Goal: Information Seeking & Learning: Learn about a topic

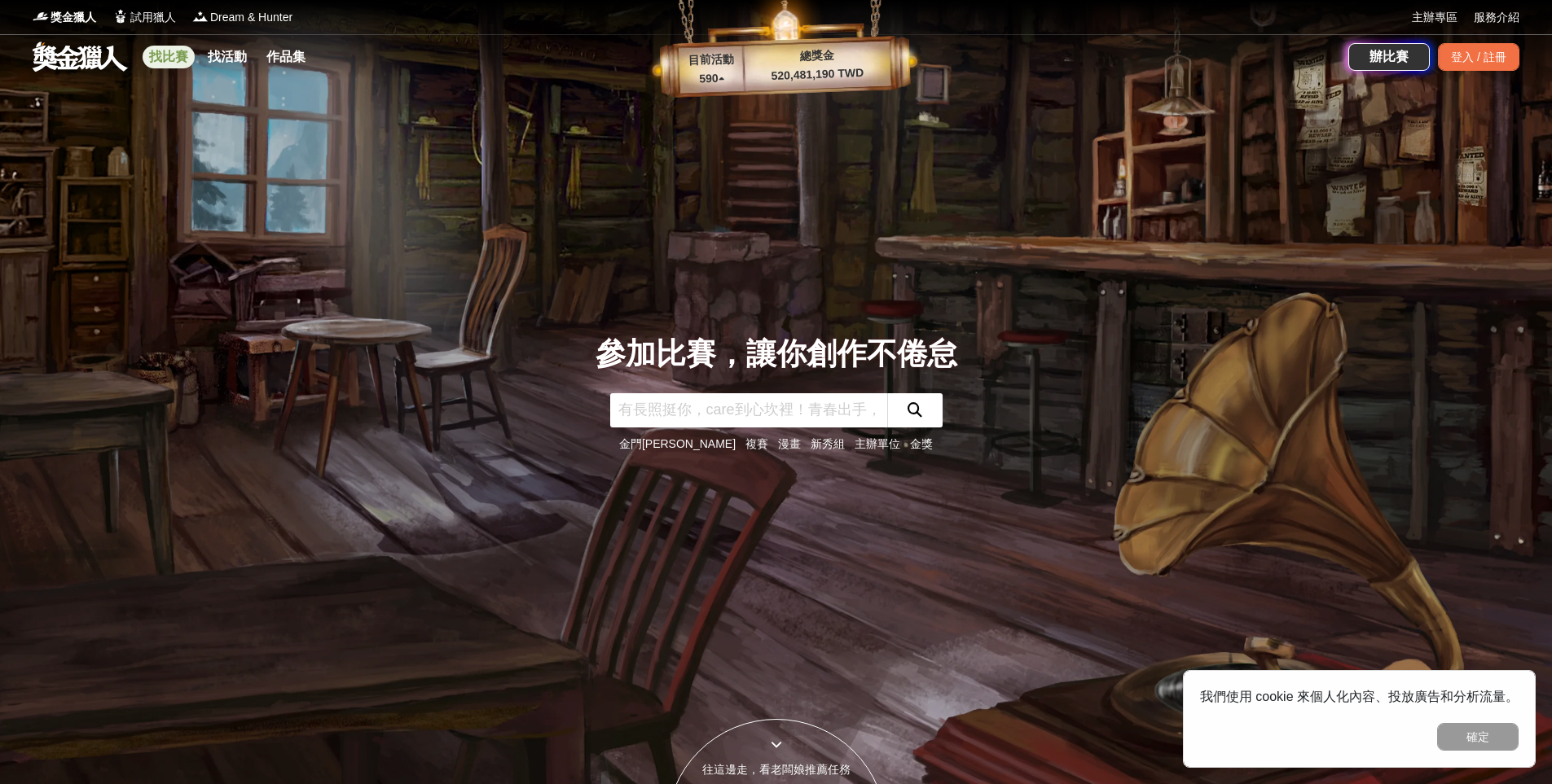
click at [166, 58] on link "找比賽" at bounding box center [169, 57] width 52 height 23
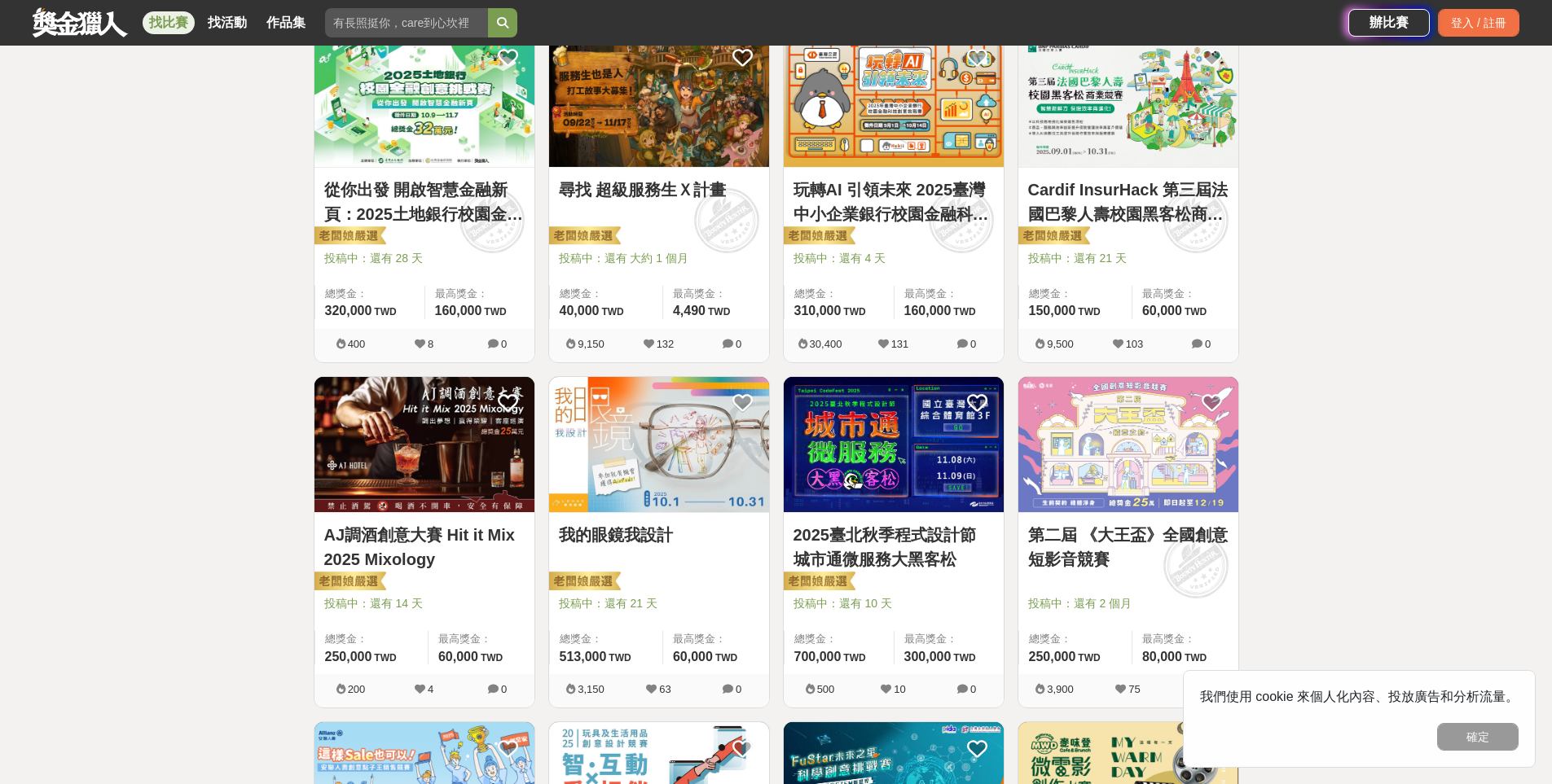
scroll to position [407, 0]
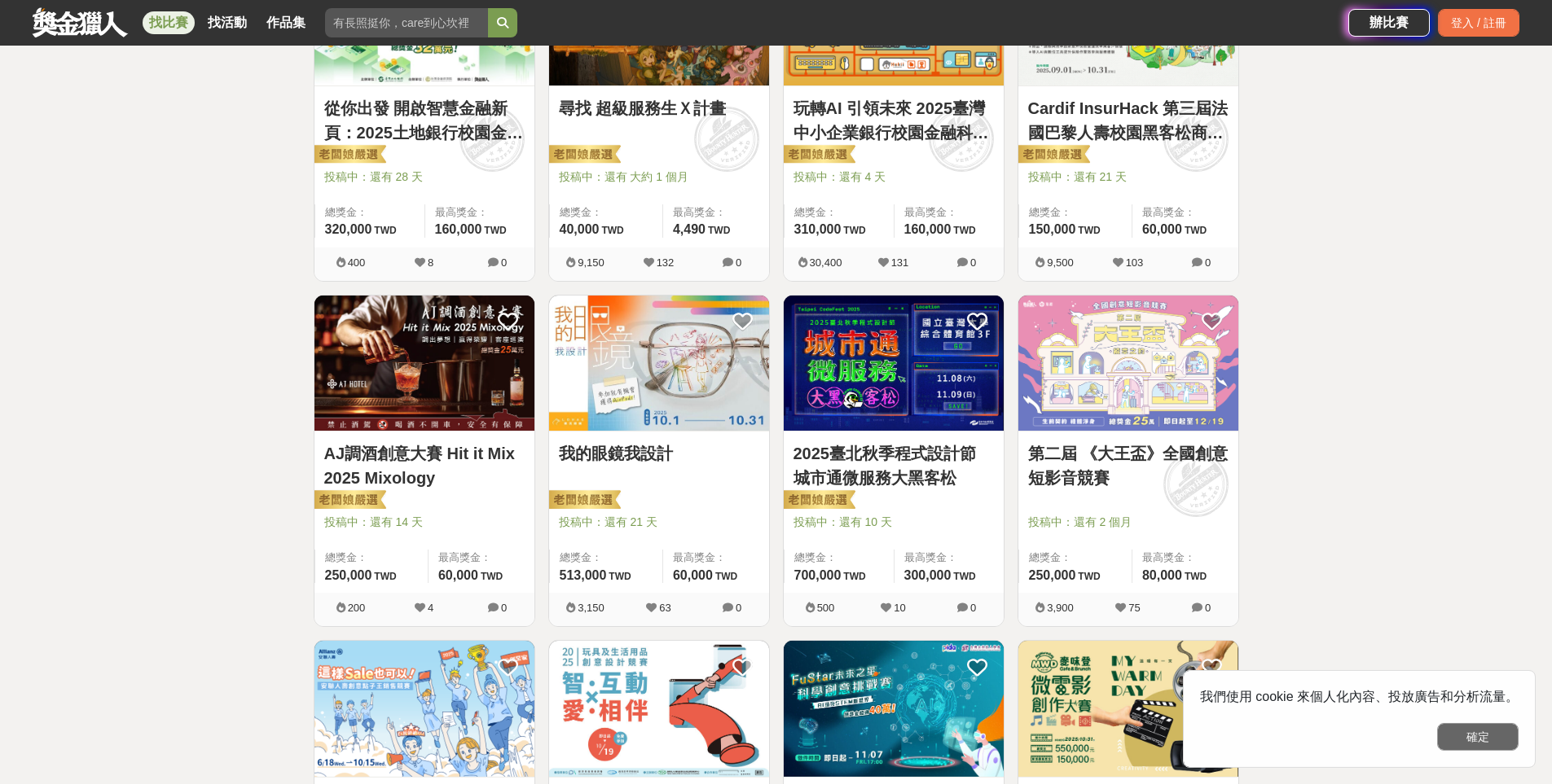
click at [1480, 743] on button "確定" at bounding box center [1478, 737] width 81 height 28
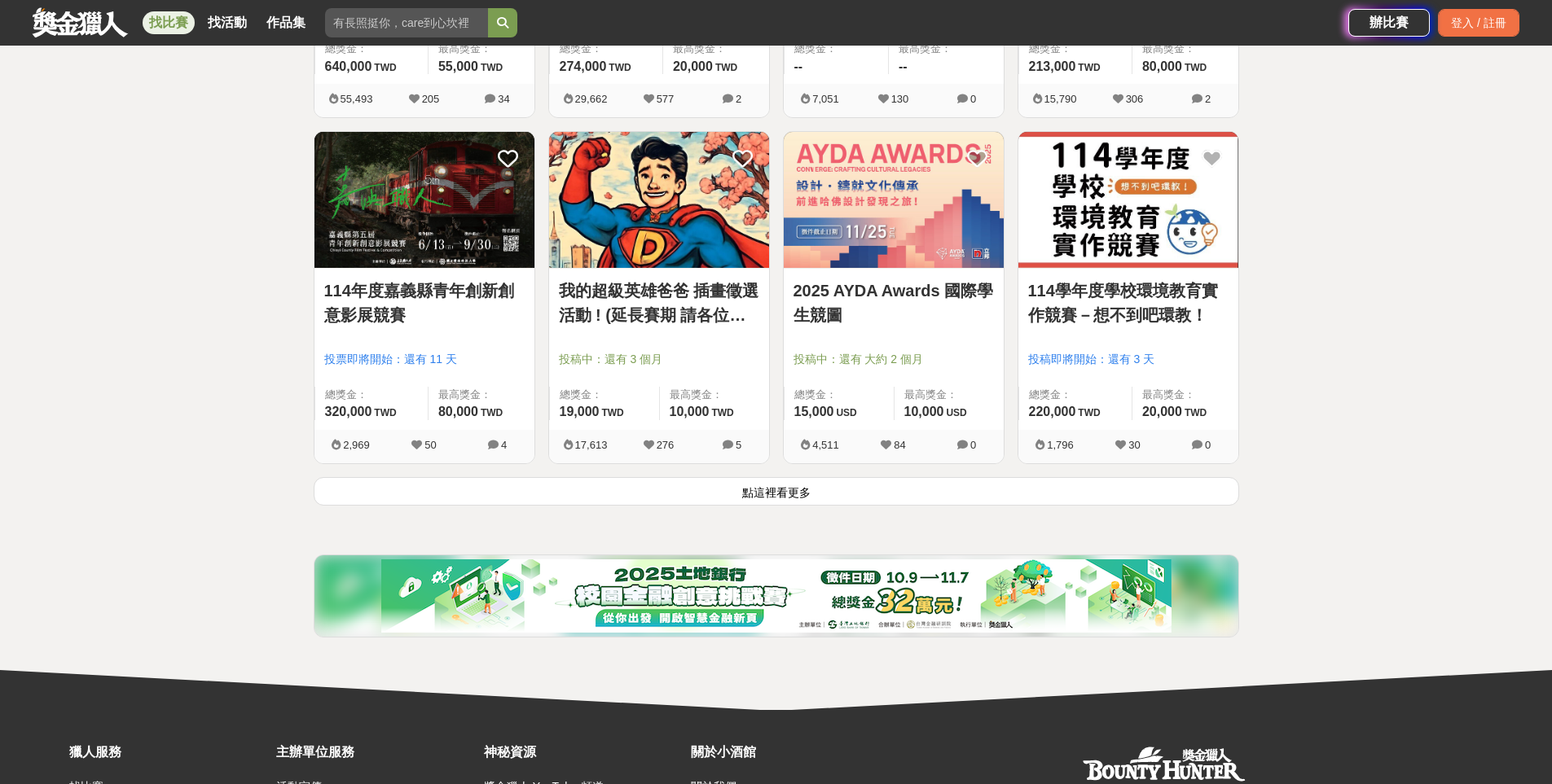
scroll to position [1954, 0]
click at [768, 490] on button "點這裡看更多" at bounding box center [776, 490] width 925 height 29
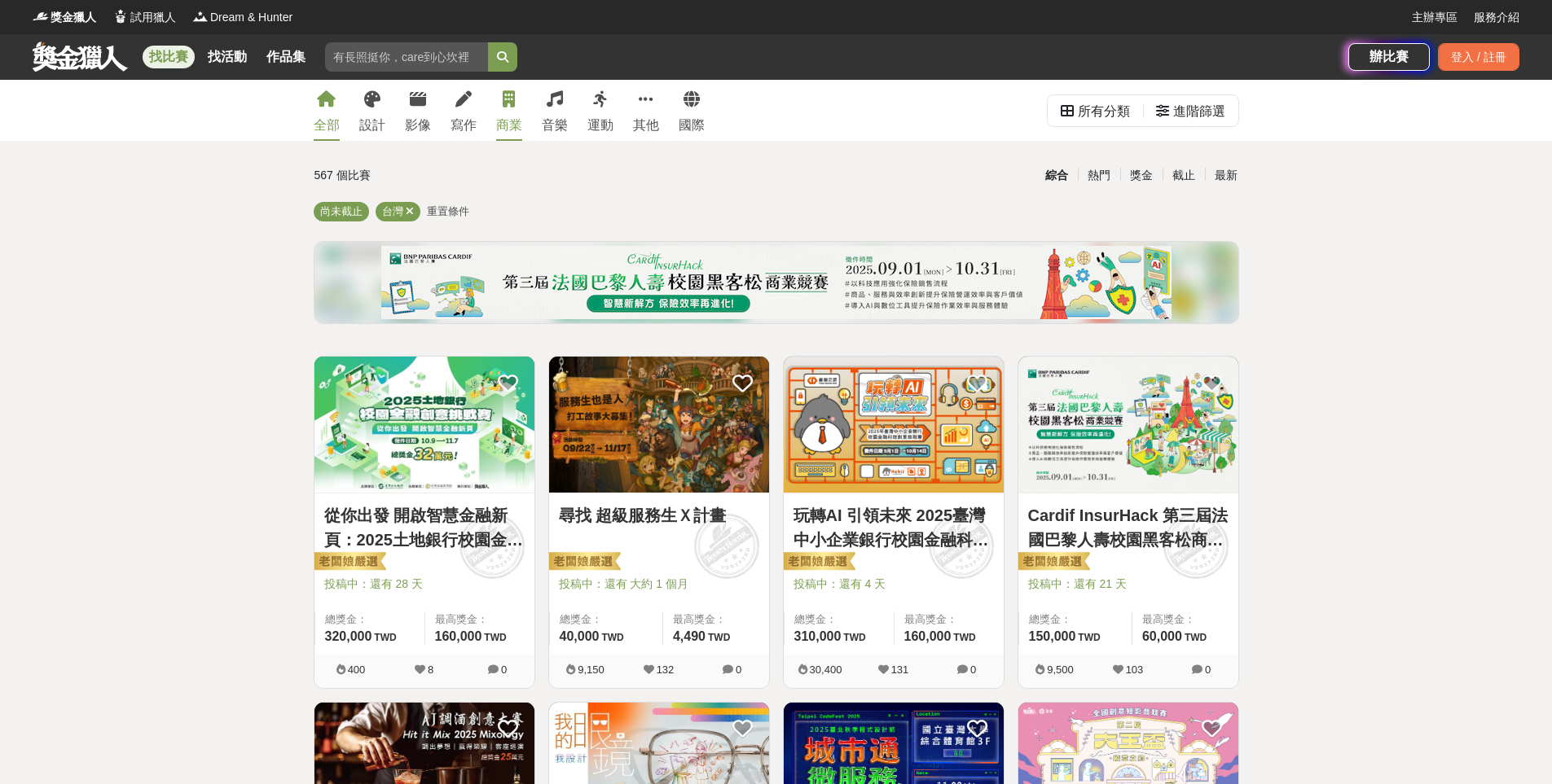
click at [501, 128] on div "商業" at bounding box center [509, 125] width 26 height 19
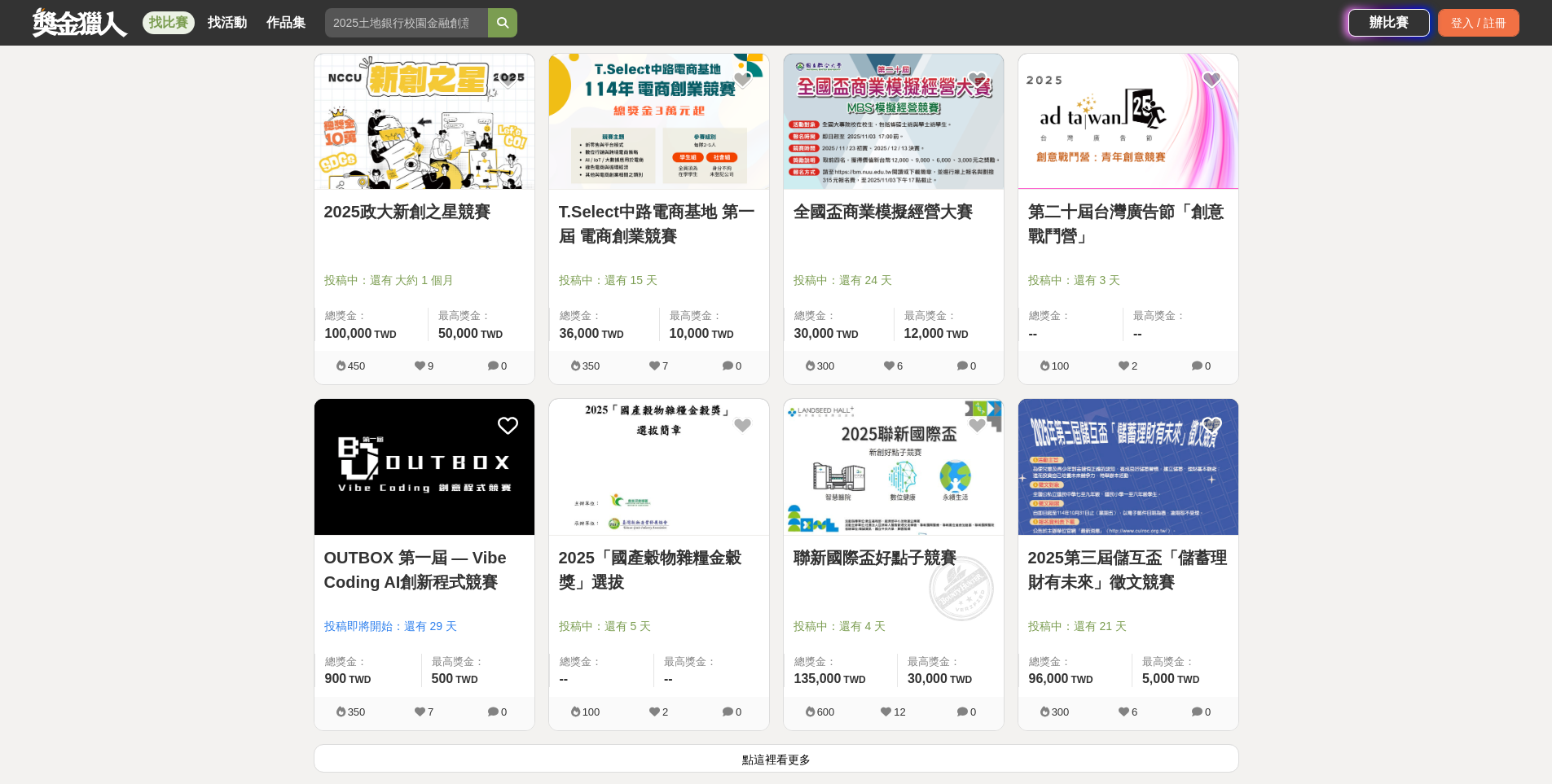
scroll to position [1710, 0]
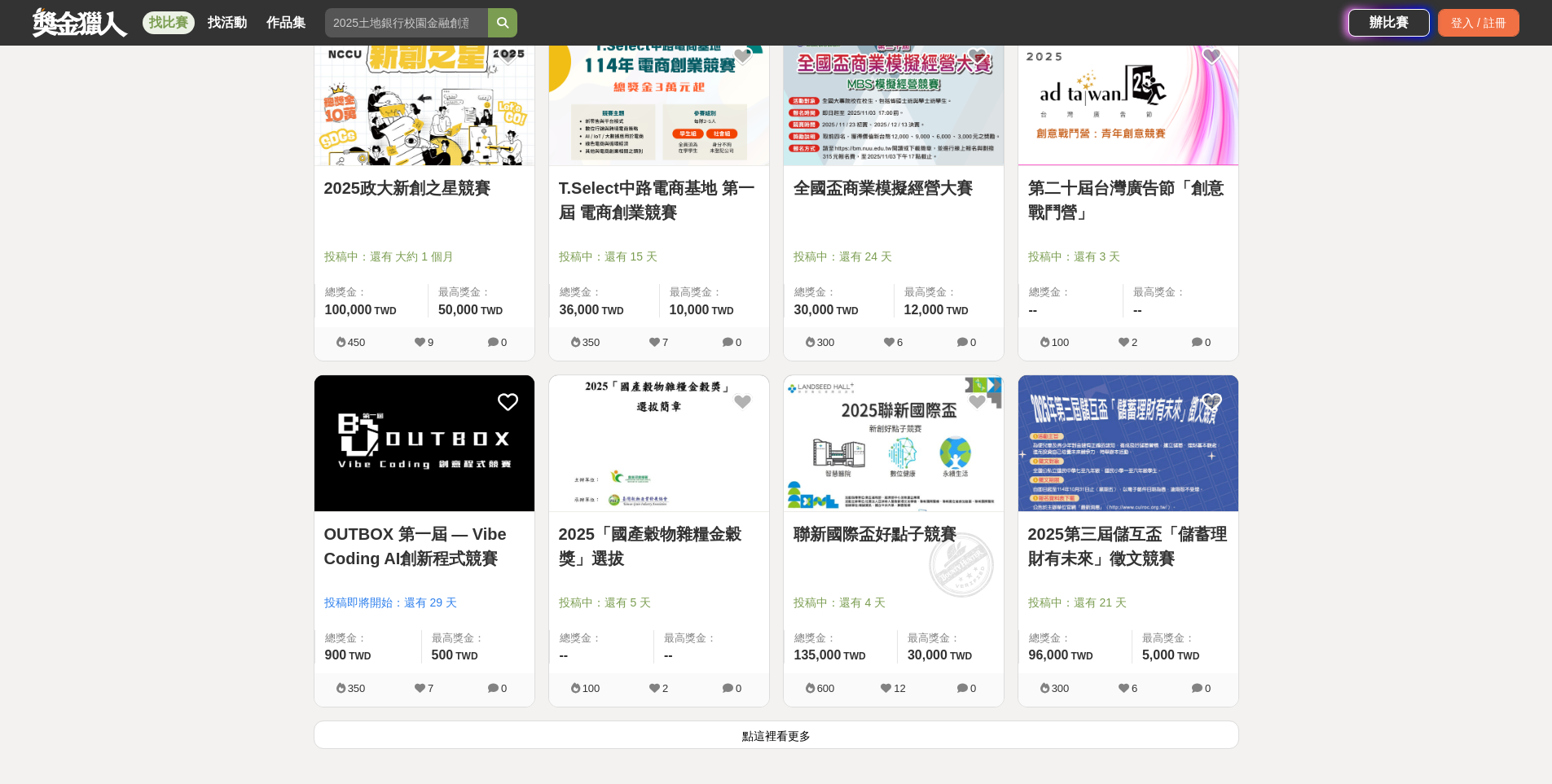
click at [644, 541] on link "2025「國產穀物雜糧金穀獎」選拔" at bounding box center [658, 546] width 200 height 49
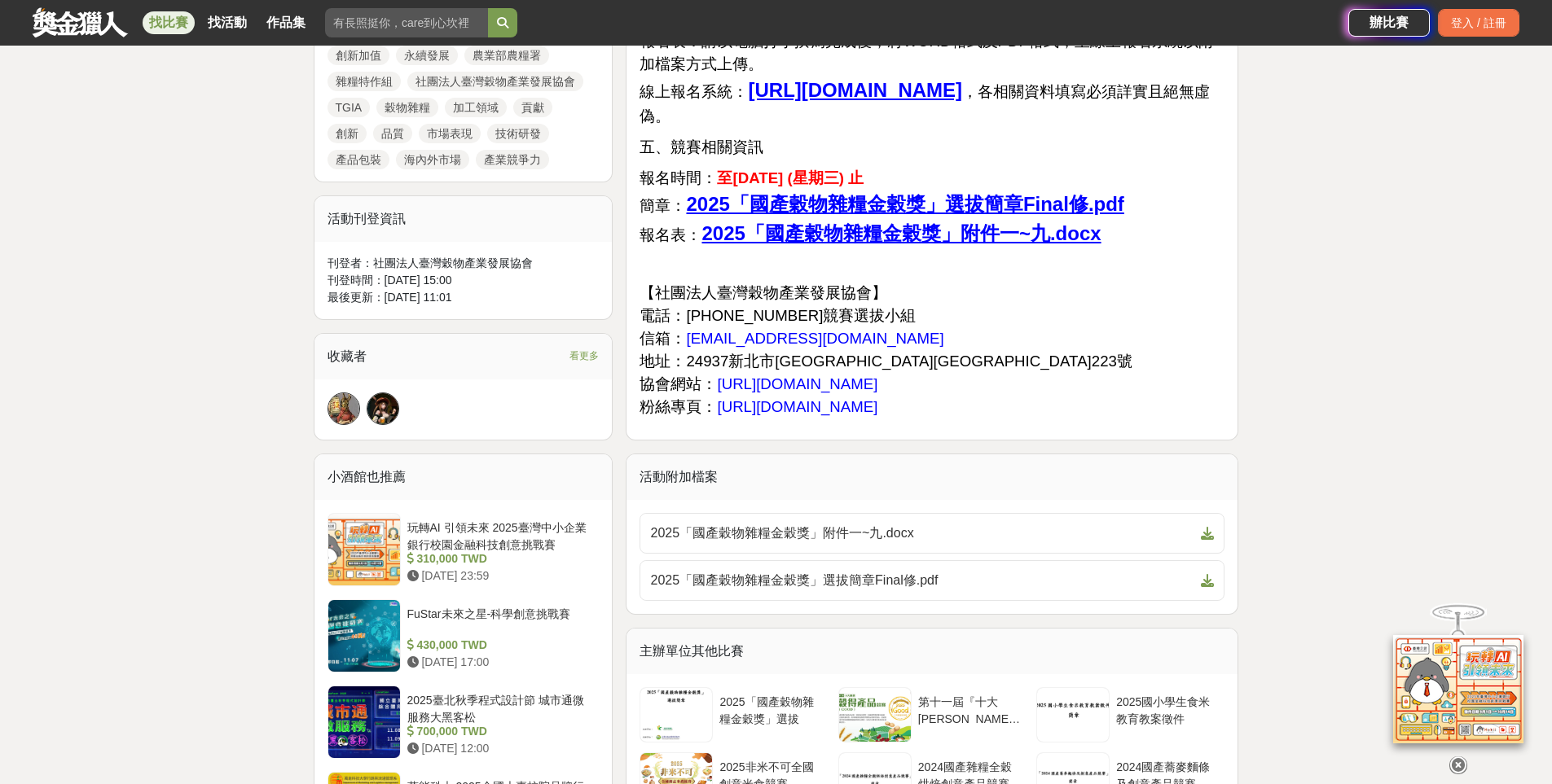
scroll to position [896, 0]
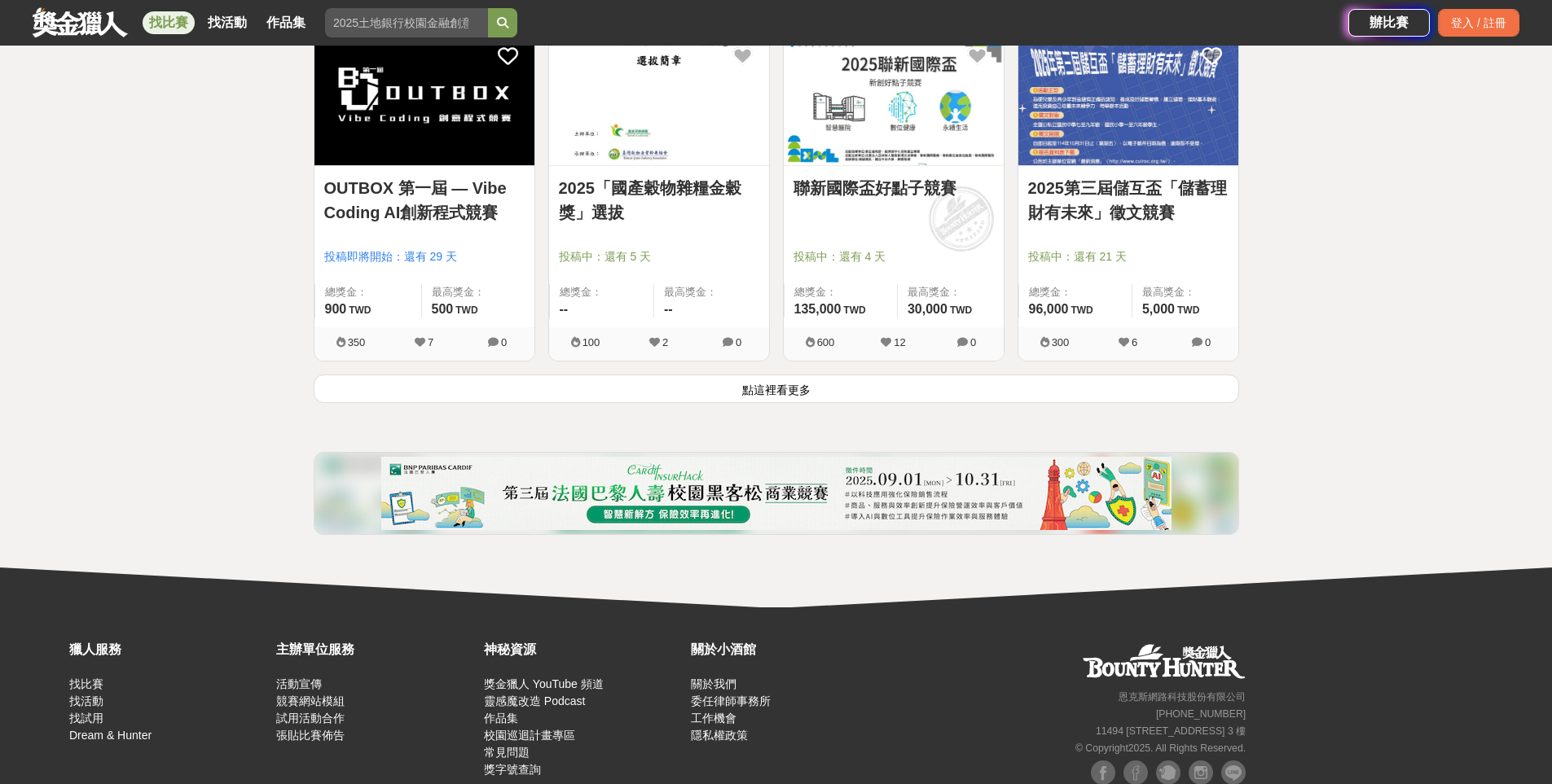
scroll to position [2107, 0]
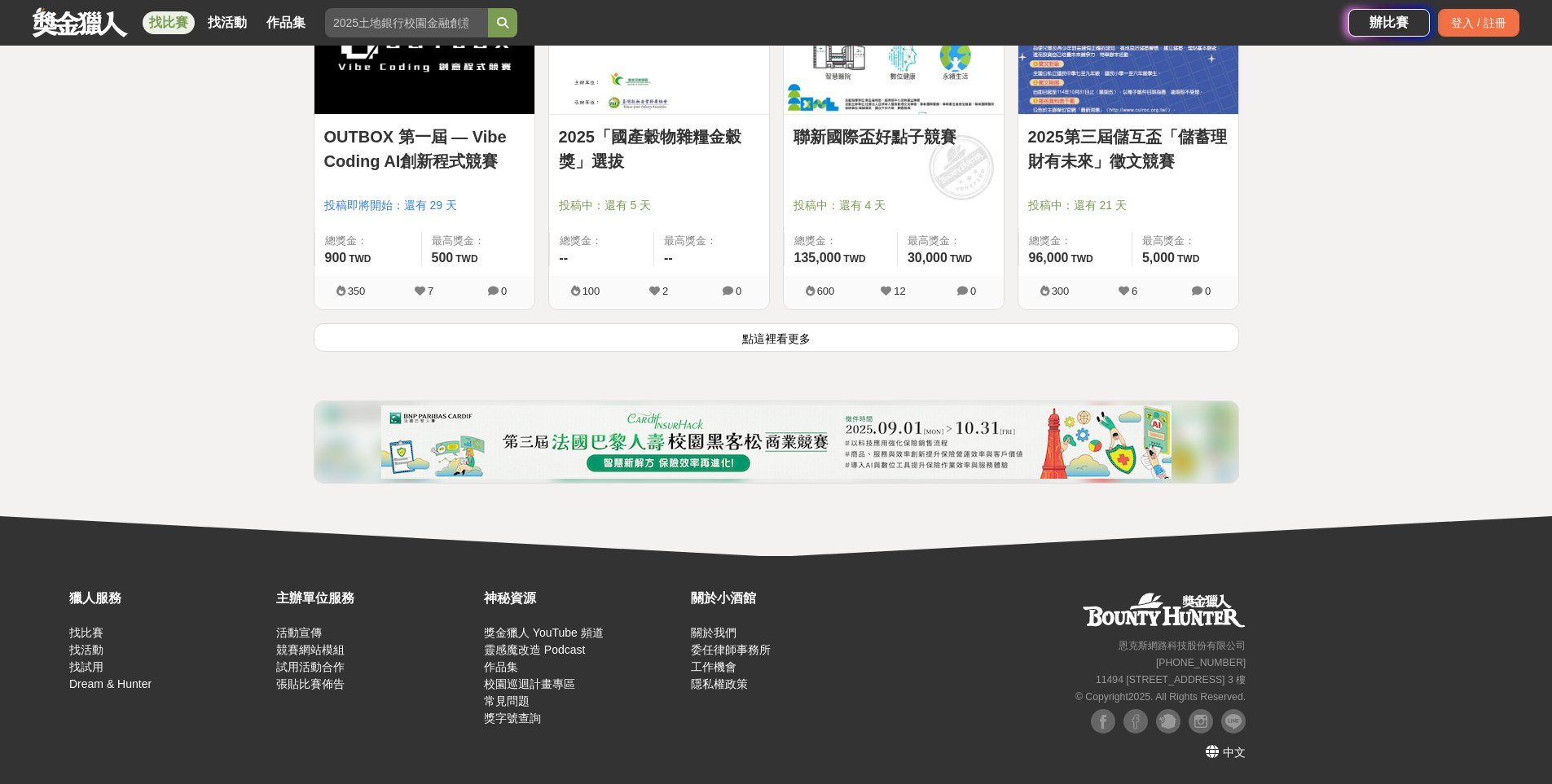
click at [763, 341] on button "點這裡看更多" at bounding box center [776, 337] width 925 height 29
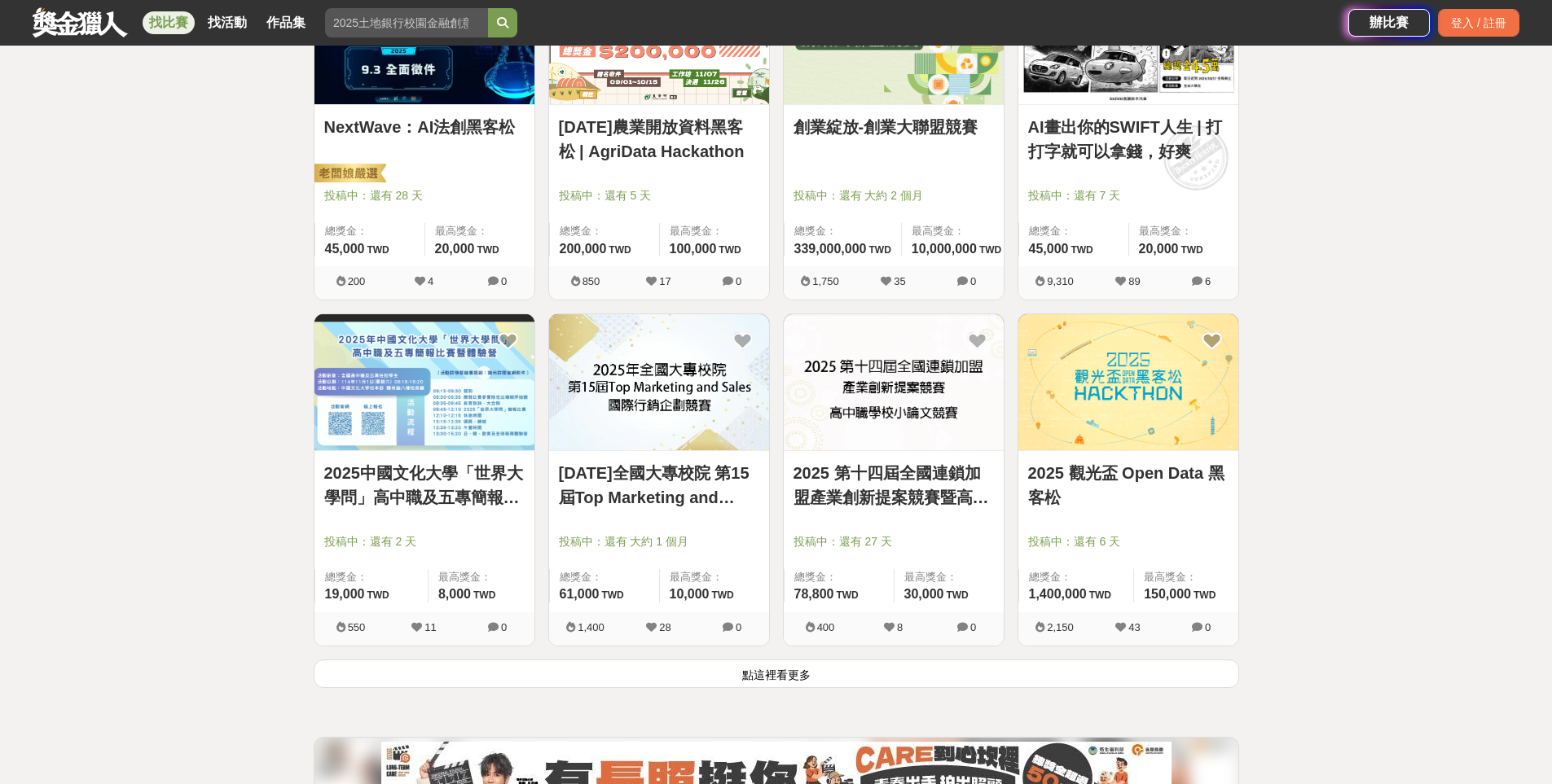
scroll to position [3818, 0]
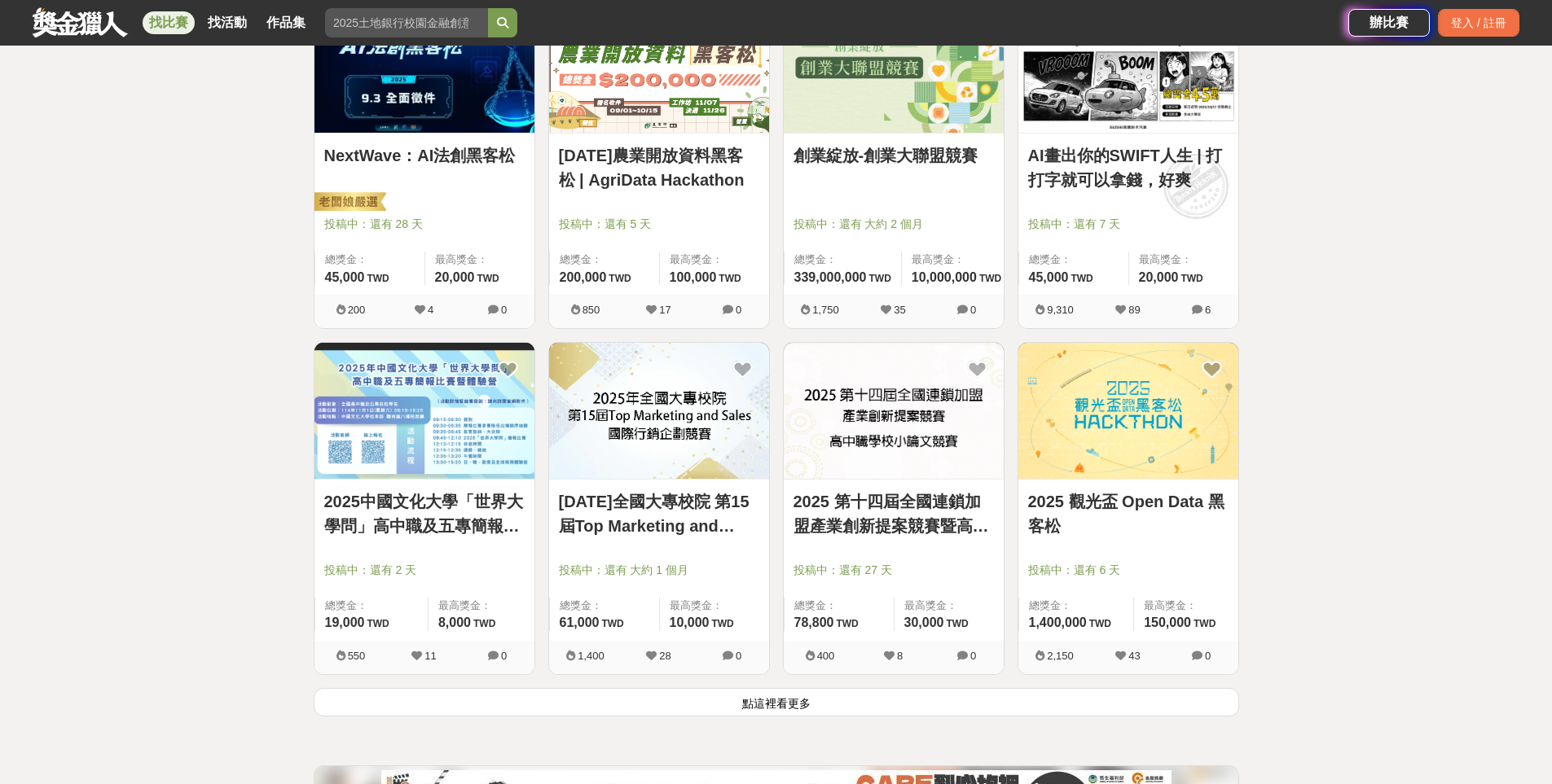
click at [887, 162] on link "創業綻放-創業大聯盟競賽" at bounding box center [894, 156] width 200 height 24
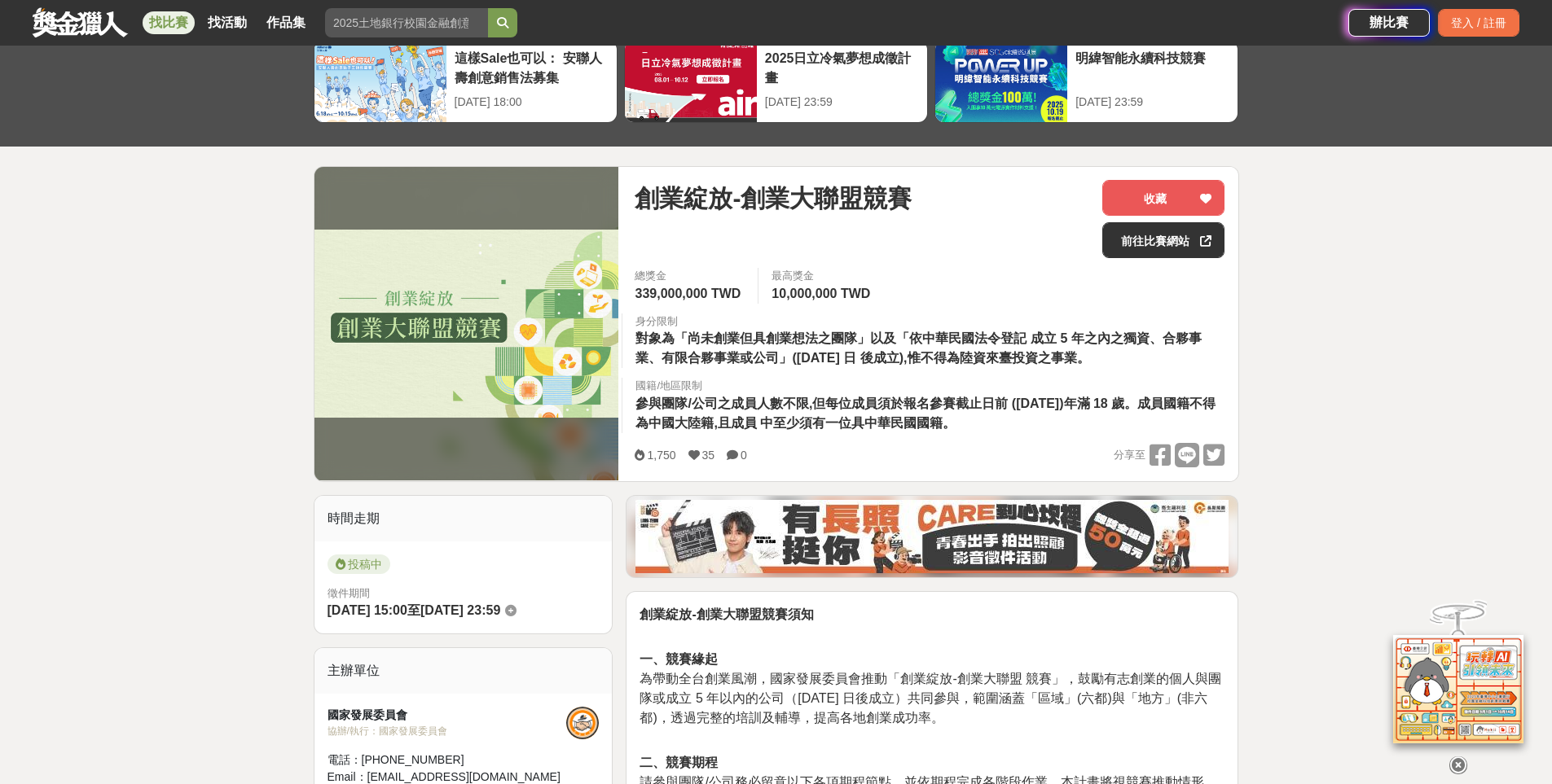
scroll to position [163, 0]
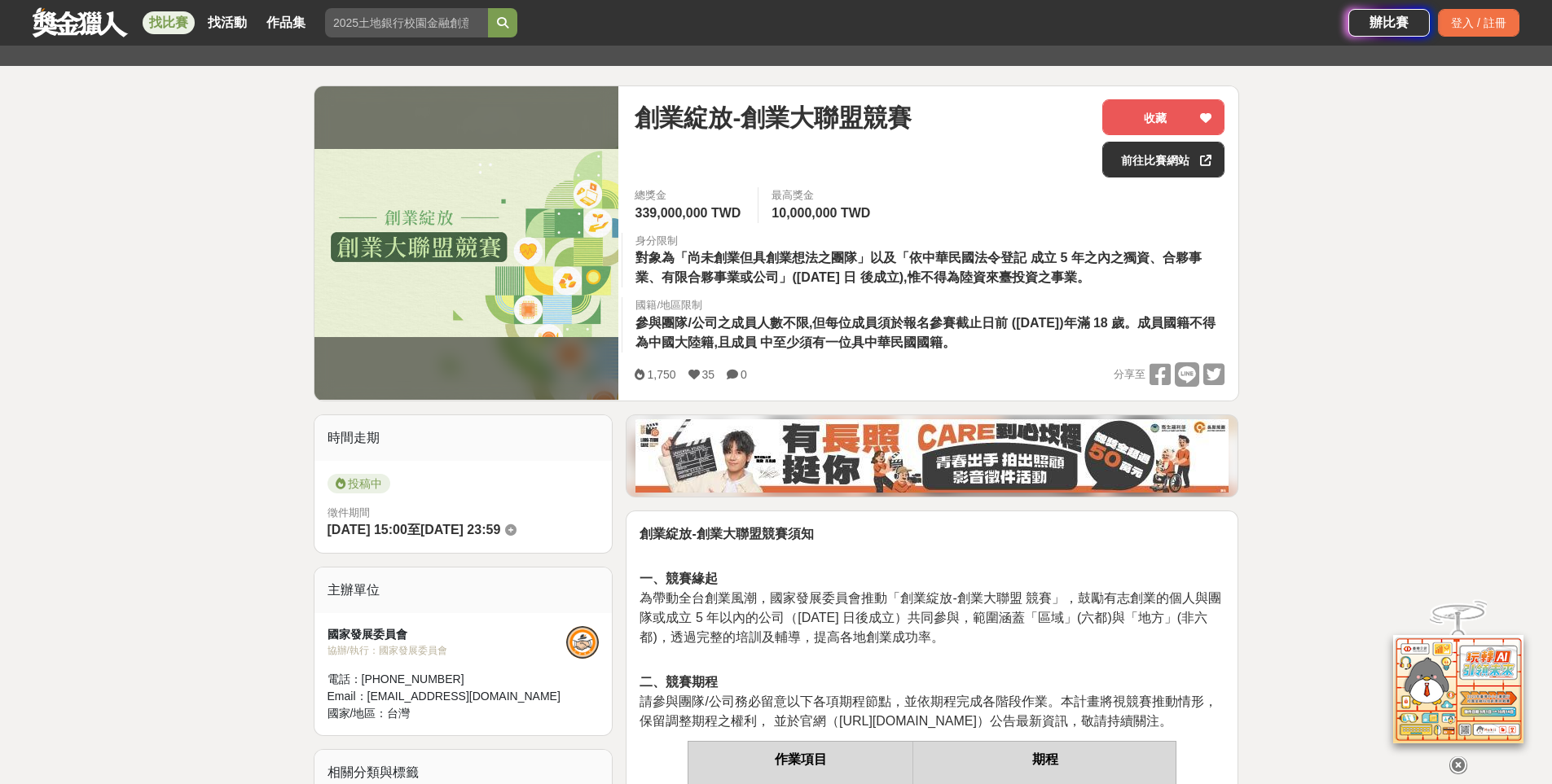
drag, startPoint x: 687, startPoint y: 266, endPoint x: 1067, endPoint y: 340, distance: 387.1
click at [1067, 340] on div "總獎金 339,000,000 TWD 最高獎金 10,000,000 TWD 身分限制 對象為「尚未創業但具創業想法之團隊」以及「依中華民國法令登記 成立 …" at bounding box center [929, 274] width 616 height 175
click at [1067, 340] on div "國籍/地區限制 參與團隊/公司之成員人數不限,但每位成員須於報名參賽截止日前 ([DATE])年滿 18 歲。成員國籍不得為中國大陸籍,且成員 中至少須有一位…" at bounding box center [929, 324] width 616 height 55
drag, startPoint x: 1054, startPoint y: 349, endPoint x: 628, endPoint y: 309, distance: 427.9
click at [628, 309] on div "國籍/地區限制 參與團隊/公司之成員人數不限,但每位成員須於報名參賽截止日前 ([DATE])年滿 18 歲。成員國籍不得為中國大陸籍,且成員 中至少須有一位…" at bounding box center [929, 324] width 616 height 55
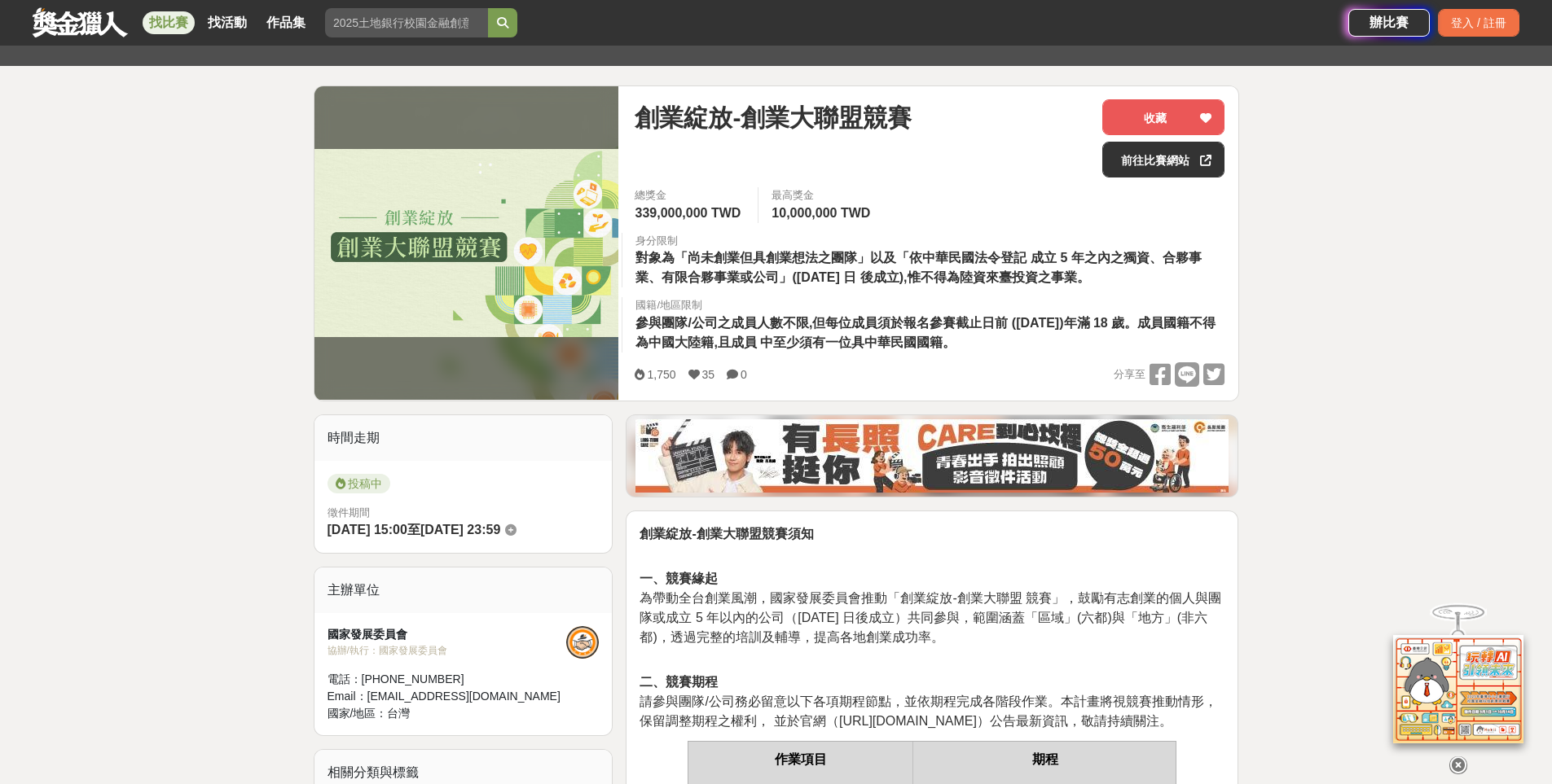
click at [846, 316] on span "參與團隊/公司之成員人數不限,但每位成員須於報名參賽截止日前 ([DATE])年滿 18 歲。成員國籍不得為中國大陸籍,且成員 中至少須有一位具中華民國國籍。" at bounding box center [925, 333] width 580 height 33
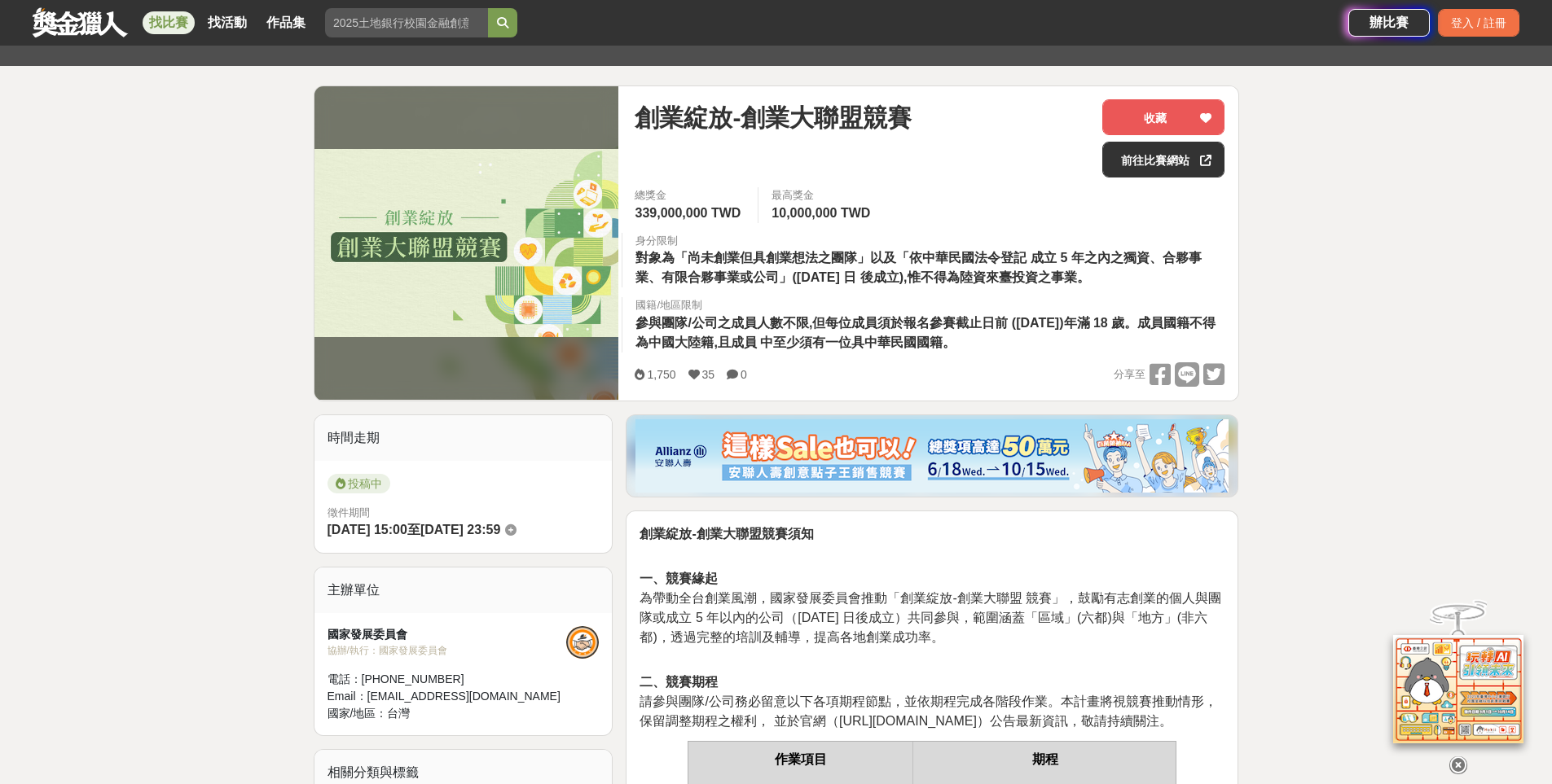
drag, startPoint x: 1042, startPoint y: 340, endPoint x: 790, endPoint y: 330, distance: 252.2
click at [790, 330] on div "國籍/地區限制 參與團隊/公司之成員人數不限,但每位成員須於報名參賽截止日前 ([DATE])年滿 18 歲。成員國籍不得為中國大陸籍,且成員 中至少須有一位…" at bounding box center [929, 324] width 616 height 55
click at [818, 335] on span "參與團隊/公司之成員人數不限,但每位成員須於報名參賽截止日前 ([DATE])年滿 18 歲。成員國籍不得為中國大陸籍,且成員 中至少須有一位具中華民國國籍。" at bounding box center [925, 333] width 580 height 33
click at [1056, 352] on div "總獎金 339,000,000 TWD 最高獎金 10,000,000 TWD 身分限制 對象為「尚未創業但具創業想法之團隊」以及「依中華民國法令登記 成立 …" at bounding box center [929, 274] width 616 height 175
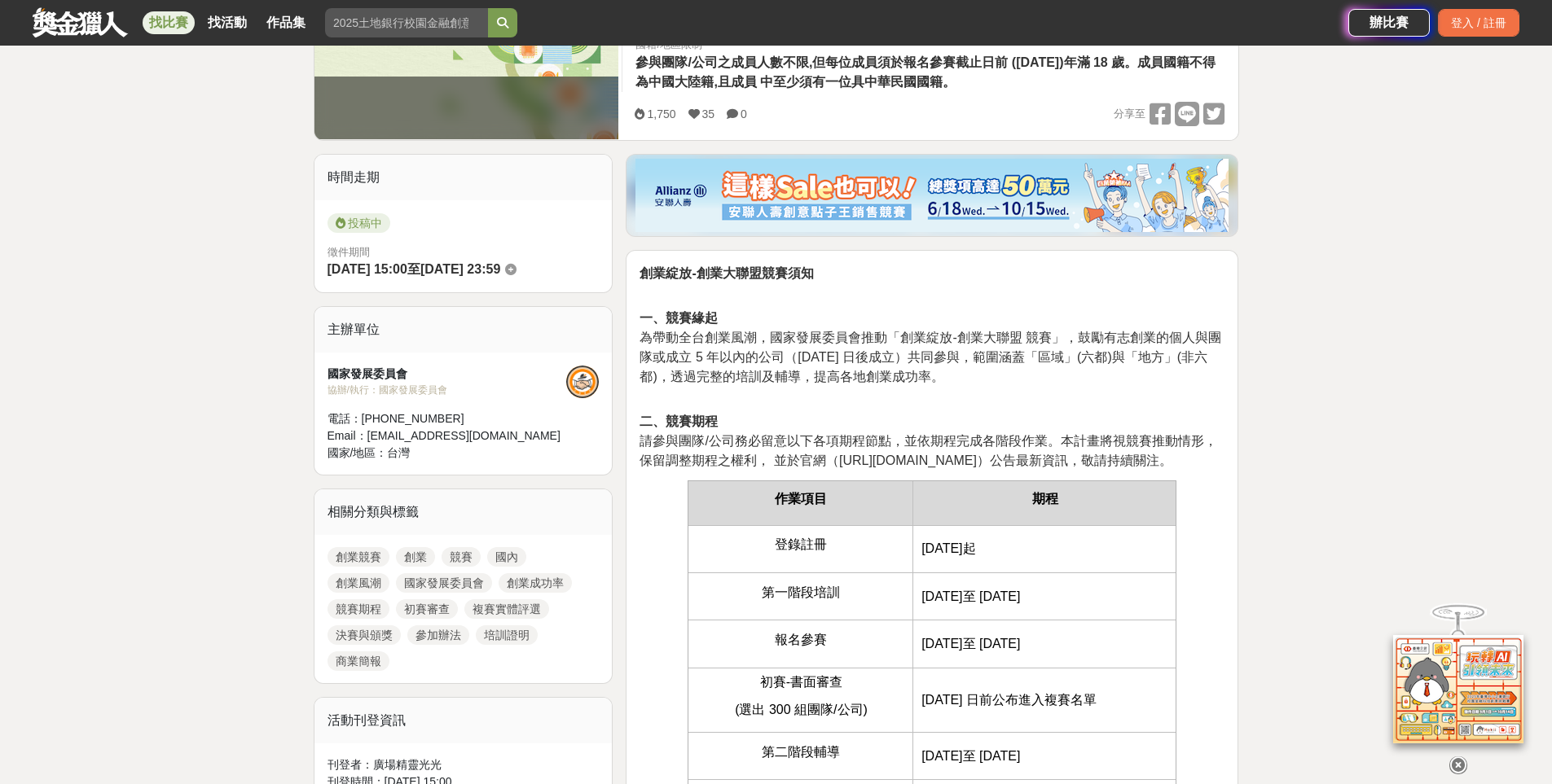
scroll to position [489, 0]
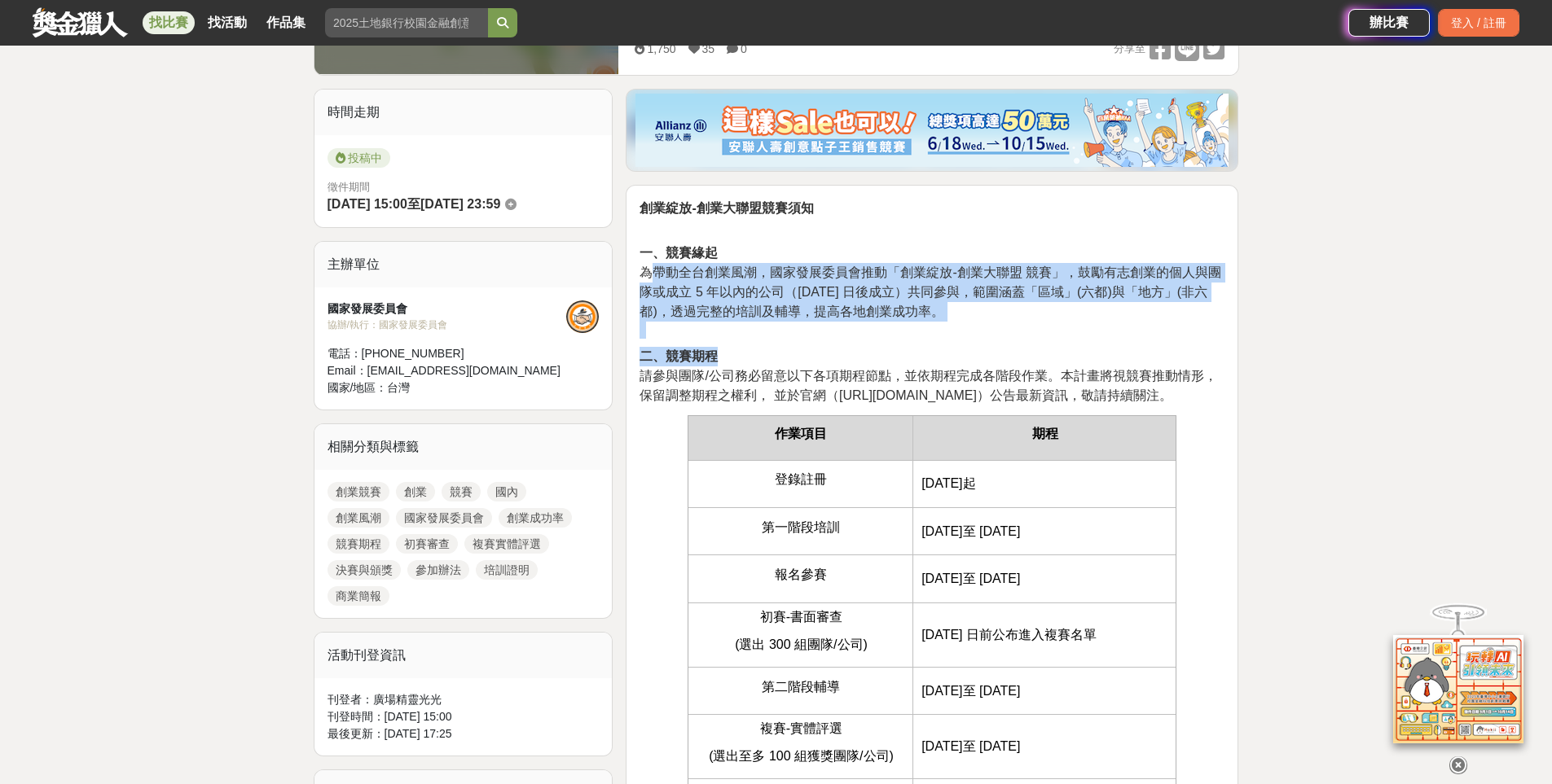
drag, startPoint x: 650, startPoint y: 274, endPoint x: 972, endPoint y: 359, distance: 333.0
click at [972, 359] on p "二、競賽期程 請參與團隊/公司務必留意以下各項期程節點，並依期程完成各階段作業。本計畫將視競賽推動情形，保留調整期程之權利， 並於官網（[URL][DOMAI…" at bounding box center [931, 376] width 585 height 59
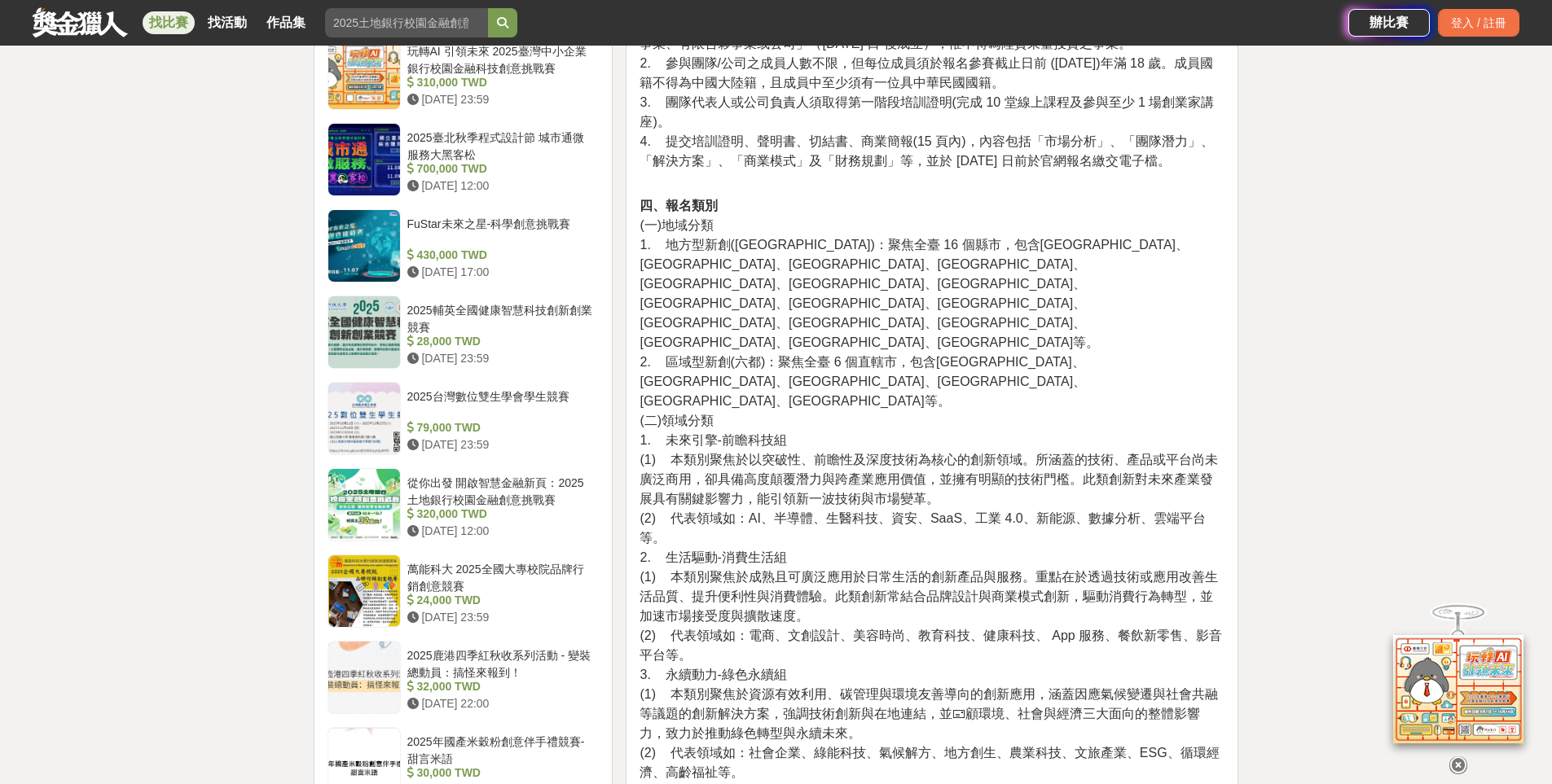
scroll to position [1547, 0]
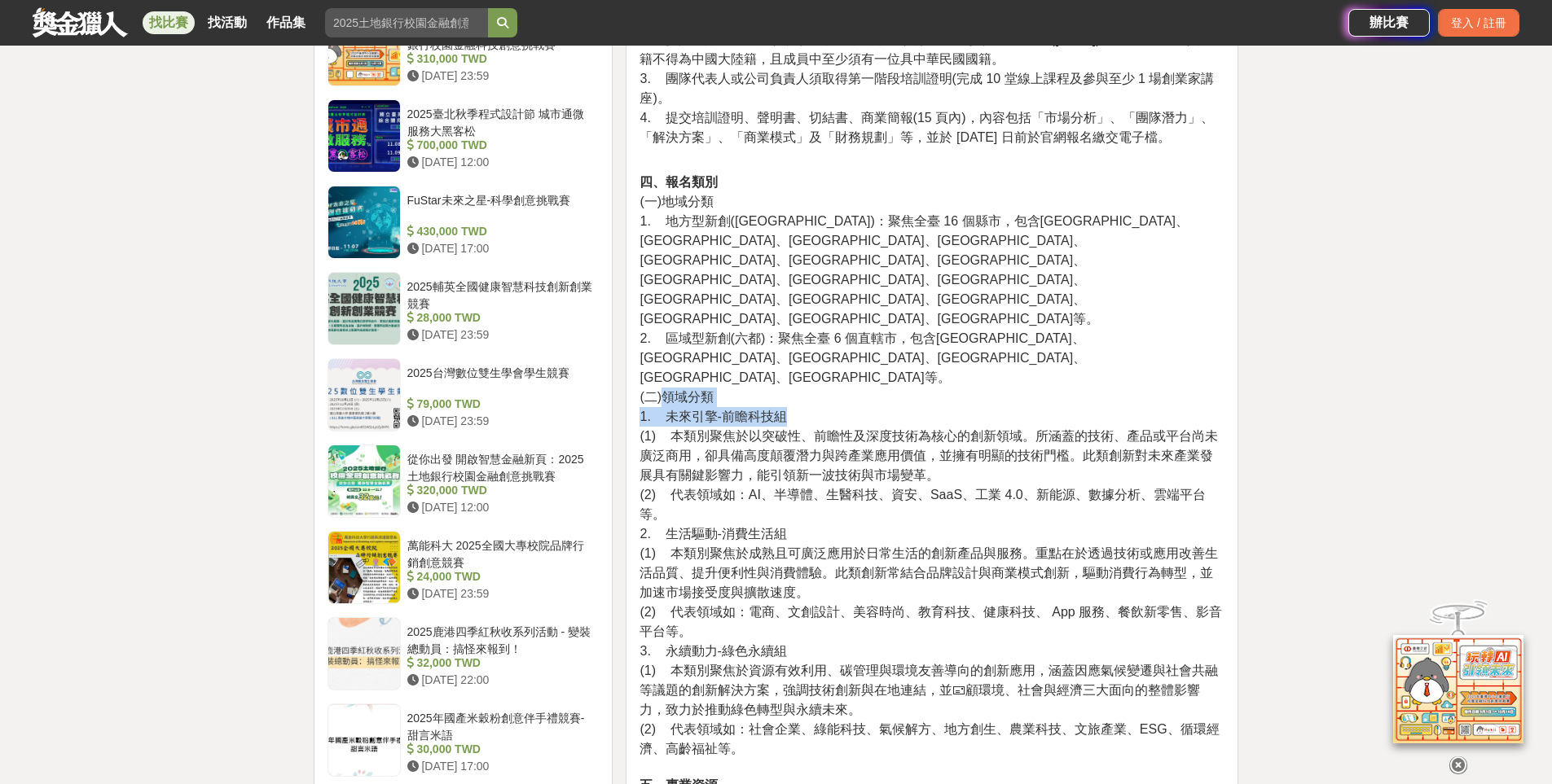
drag, startPoint x: 661, startPoint y: 303, endPoint x: 792, endPoint y: 328, distance: 133.4
click at [792, 328] on p "四、報名類別 (一)地域分類 1. 地方型新創([GEOGRAPHIC_DATA])：聚焦全臺 16 個縣市，包含[GEOGRAPHIC_DATA]、[GEO…" at bounding box center [931, 561] width 585 height 777
click at [775, 429] on span "(1) 本類別聚焦於以突破性、前瞻性及深度技術為核心的創新領域。所涵蓋的技術、產品或平台尚未廣泛商用，卻具備高度顛覆潛力與跨產業應用價值，並擁有明顯的技術門檻…" at bounding box center [928, 455] width 578 height 53
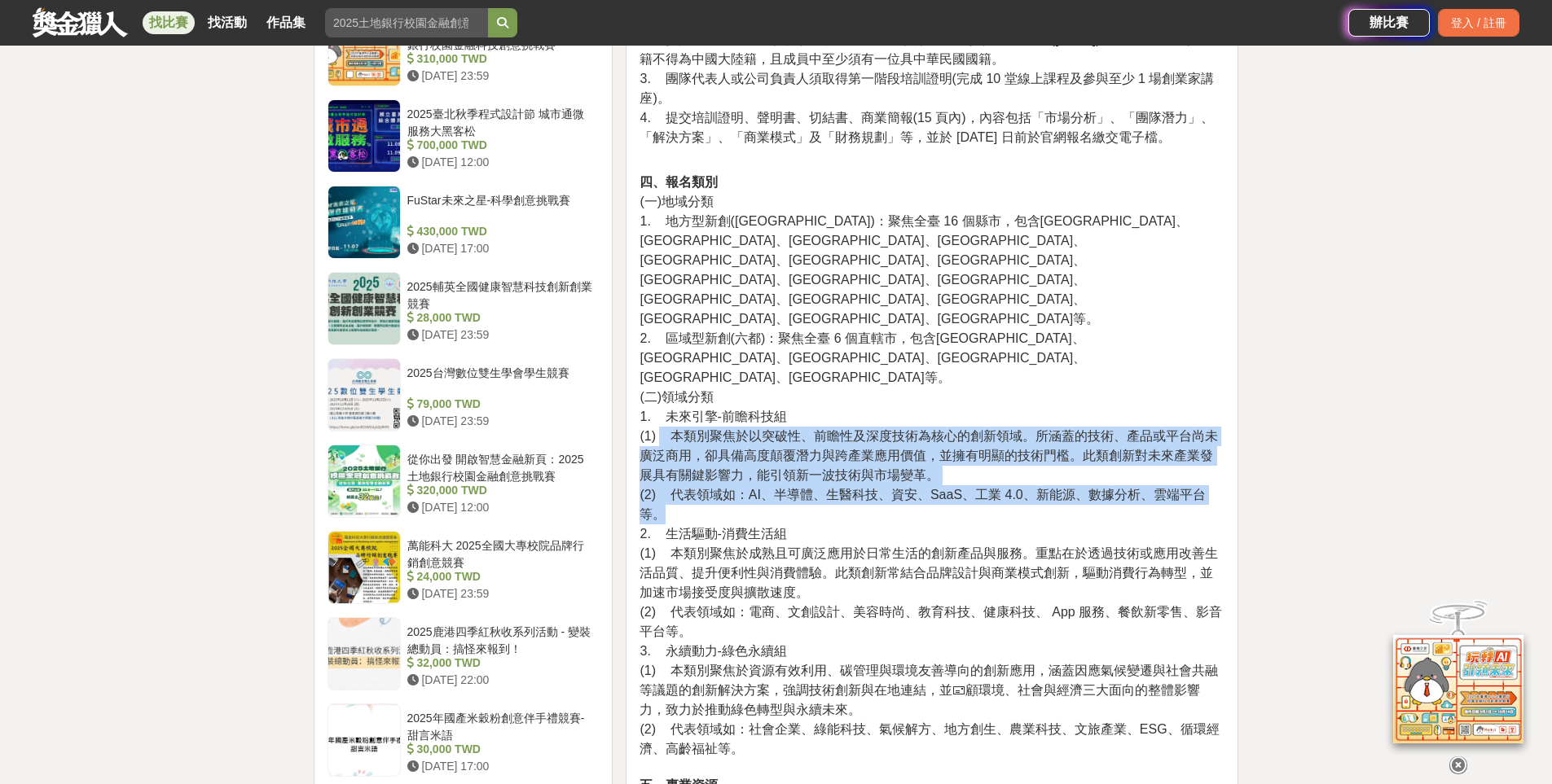
drag, startPoint x: 658, startPoint y: 337, endPoint x: 1192, endPoint y: 419, distance: 540.3
click at [1214, 420] on p "四、報名類別 (一)地域分類 1. 地方型新創([GEOGRAPHIC_DATA])：聚焦全臺 16 個縣市，包含[GEOGRAPHIC_DATA]、[GEO…" at bounding box center [931, 561] width 585 height 777
click at [848, 488] on span "(2) 代表領域如：AI、半導體、生醫科技、資安、SaaS、工業 4.0、新能源、數據分析、雲端平台等。" at bounding box center [922, 504] width 566 height 33
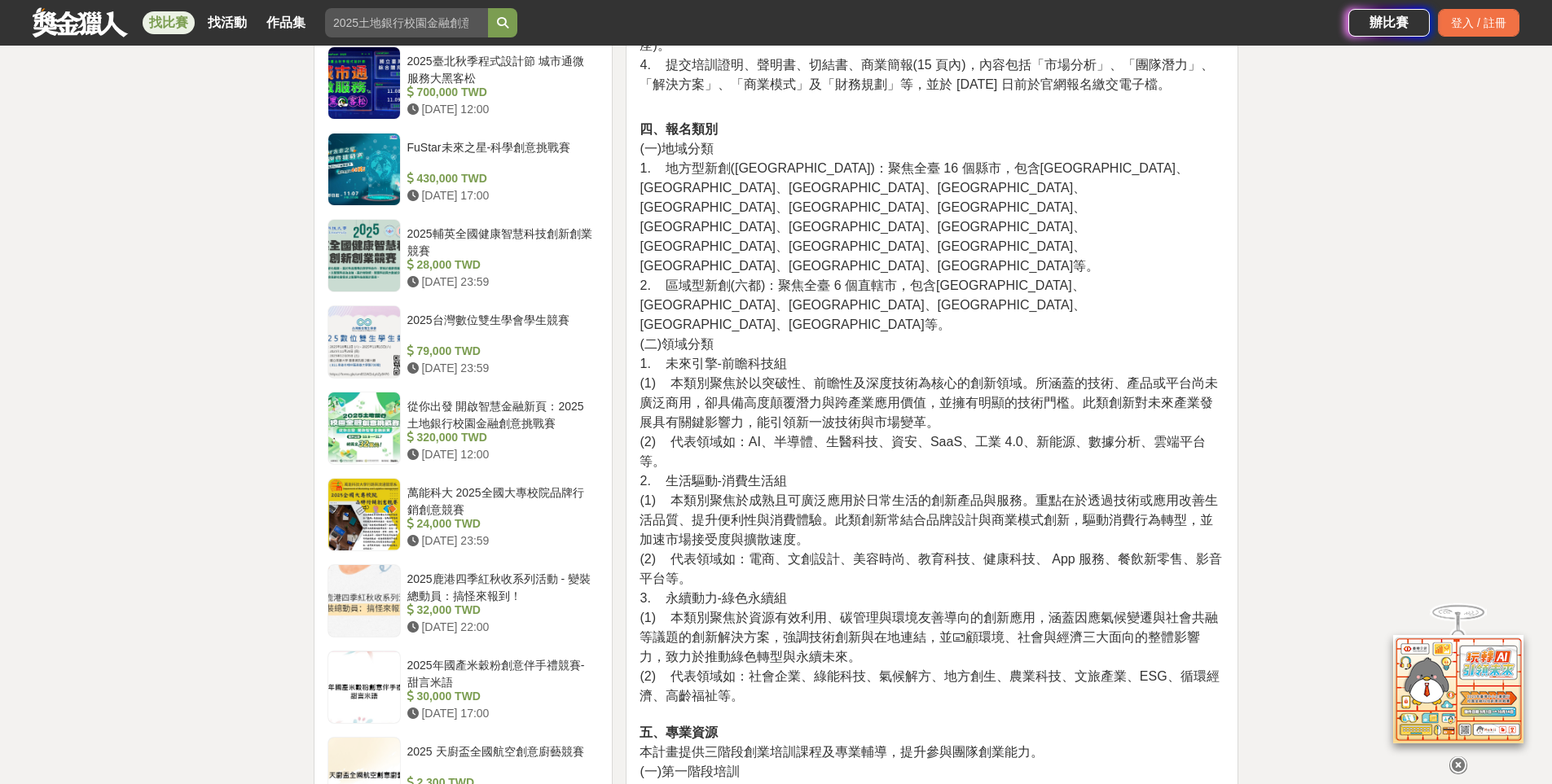
scroll to position [1628, 0]
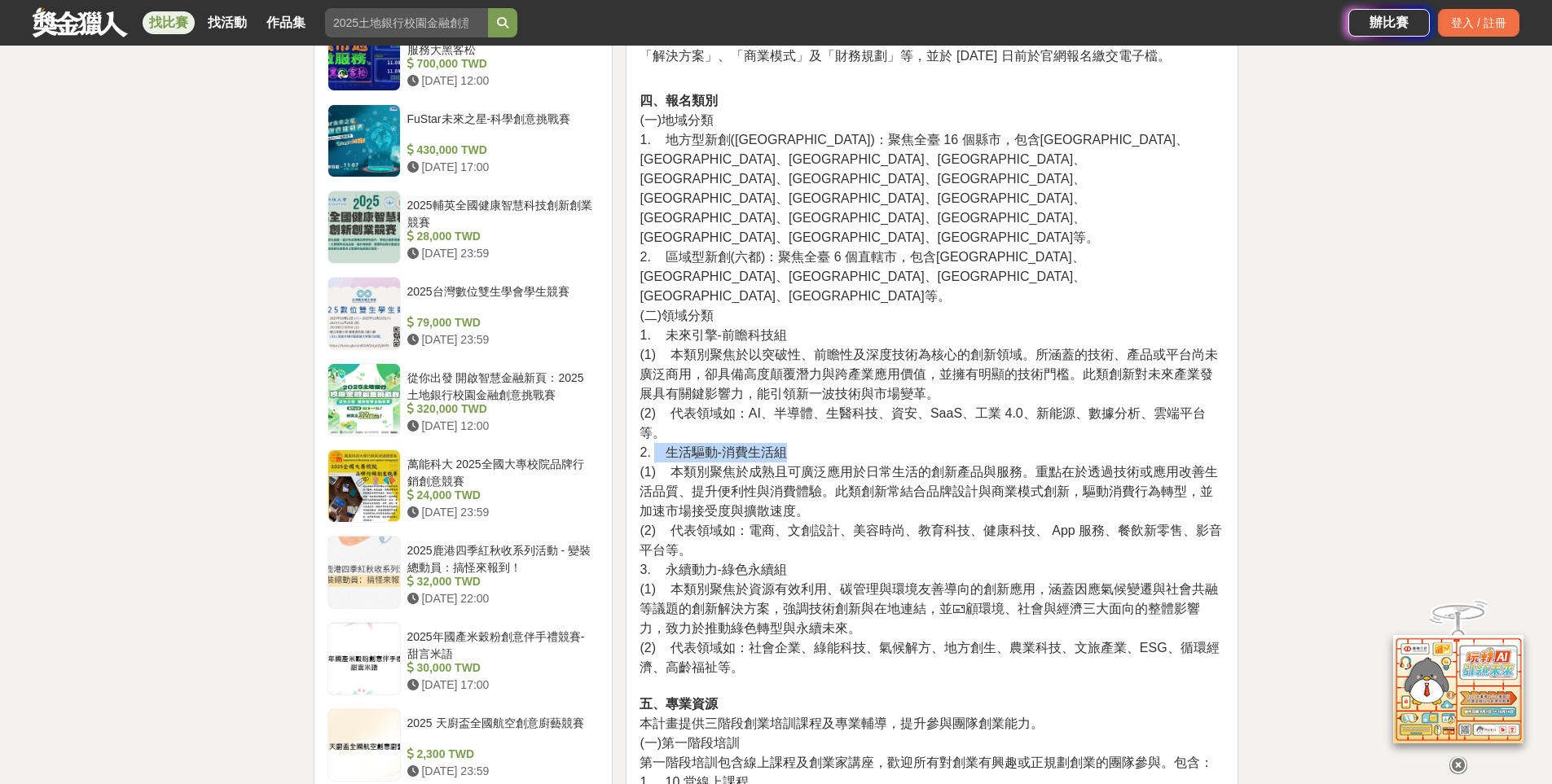
drag, startPoint x: 654, startPoint y: 358, endPoint x: 811, endPoint y: 363, distance: 157.1
click at [811, 363] on p "四、報名類別 (一)地域分類 1. 地方型新創([GEOGRAPHIC_DATA])：聚焦全臺 16 個縣市，包含[GEOGRAPHIC_DATA]、[GEO…" at bounding box center [931, 479] width 585 height 777
click at [863, 450] on p "四、報名類別 (一)地域分類 1. 地方型新創([GEOGRAPHIC_DATA])：聚焦全臺 16 個縣市，包含[GEOGRAPHIC_DATA]、[GEO…" at bounding box center [931, 479] width 585 height 777
click at [803, 478] on p "四、報名類別 (一)地域分類 1. 地方型新創([GEOGRAPHIC_DATA])：聚焦全臺 16 個縣市，包含[GEOGRAPHIC_DATA]、[GEO…" at bounding box center [931, 479] width 585 height 777
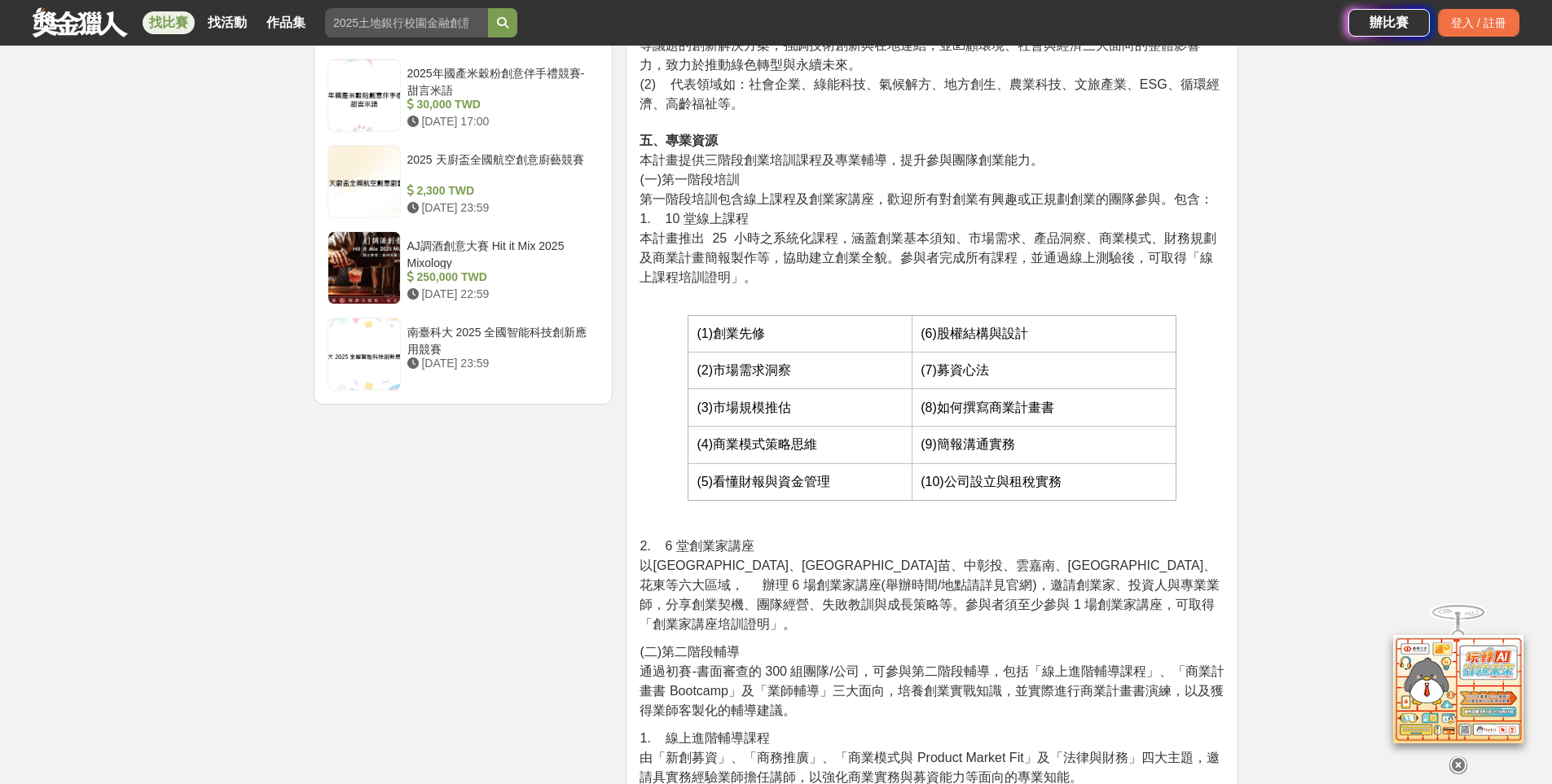
scroll to position [2199, 0]
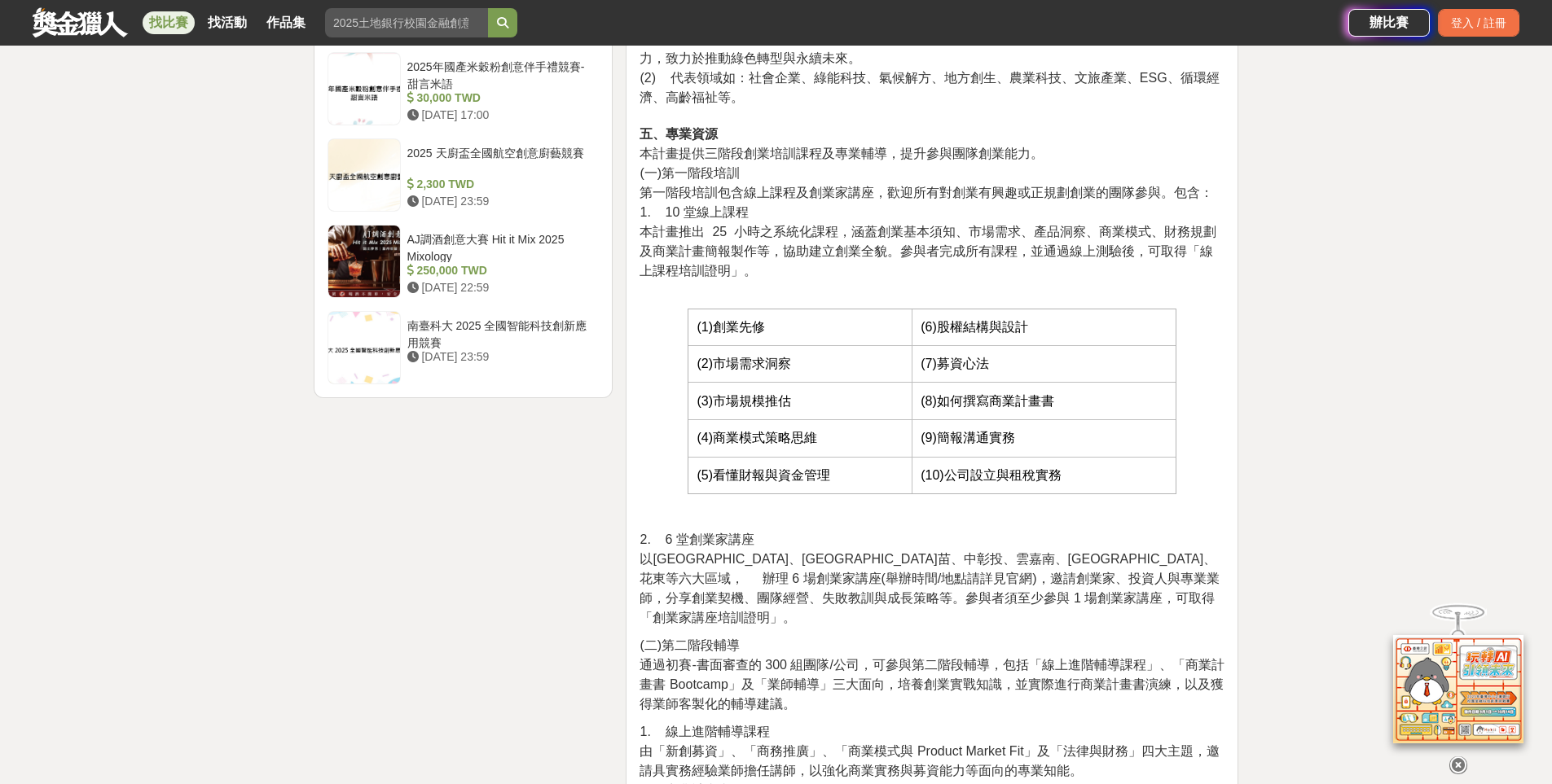
drag, startPoint x: 679, startPoint y: 439, endPoint x: 789, endPoint y: 449, distance: 110.5
click at [776, 531] on p "2. 6 堂創業家講座 以北北基宜、[GEOGRAPHIC_DATA]苗、[GEOGRAPHIC_DATA]、[GEOGRAPHIC_DATA]、[GEOGR…" at bounding box center [931, 579] width 585 height 98
click at [827, 552] on span "以[GEOGRAPHIC_DATA]、[GEOGRAPHIC_DATA]苗、中彰投、雲嘉南、[GEOGRAPHIC_DATA]、花東等六大區域， 辦理 6 場…" at bounding box center [929, 588] width 579 height 73
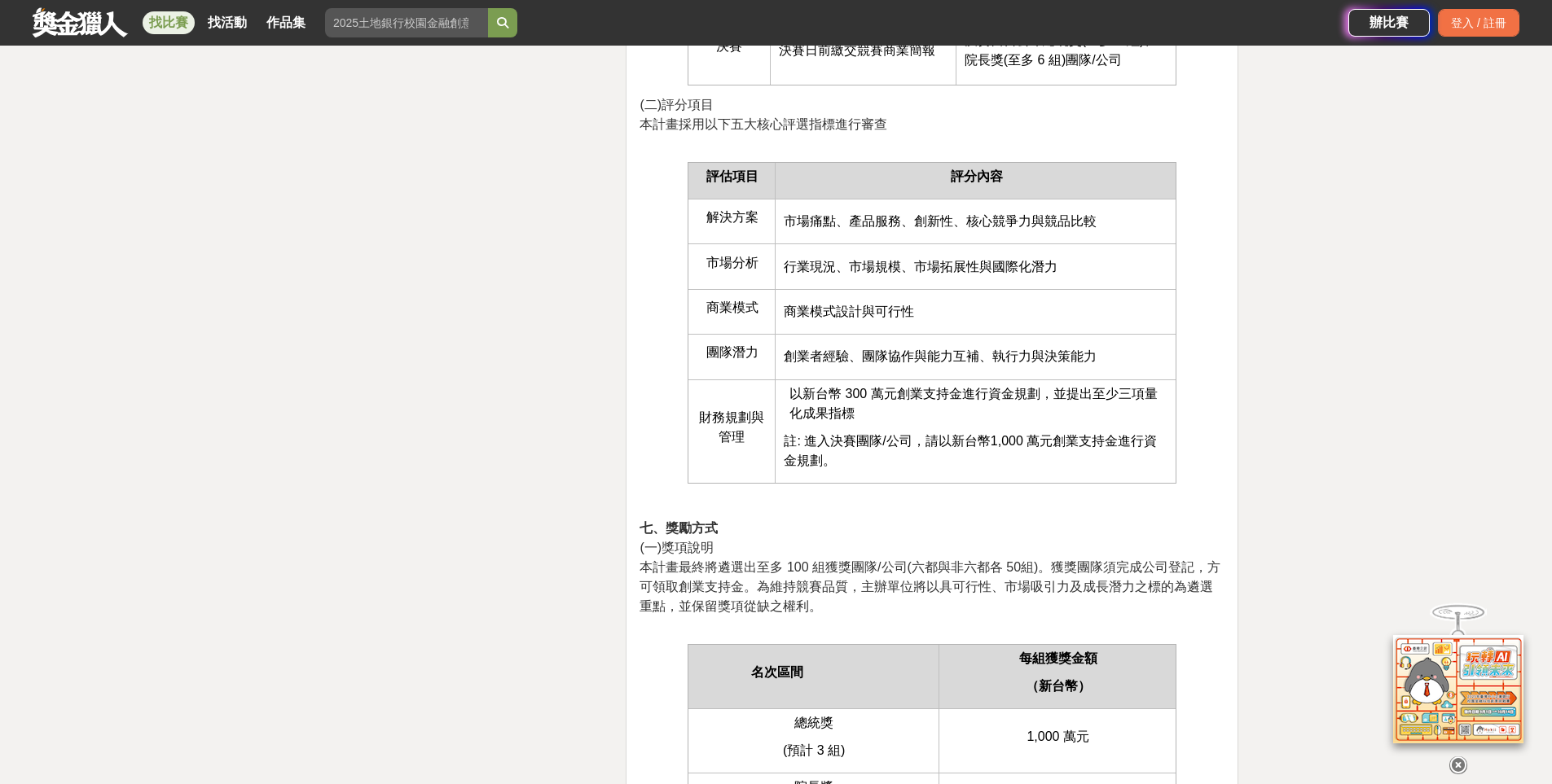
scroll to position [4235, 0]
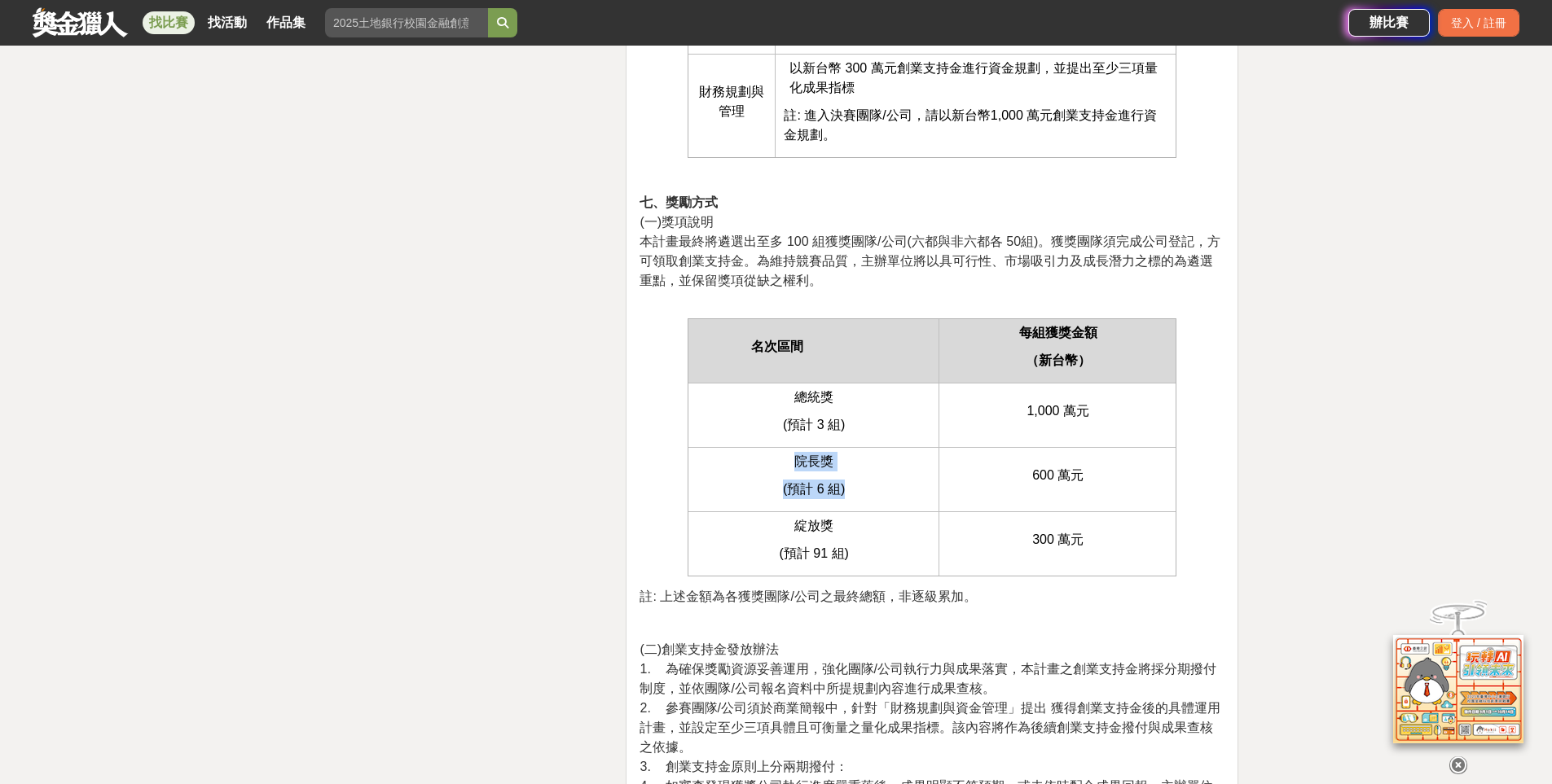
drag, startPoint x: 846, startPoint y: 372, endPoint x: 781, endPoint y: 337, distance: 73.8
click at [781, 448] on td "院長獎 (預計 6 組)" at bounding box center [813, 480] width 251 height 65
click at [799, 454] on span "院長獎" at bounding box center [813, 461] width 39 height 14
drag, startPoint x: 796, startPoint y: 409, endPoint x: 902, endPoint y: 430, distance: 108.1
click at [902, 511] on td "綻放獎 (預計 91 組)" at bounding box center [813, 544] width 251 height 65
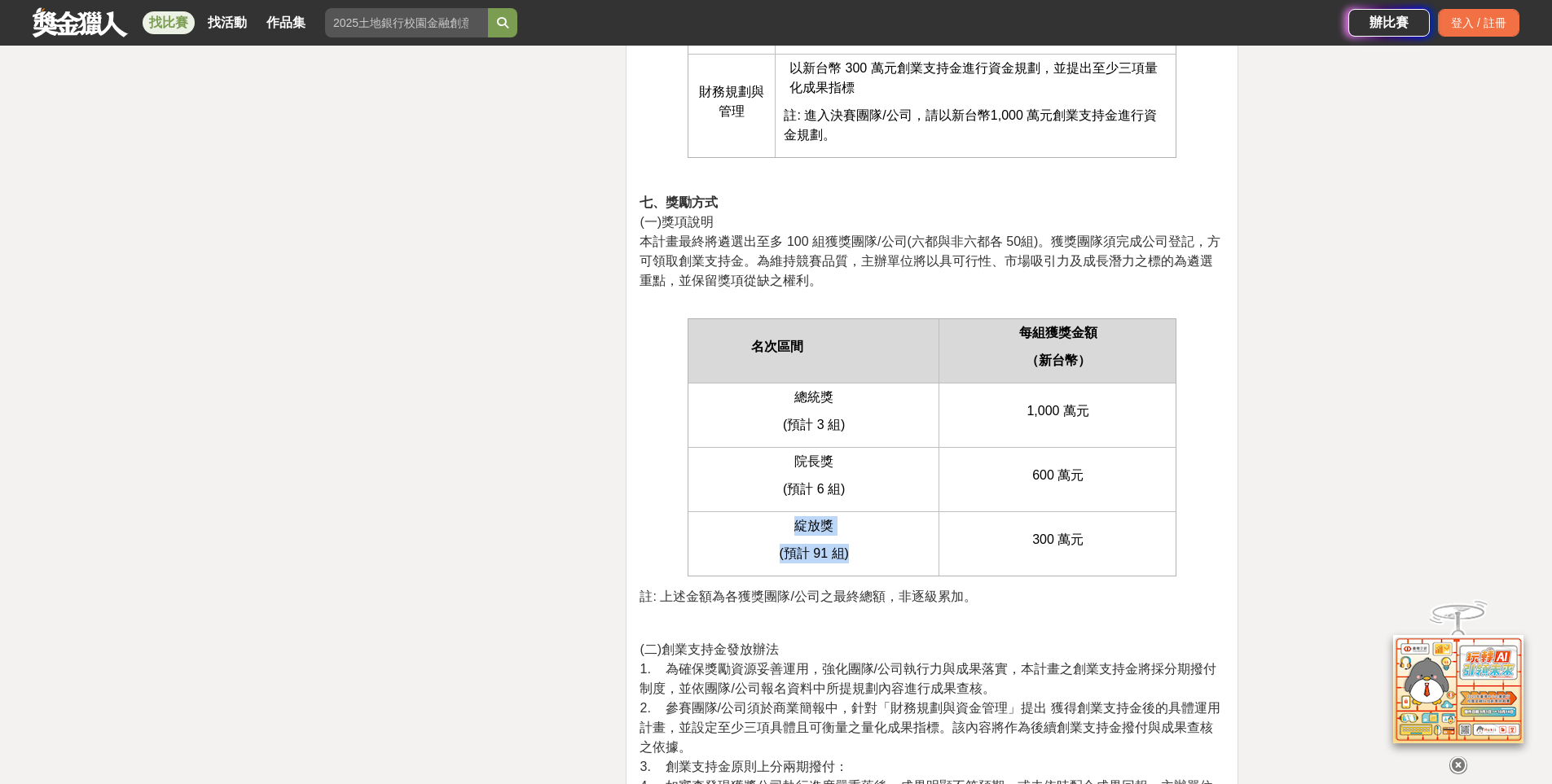
click at [903, 544] on p "(預計 91 組)" at bounding box center [814, 553] width 233 height 19
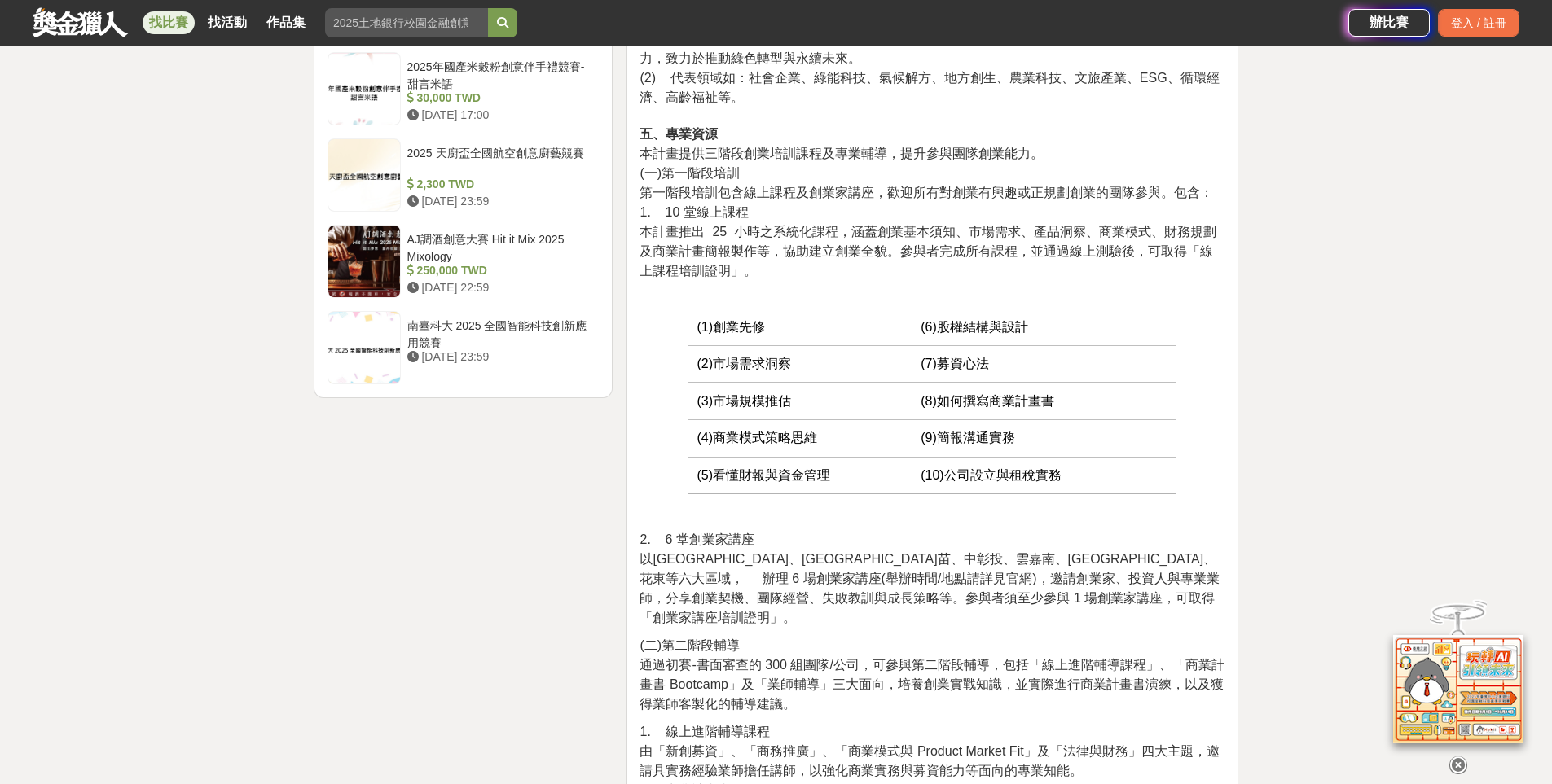
scroll to position [1547, 0]
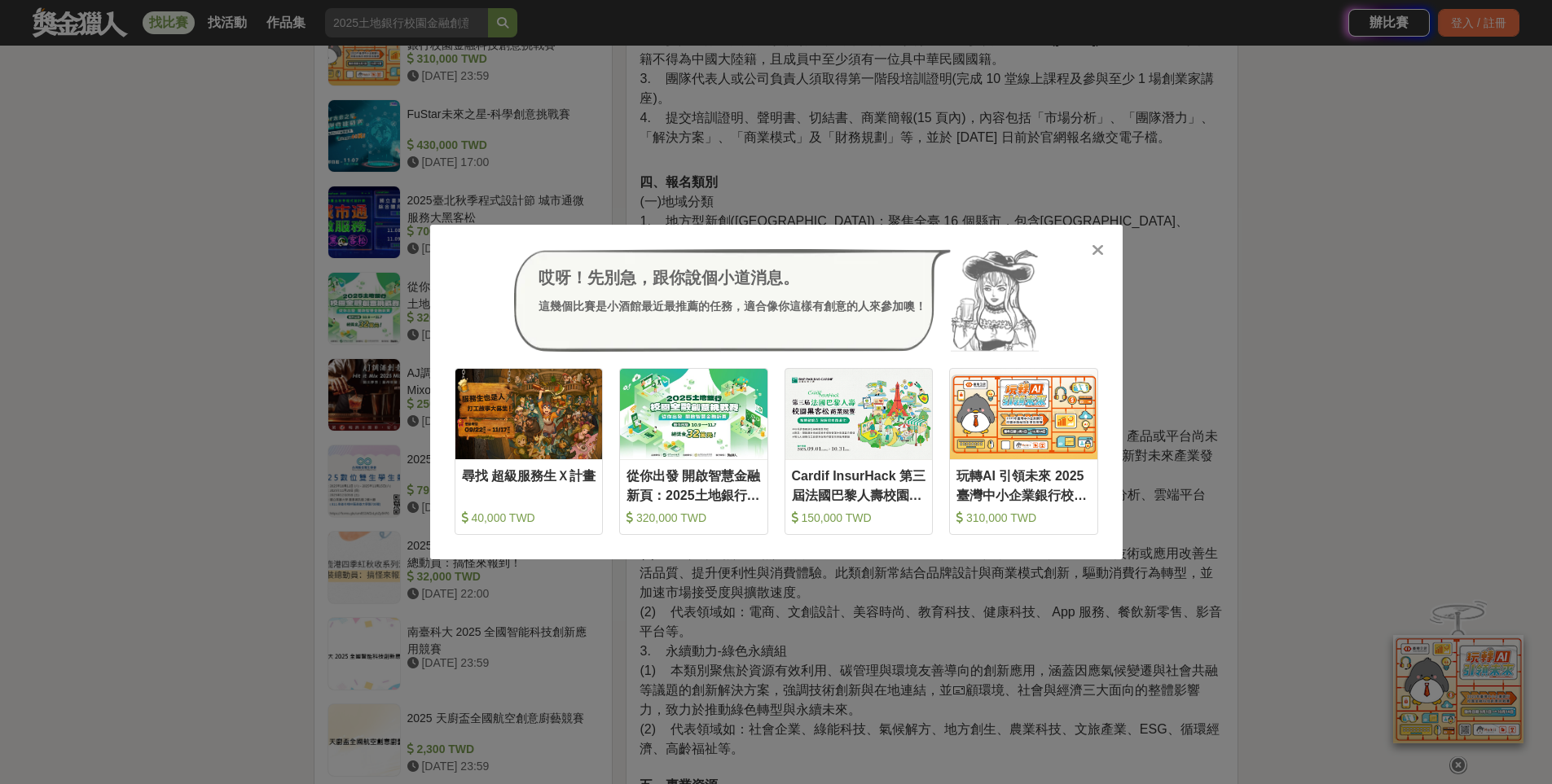
click at [1094, 250] on icon at bounding box center [1098, 250] width 12 height 17
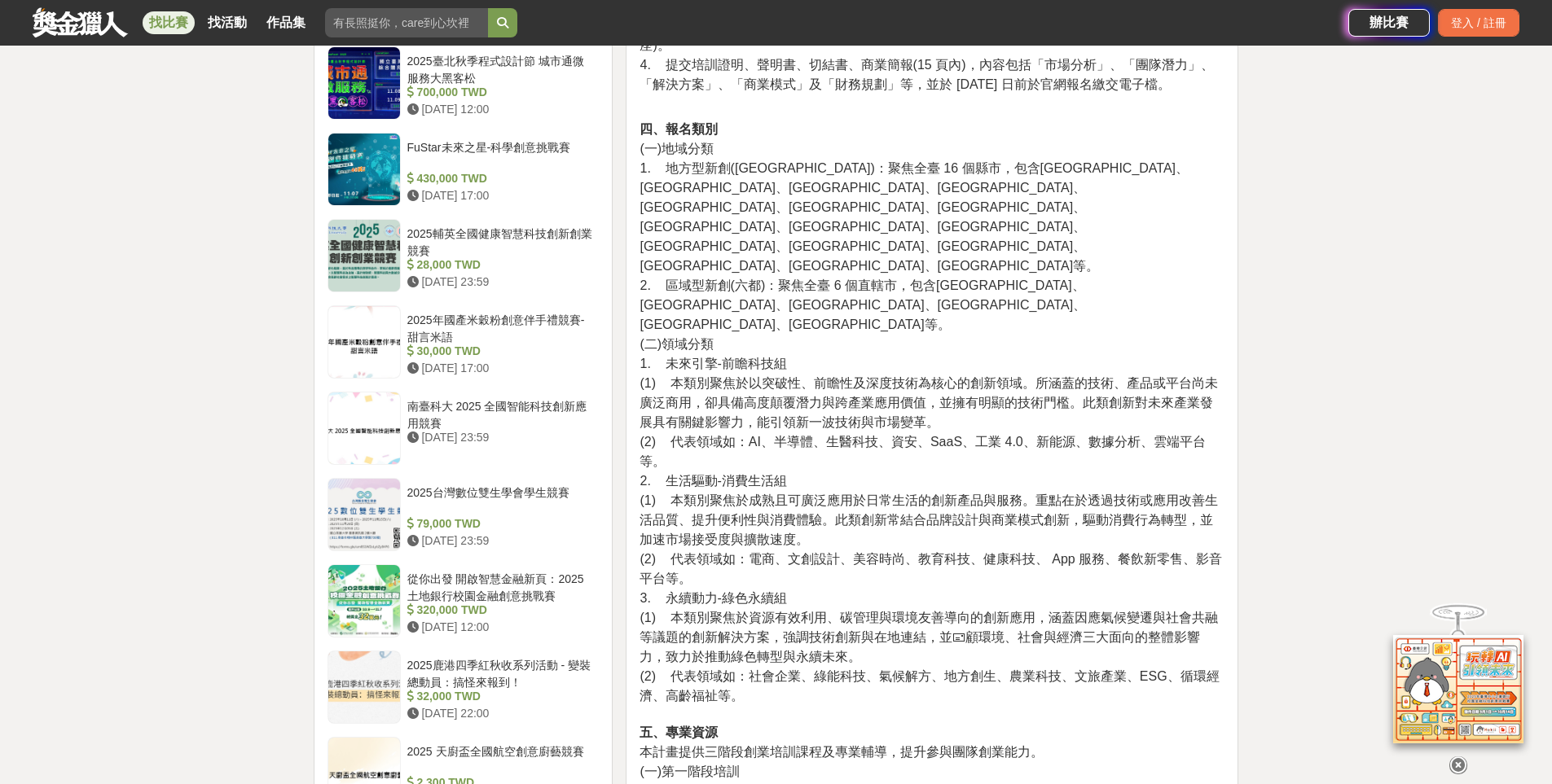
scroll to position [1628, 0]
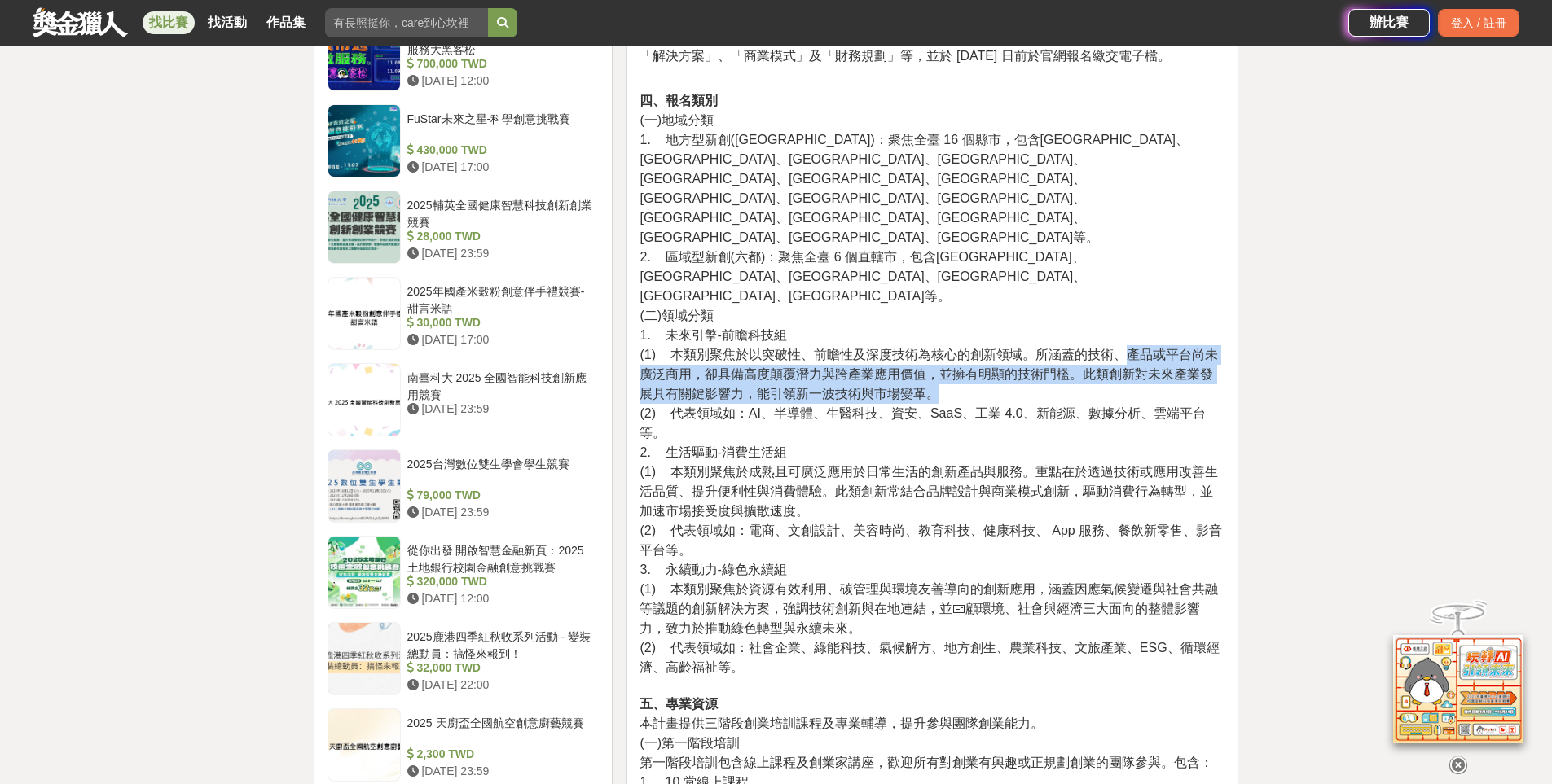
drag, startPoint x: 1124, startPoint y: 260, endPoint x: 1096, endPoint y: 299, distance: 48.0
click at [1096, 299] on p "四、報名類別 (一)地域分類 1. 地方型新創([GEOGRAPHIC_DATA])：聚焦全臺 16 個縣市，包含[GEOGRAPHIC_DATA]、[GEO…" at bounding box center [931, 479] width 585 height 777
drag, startPoint x: 943, startPoint y: 279, endPoint x: 952, endPoint y: 298, distance: 21.0
click at [952, 298] on p "四、報名類別 (一)地域分類 1. 地方型新創([GEOGRAPHIC_DATA])：聚焦全臺 16 個縣市，包含[GEOGRAPHIC_DATA]、[GEO…" at bounding box center [931, 479] width 585 height 777
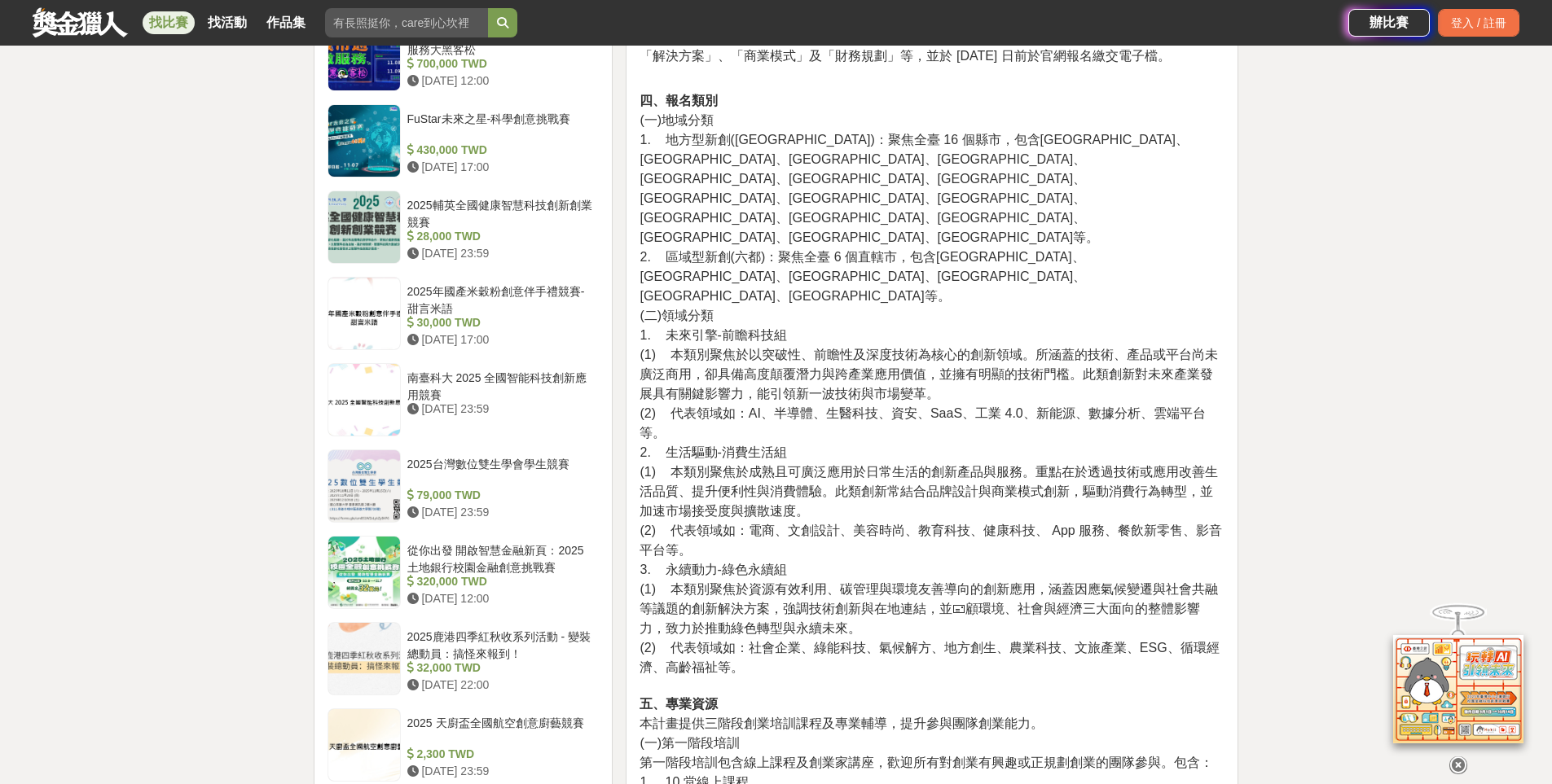
click at [949, 406] on span "(2) 代表領域如：AI、半導體、生醫科技、資安、SaaS、工業 4.0、新能源、數據分析、雲端平台等。" at bounding box center [922, 423] width 566 height 33
drag, startPoint x: 826, startPoint y: 316, endPoint x: 880, endPoint y: 318, distance: 54.0
click at [880, 406] on span "(2) 代表領域如：AI、半導體、生醫科技、資安、SaaS、工業 4.0、新能源、數據分析、雲端平台等。" at bounding box center [922, 423] width 566 height 33
click at [925, 331] on p "四、報名類別 (一)地域分類 1. 地方型新創([GEOGRAPHIC_DATA])：聚焦全臺 16 個縣市，包含[GEOGRAPHIC_DATA]、[GEO…" at bounding box center [931, 479] width 585 height 777
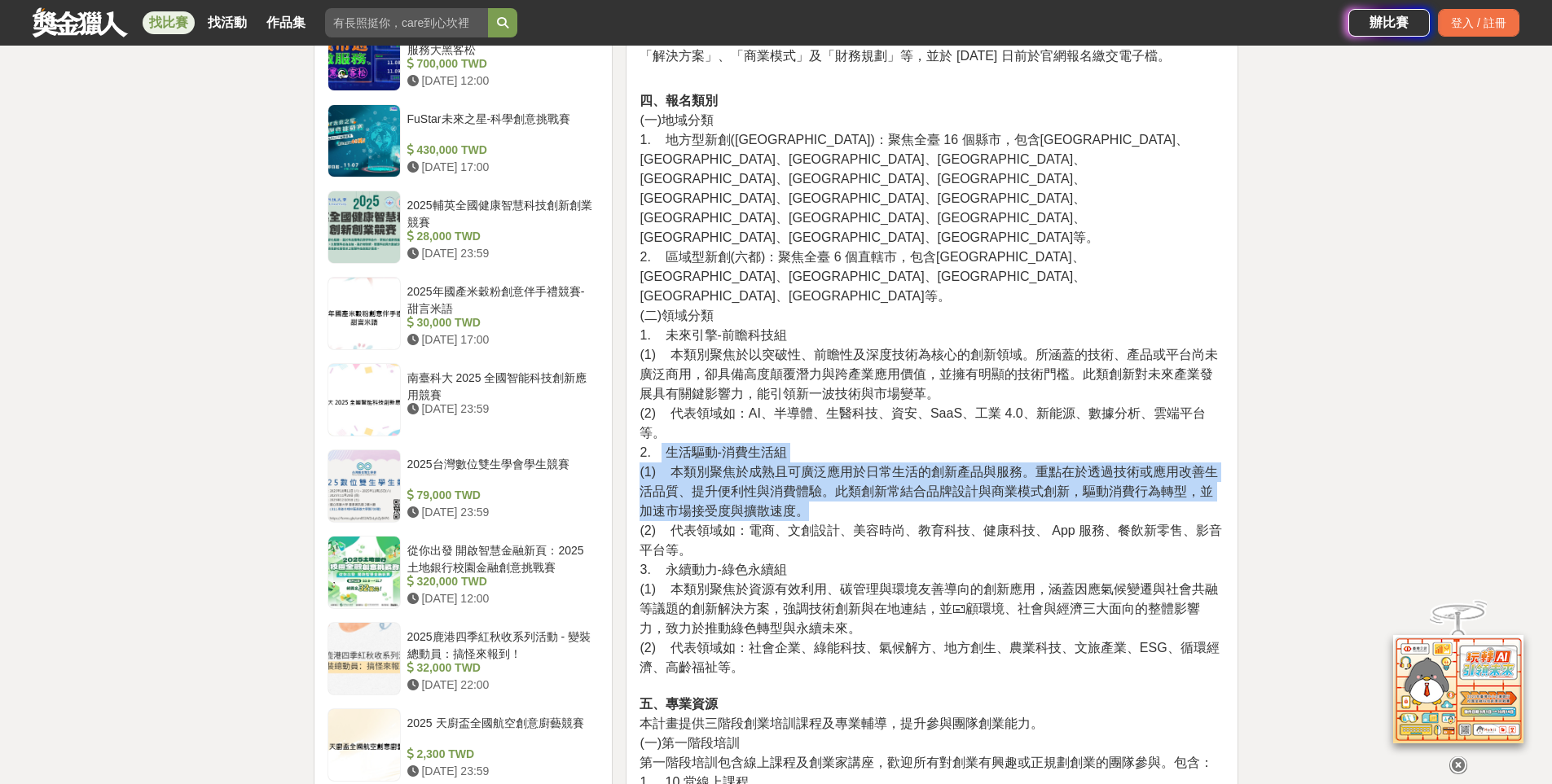
drag, startPoint x: 661, startPoint y: 361, endPoint x: 835, endPoint y: 404, distance: 179.2
click at [835, 404] on p "四、報名類別 (一)地域分類 1. 地方型新創([GEOGRAPHIC_DATA])：聚焦全臺 16 個縣市，包含[GEOGRAPHIC_DATA]、[GEO…" at bounding box center [931, 479] width 585 height 777
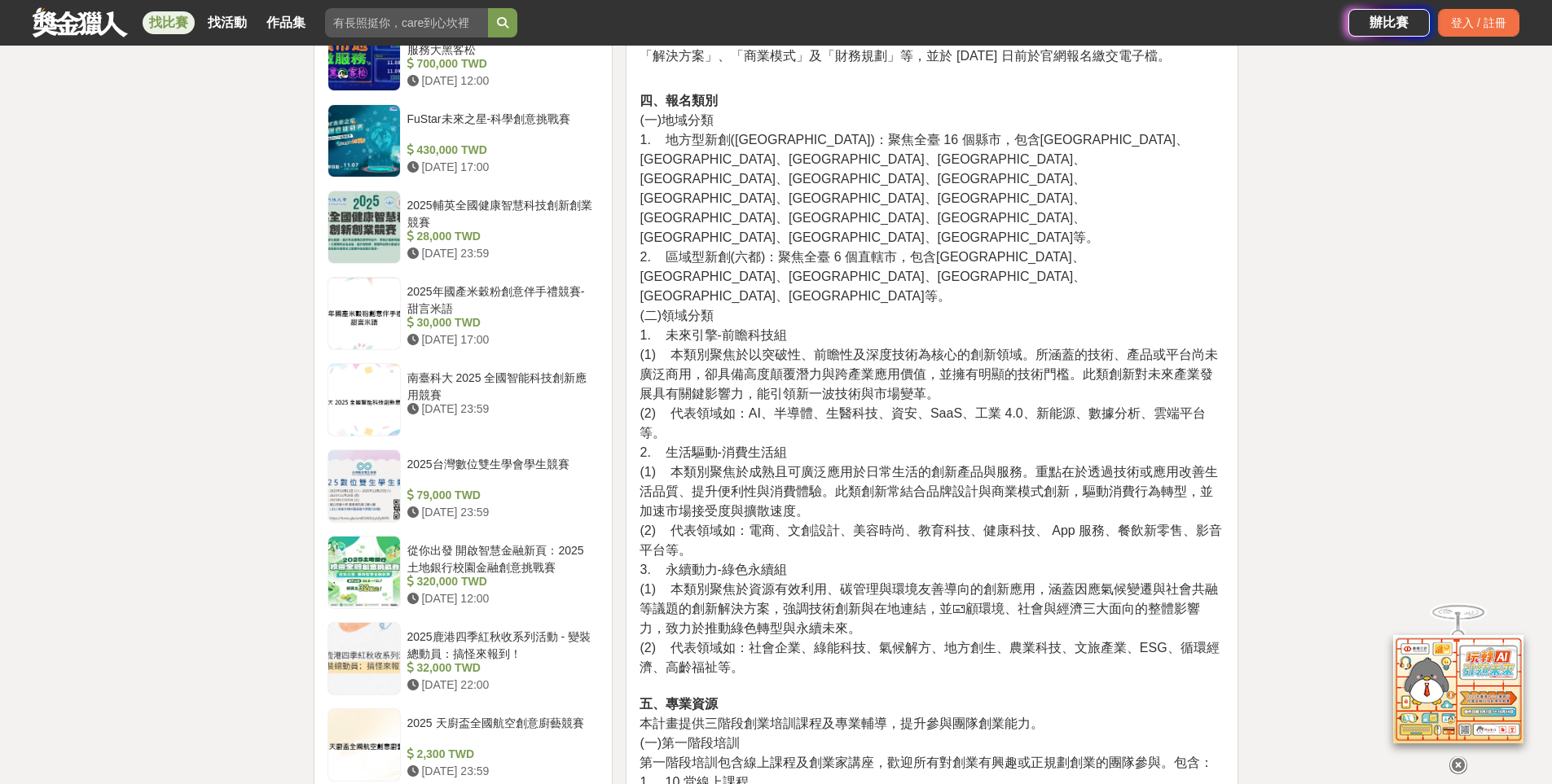
click at [824, 412] on p "四、報名類別 (一)地域分類 1. 地方型新創([GEOGRAPHIC_DATA])：聚焦全臺 16 個縣市，包含[GEOGRAPHIC_DATA]、[GEO…" at bounding box center [931, 479] width 585 height 777
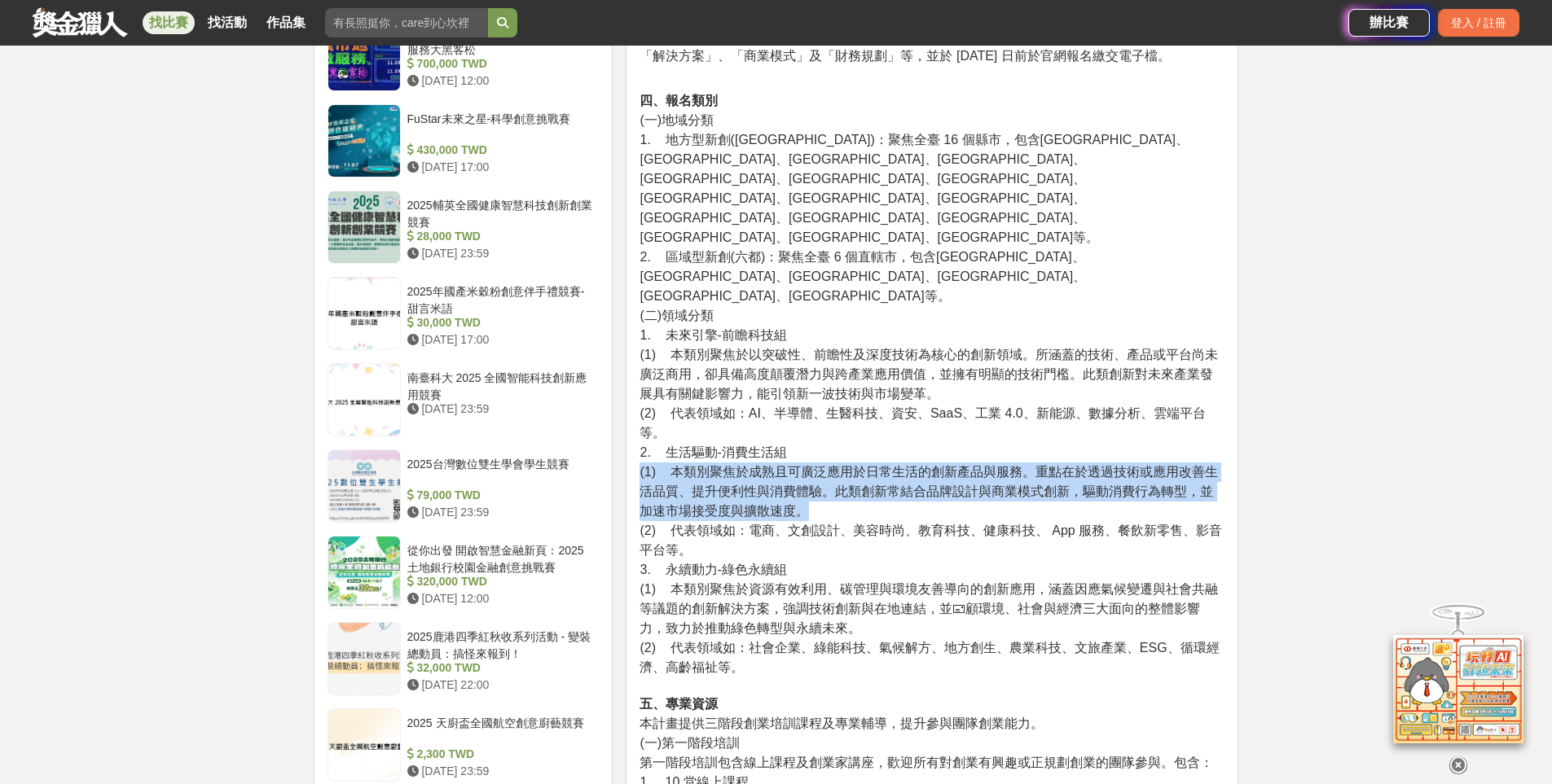
drag, startPoint x: 808, startPoint y: 412, endPoint x: 638, endPoint y: 376, distance: 173.8
click at [674, 465] on span "(1) 本類別聚焦於成熟且可廣泛應用於日常生活的創新產品與服務。重點在於透過技術或應用改善生活品質、提升便利性與消費體驗。此類創新常結合品牌設計與商業模式創新…" at bounding box center [928, 491] width 578 height 53
drag, startPoint x: 638, startPoint y: 382, endPoint x: 832, endPoint y: 415, distance: 196.8
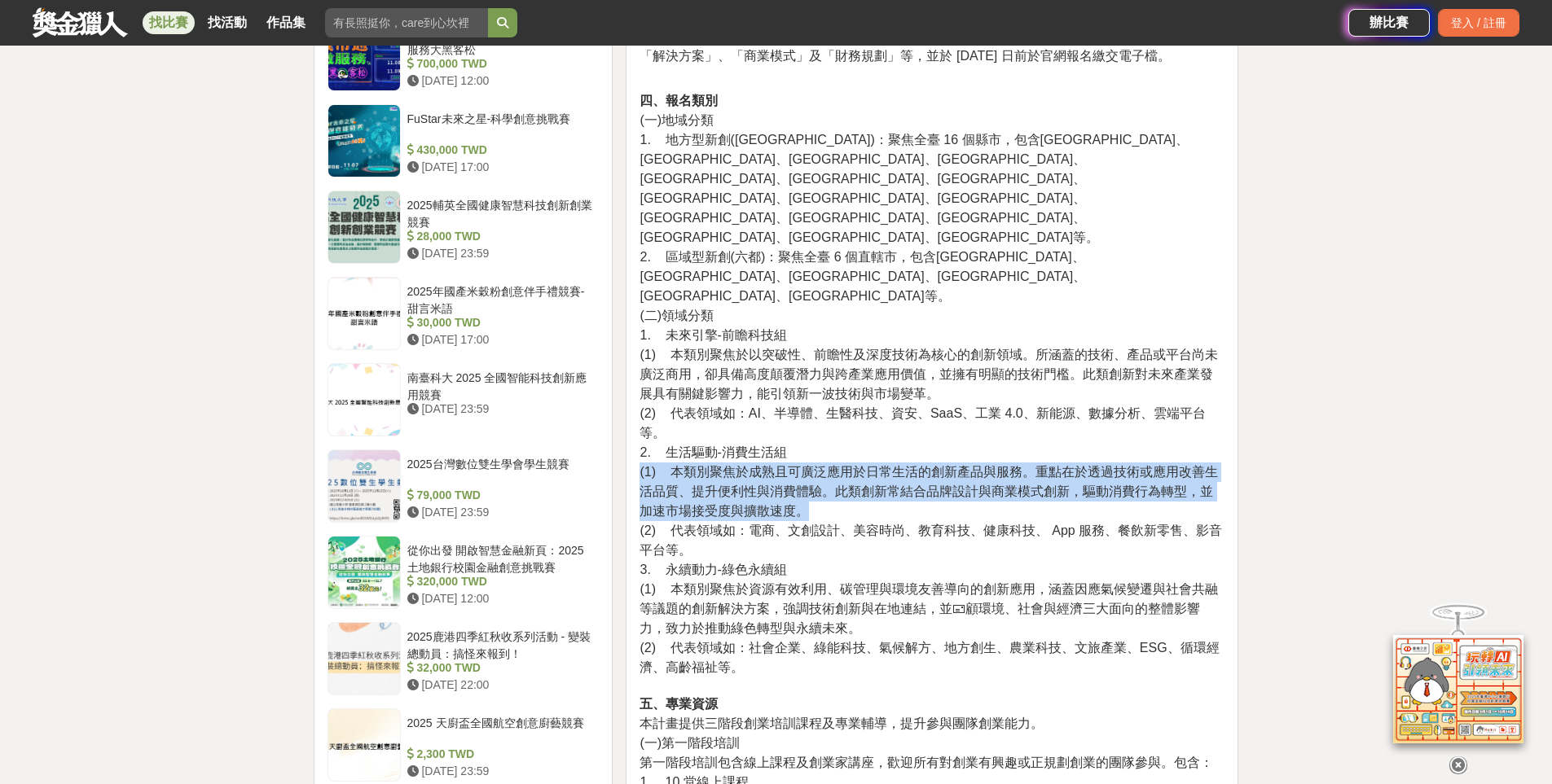
click at [789, 465] on span "(1) 本類別聚焦於成熟且可廣泛應用於日常生活的創新產品與服務。重點在於透過技術或應用改善生活品質、提升便利性與消費體驗。此類創新常結合品牌設計與商業模式創新…" at bounding box center [928, 491] width 578 height 53
drag, startPoint x: 830, startPoint y: 412, endPoint x: 631, endPoint y: 368, distance: 203.8
click at [670, 465] on span "(1) 本類別聚焦於成熟且可廣泛應用於日常生活的創新產品與服務。重點在於透過技術或應用改善生活品質、提升便利性與消費體驗。此類創新常結合品牌設計與商業模式創新…" at bounding box center [928, 491] width 578 height 53
drag, startPoint x: 641, startPoint y: 379, endPoint x: 841, endPoint y: 422, distance: 204.6
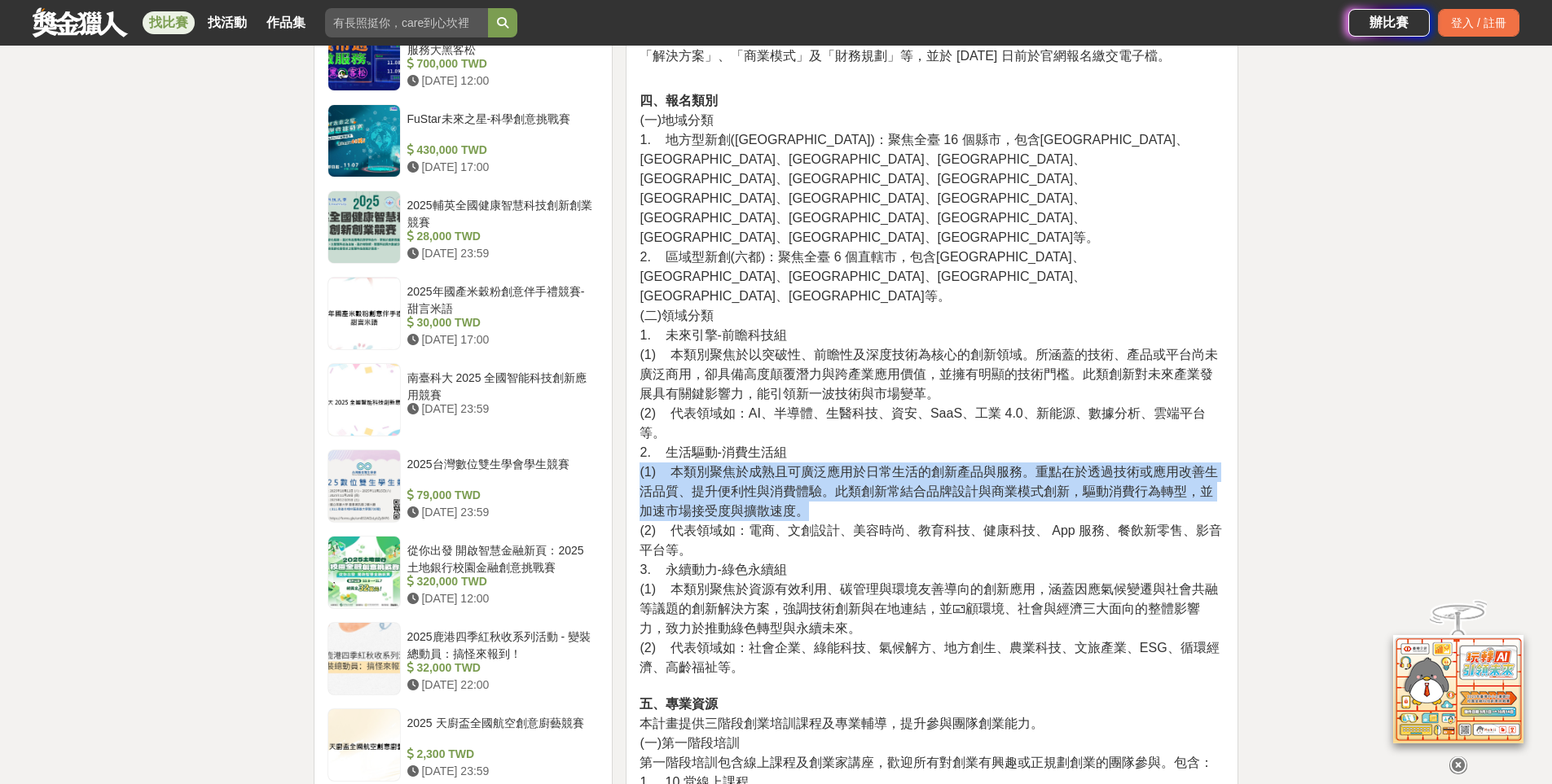
click at [841, 422] on p "四、報名類別 (一)地域分類 1. 地方型新創([GEOGRAPHIC_DATA])：聚焦全臺 16 個縣市，包含[GEOGRAPHIC_DATA]、[GEO…" at bounding box center [931, 479] width 585 height 777
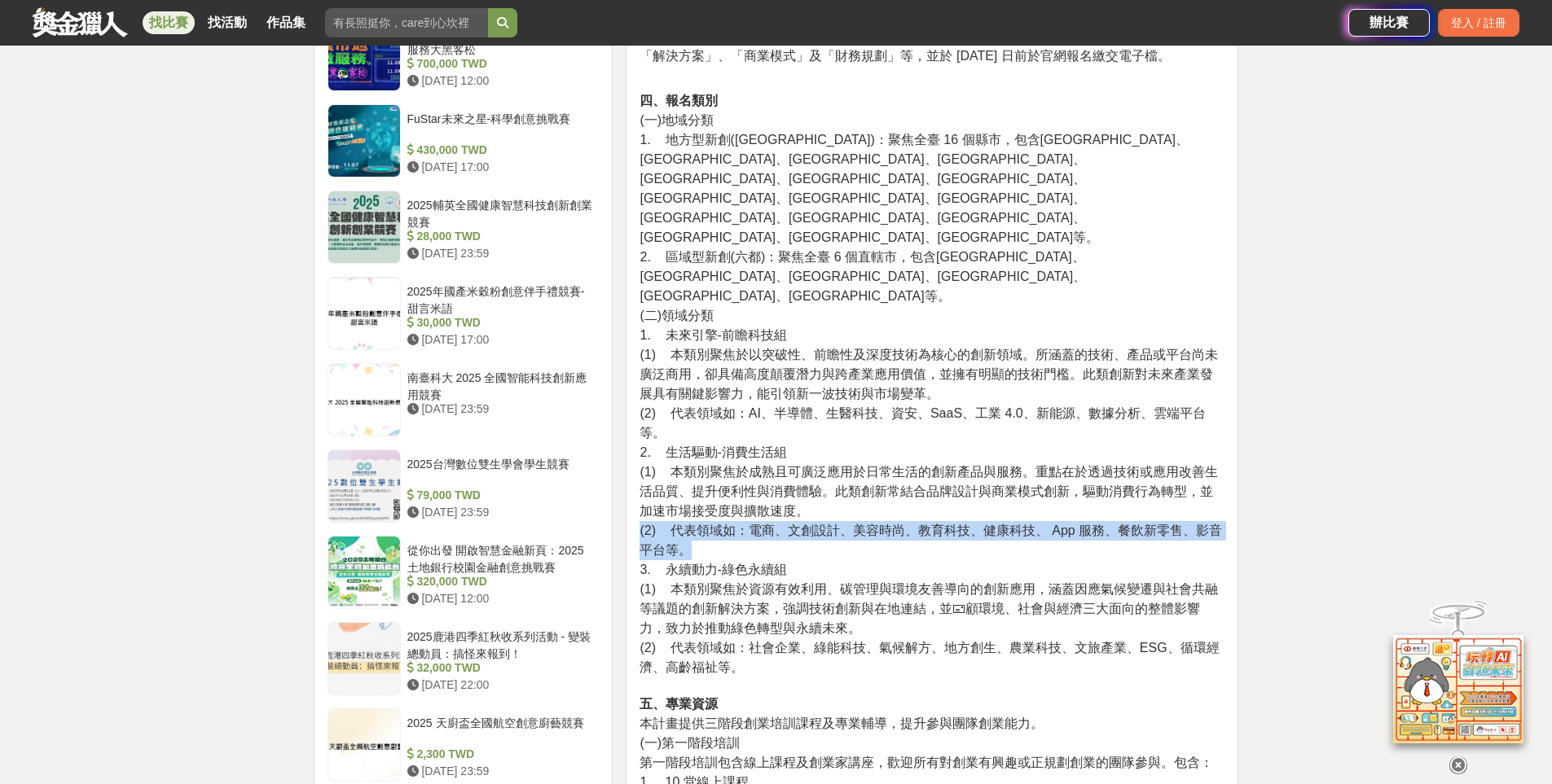
drag, startPoint x: 690, startPoint y: 455, endPoint x: 623, endPoint y: 433, distance: 70.5
click at [705, 448] on p "四、報名類別 (一)地域分類 1. 地方型新創([GEOGRAPHIC_DATA])：聚焦全臺 16 個縣市，包含[GEOGRAPHIC_DATA]、[GEO…" at bounding box center [931, 479] width 585 height 777
drag, startPoint x: 703, startPoint y: 457, endPoint x: 641, endPoint y: 438, distance: 64.8
click at [641, 438] on p "四、報名類別 (一)地域分類 1. 地方型新創([GEOGRAPHIC_DATA])：聚焦全臺 16 個縣市，包含[GEOGRAPHIC_DATA]、[GEO…" at bounding box center [931, 479] width 585 height 777
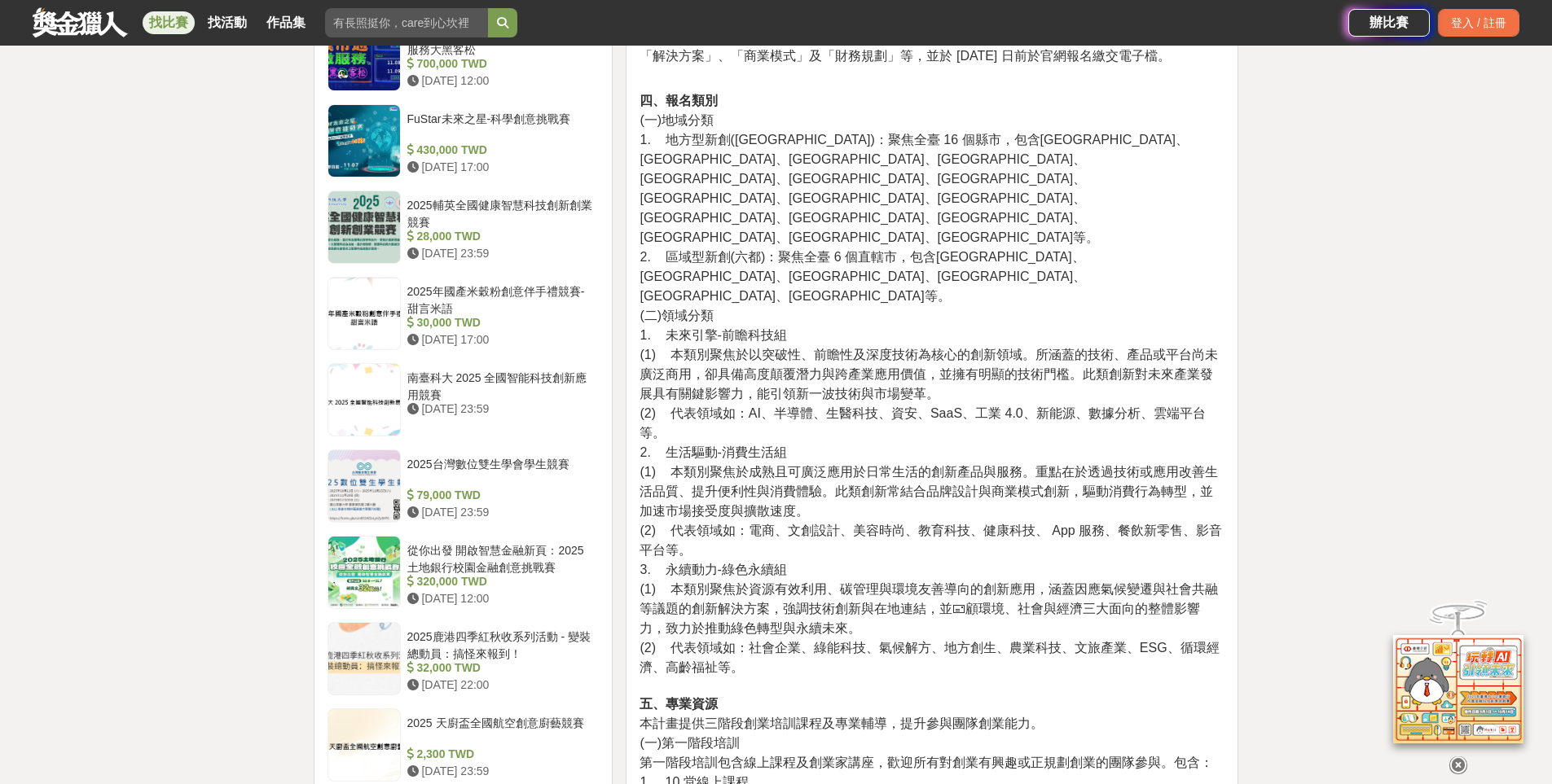
click at [732, 563] on span "3. 永續動力-綠色永續組" at bounding box center [713, 570] width 147 height 14
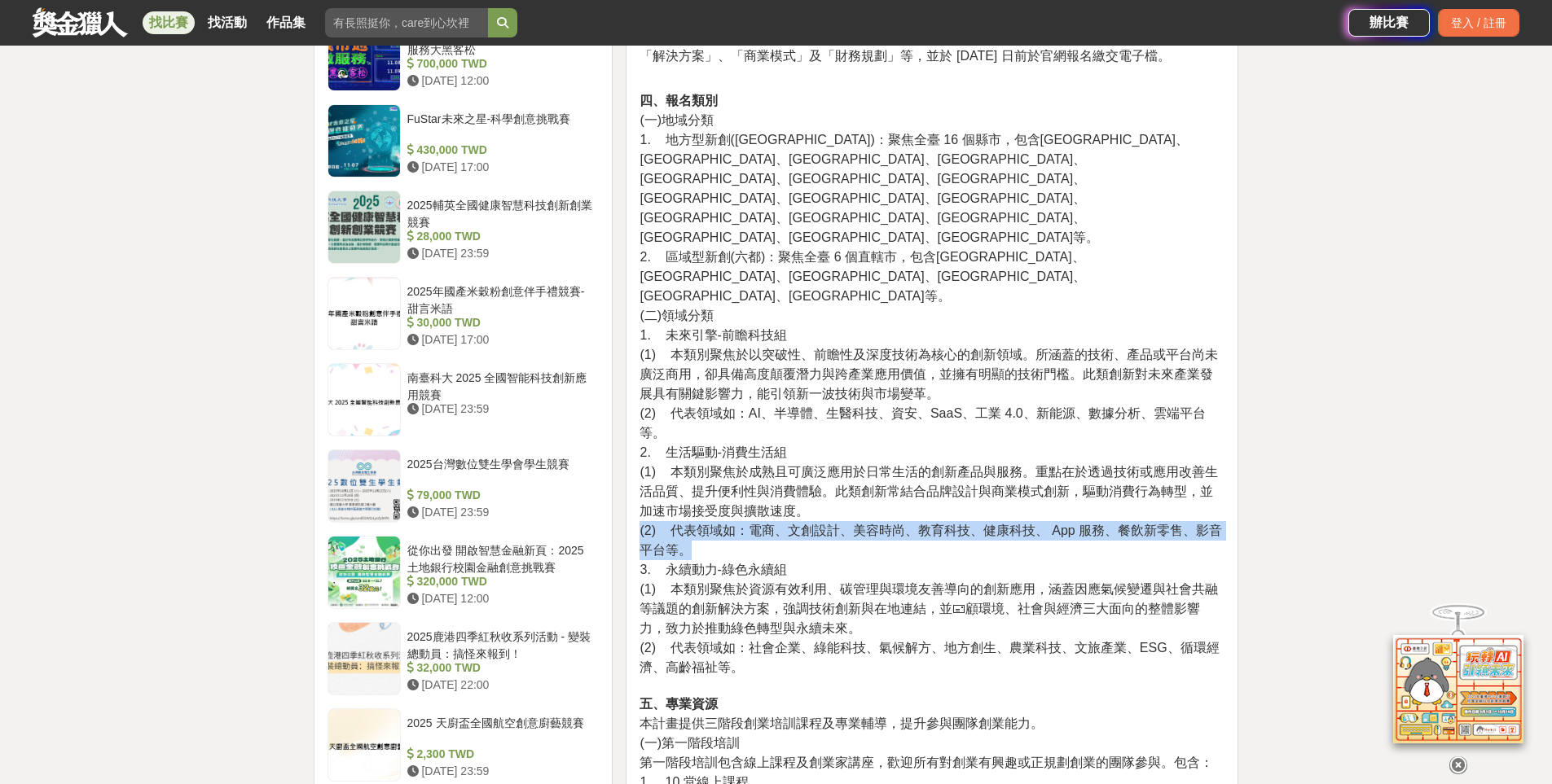
drag, startPoint x: 694, startPoint y: 448, endPoint x: 636, endPoint y: 434, distance: 59.7
click at [728, 446] on p "四、報名類別 (一)地域分類 1. 地方型新創([GEOGRAPHIC_DATA])：聚焦全臺 16 個縣市，包含[GEOGRAPHIC_DATA]、[GEO…" at bounding box center [931, 479] width 585 height 777
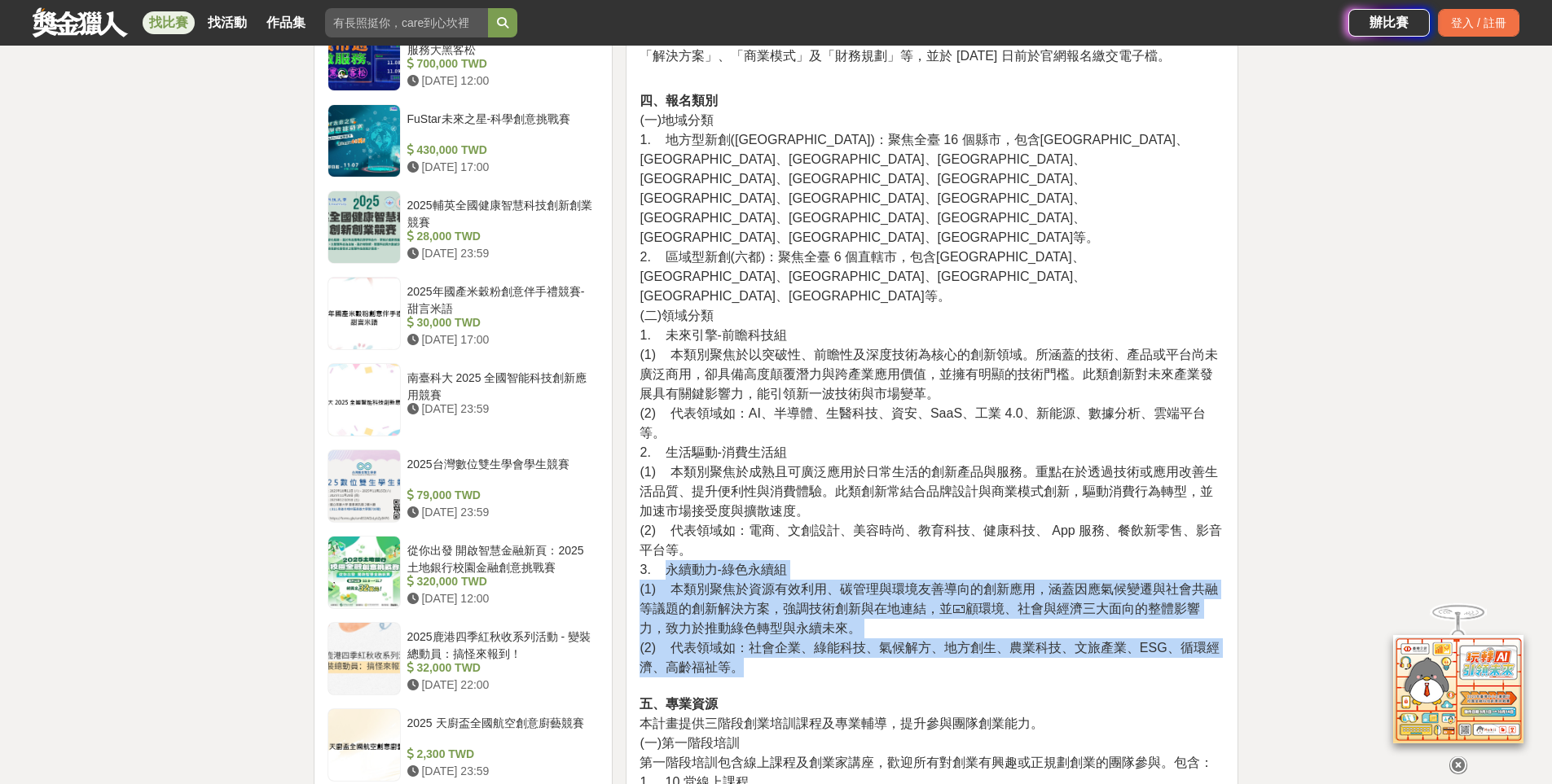
drag, startPoint x: 665, startPoint y: 475, endPoint x: 902, endPoint y: 572, distance: 256.1
click at [902, 572] on p "四、報名類別 (一)地域分類 1. 地方型新創([GEOGRAPHIC_DATA])：聚焦全臺 16 個縣市，包含[GEOGRAPHIC_DATA]、[GEO…" at bounding box center [931, 479] width 585 height 777
click at [812, 579] on p "四、報名類別 (一)地域分類 1. 地方型新創([GEOGRAPHIC_DATA])：聚焦全臺 16 個縣市，包含[GEOGRAPHIC_DATA]、[GEO…" at bounding box center [931, 479] width 585 height 777
drag, startPoint x: 763, startPoint y: 574, endPoint x: 634, endPoint y: 475, distance: 162.6
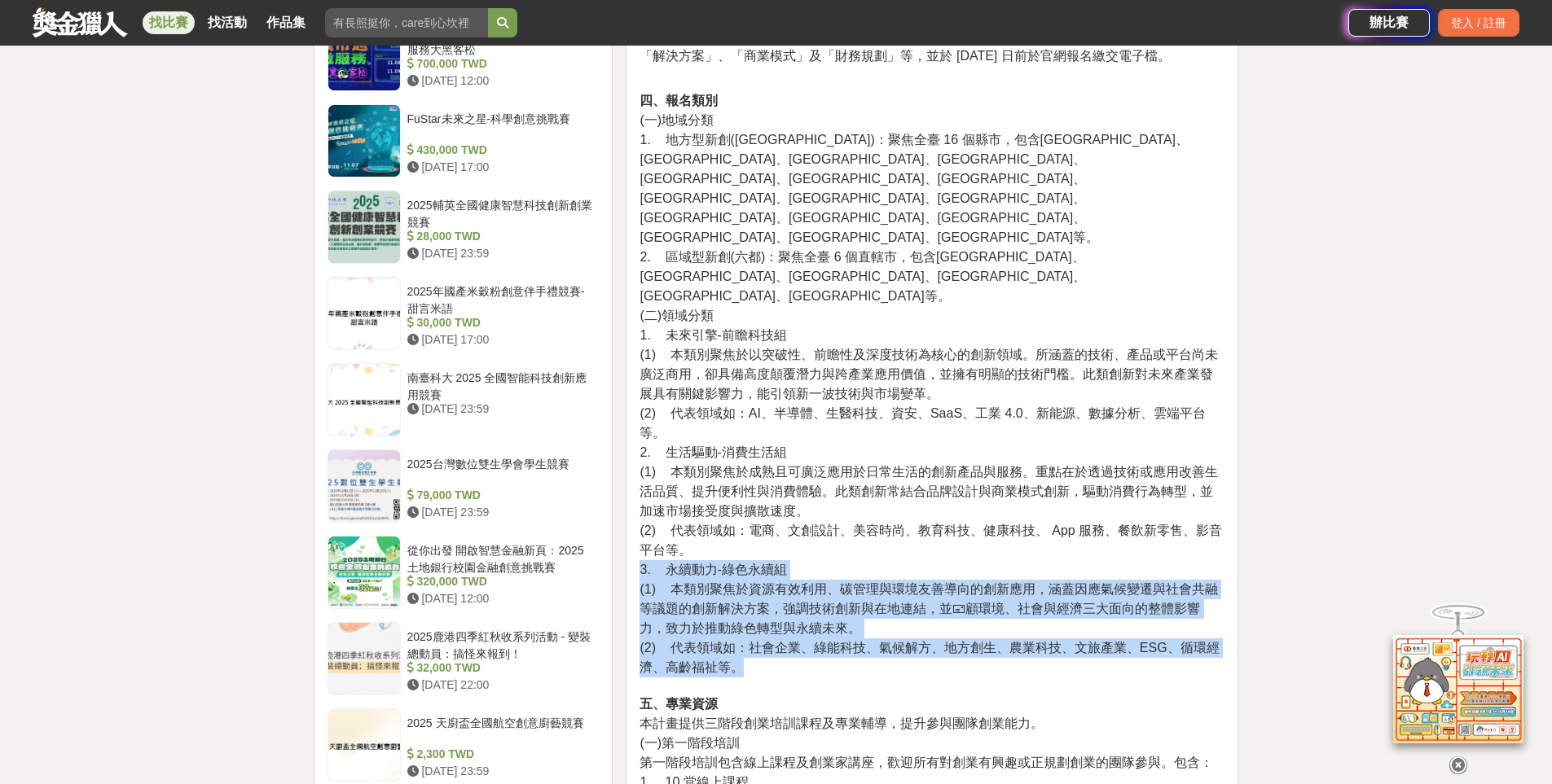
click at [797, 566] on p "四、報名類別 (一)地域分類 1. 地方型新創([GEOGRAPHIC_DATA])：聚焦全臺 16 個縣市，包含[GEOGRAPHIC_DATA]、[GEO…" at bounding box center [931, 479] width 585 height 777
drag, startPoint x: 741, startPoint y: 567, endPoint x: 626, endPoint y: 468, distance: 151.7
click at [824, 572] on p "四、報名類別 (一)地域分類 1. 地方型新創([GEOGRAPHIC_DATA])：聚焦全臺 16 個縣市，包含[GEOGRAPHIC_DATA]、[GEO…" at bounding box center [931, 479] width 585 height 777
drag, startPoint x: 749, startPoint y: 568, endPoint x: 634, endPoint y: 479, distance: 145.4
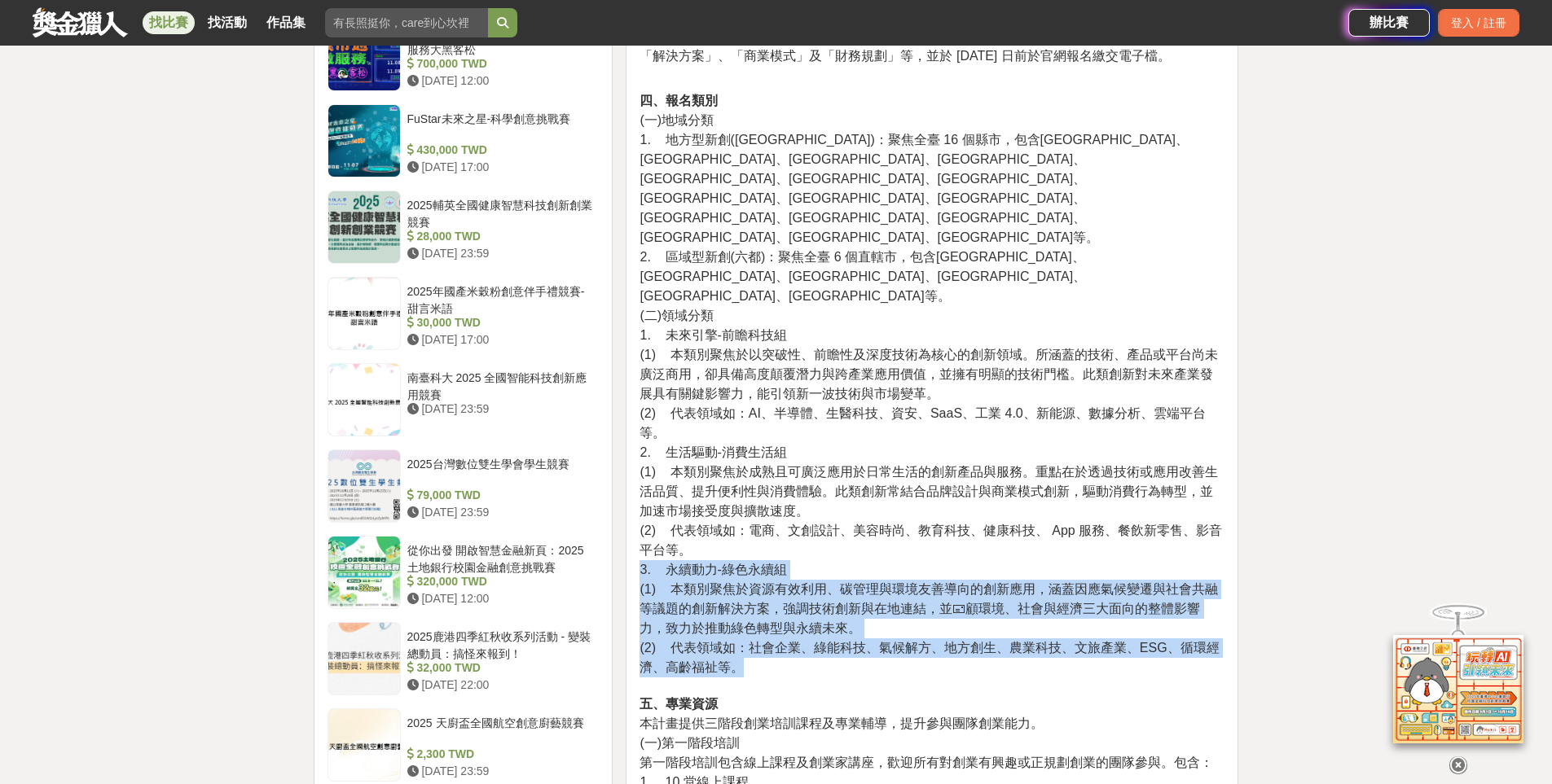
click at [758, 582] on span "(1) 本類別聚焦於資源有效利用、碳管理與環境友善導向的創新應用，涵蓋因應氣候變遷與社會共融等議題的創新解決方案，強調技術創新與在地連結，並🖃顧環境、社會與經…" at bounding box center [928, 608] width 578 height 53
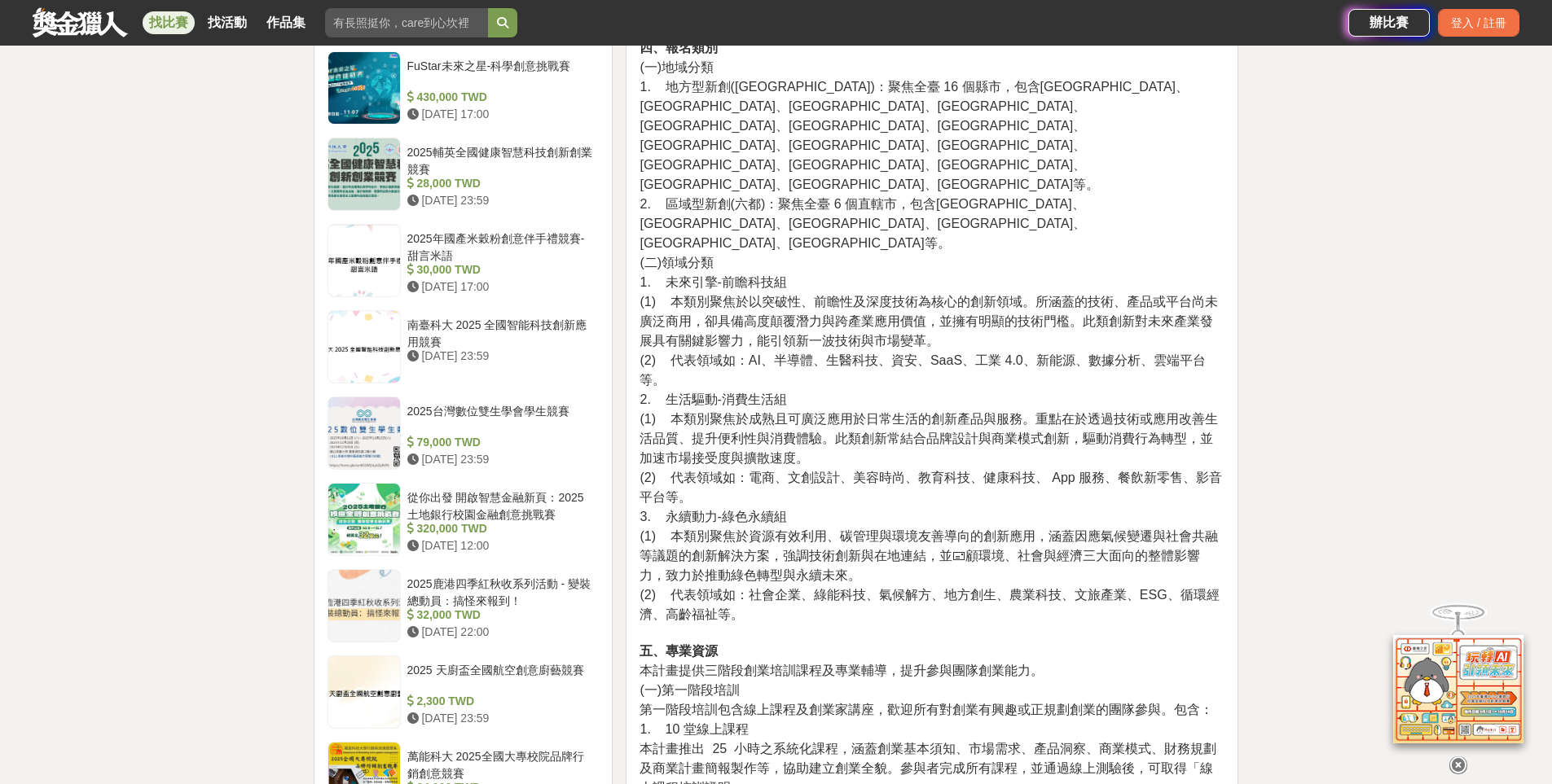
scroll to position [1710, 0]
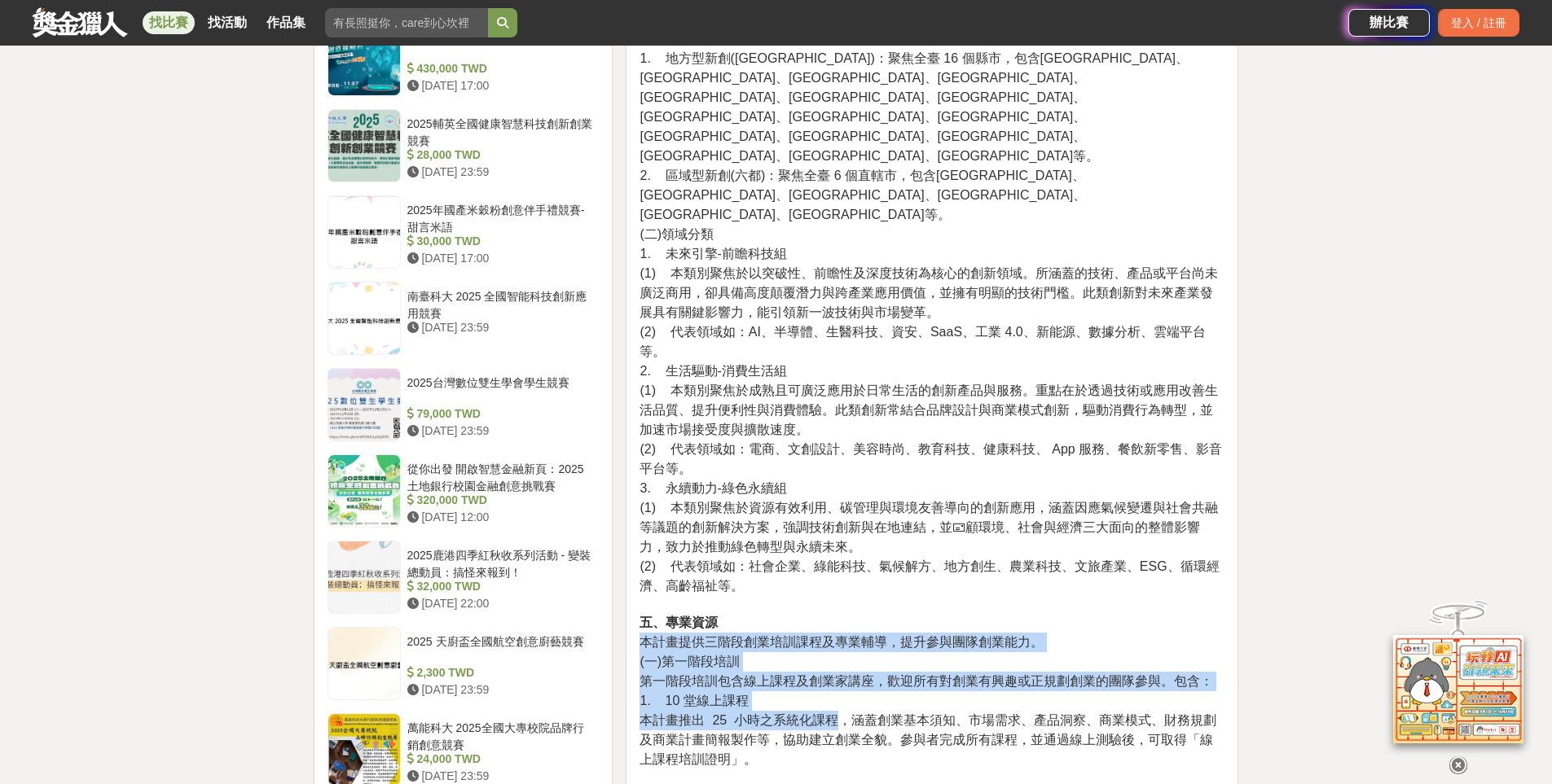
drag, startPoint x: 640, startPoint y: 550, endPoint x: 832, endPoint y: 616, distance: 203.0
click at [832, 616] on p "四、報名類別 (一)地域分類 1. 地方型新創([GEOGRAPHIC_DATA])：聚焦全臺 16 個縣市，包含[GEOGRAPHIC_DATA]、[GEO…" at bounding box center [931, 398] width 585 height 777
click at [832, 713] on span "本計畫推出 25 小時之系統化課程，涵蓋創業基本須知、市場需求、產品洞察、商業模式、財務規劃及商業計畫簡報製作等，協助建立創業全貌。參與者完成所有課程，並通過…" at bounding box center [928, 739] width 577 height 53
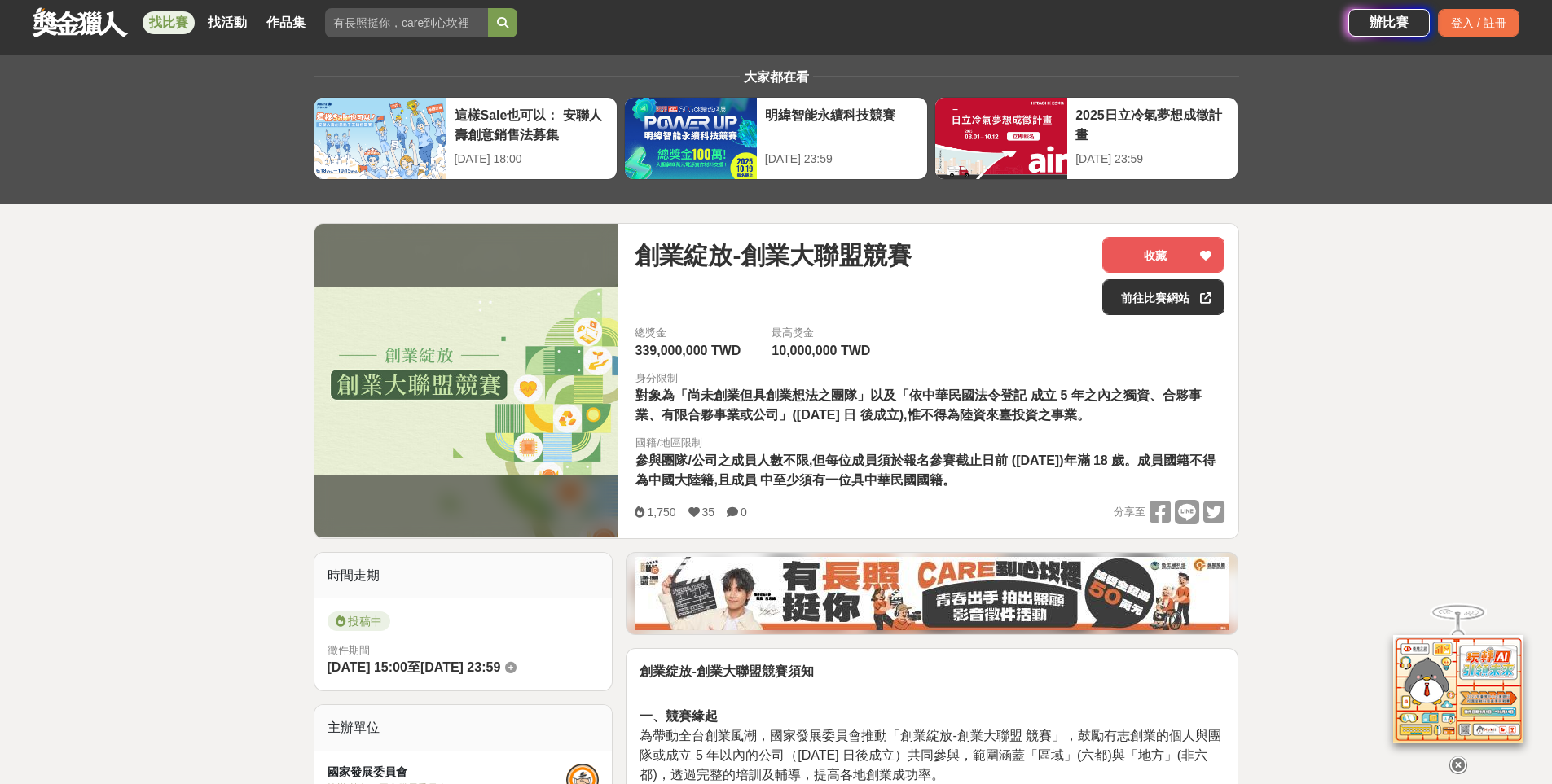
scroll to position [0, 0]
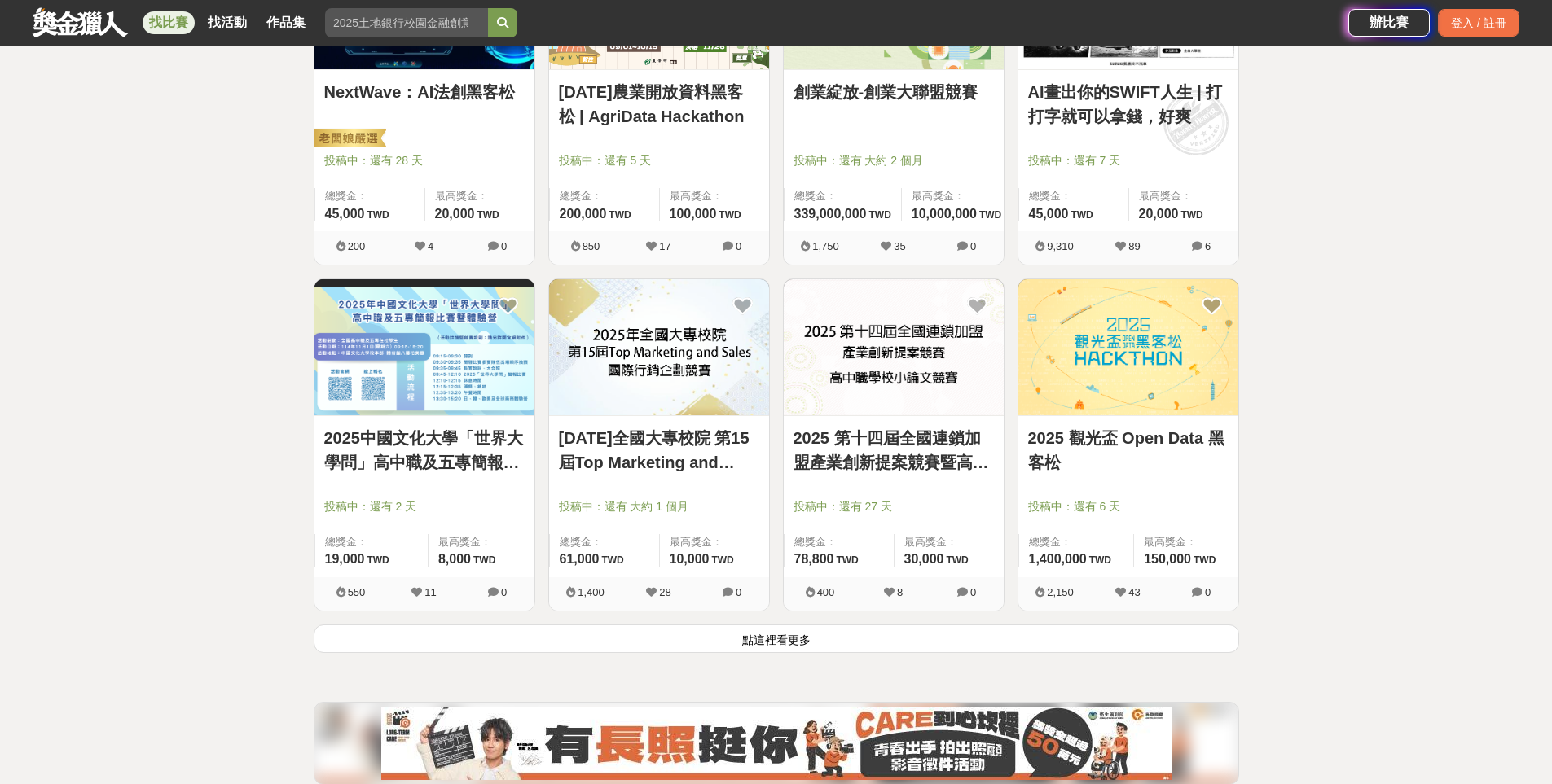
scroll to position [3899, 0]
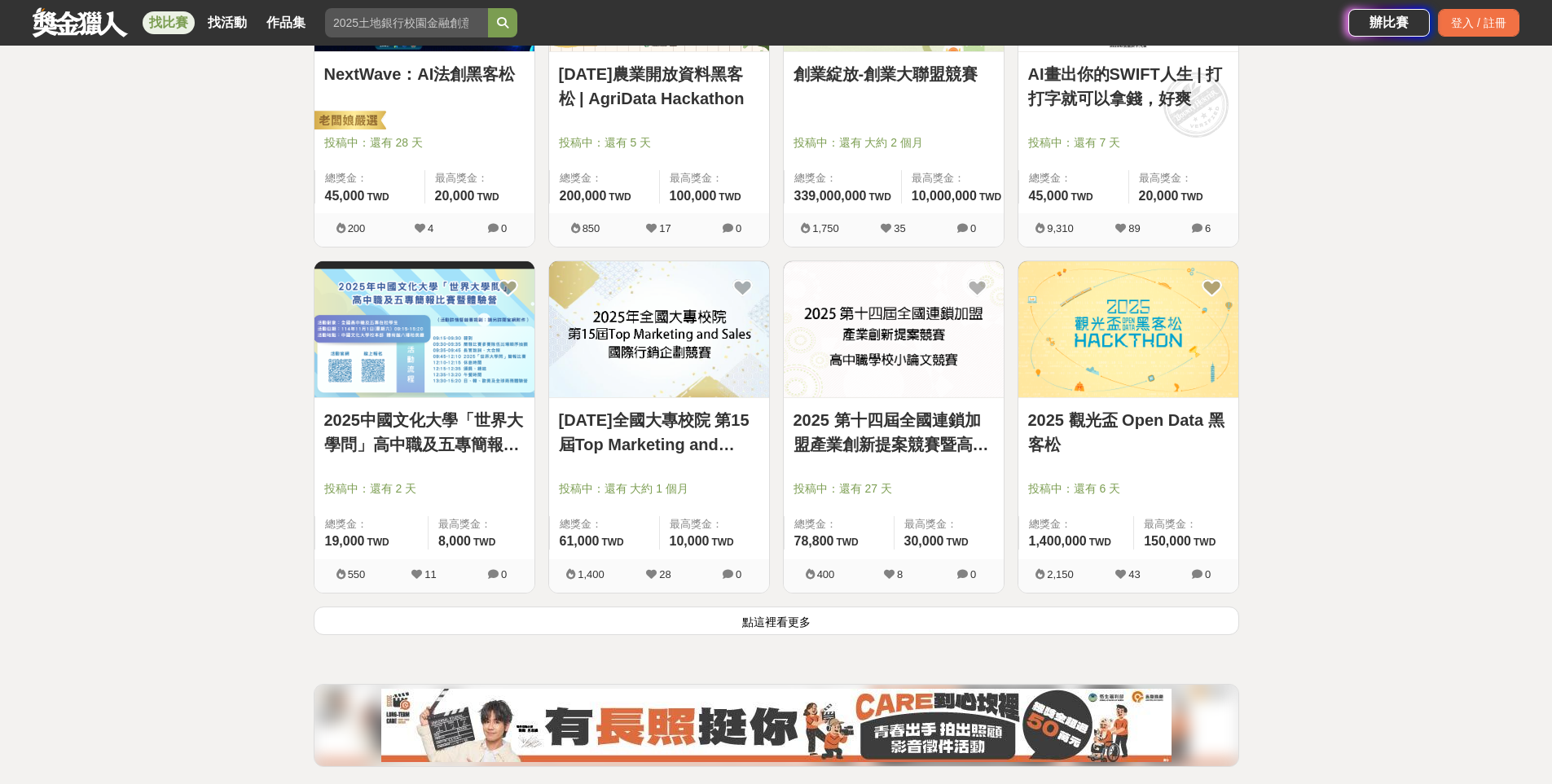
click at [791, 617] on button "點這裡看更多" at bounding box center [776, 621] width 925 height 29
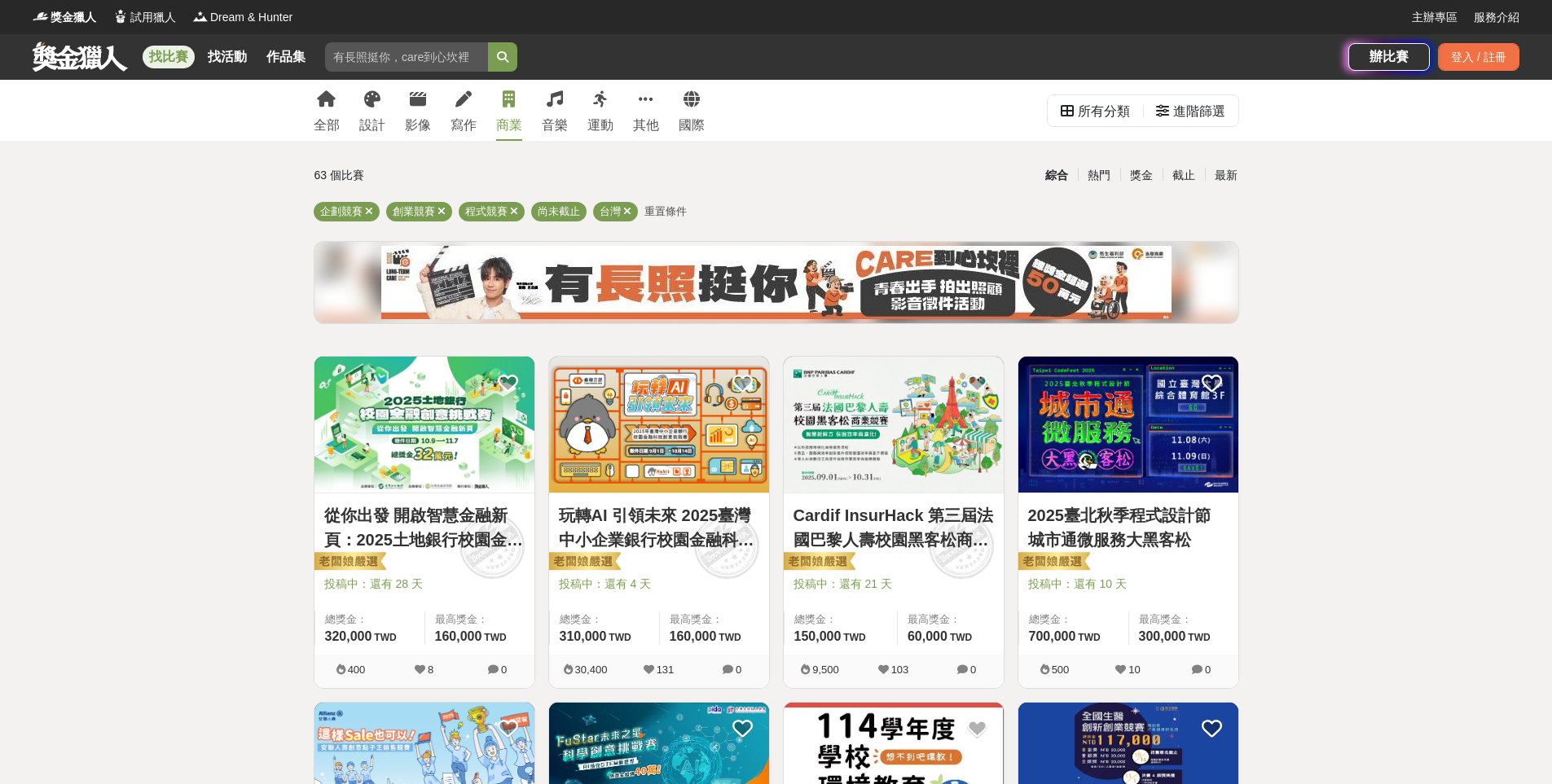
click at [616, 140] on div "全部 設計 影像 寫作 商業 音樂 運動 其他 國際" at bounding box center [510, 110] width 411 height 61
click at [597, 129] on div "運動" at bounding box center [601, 125] width 26 height 19
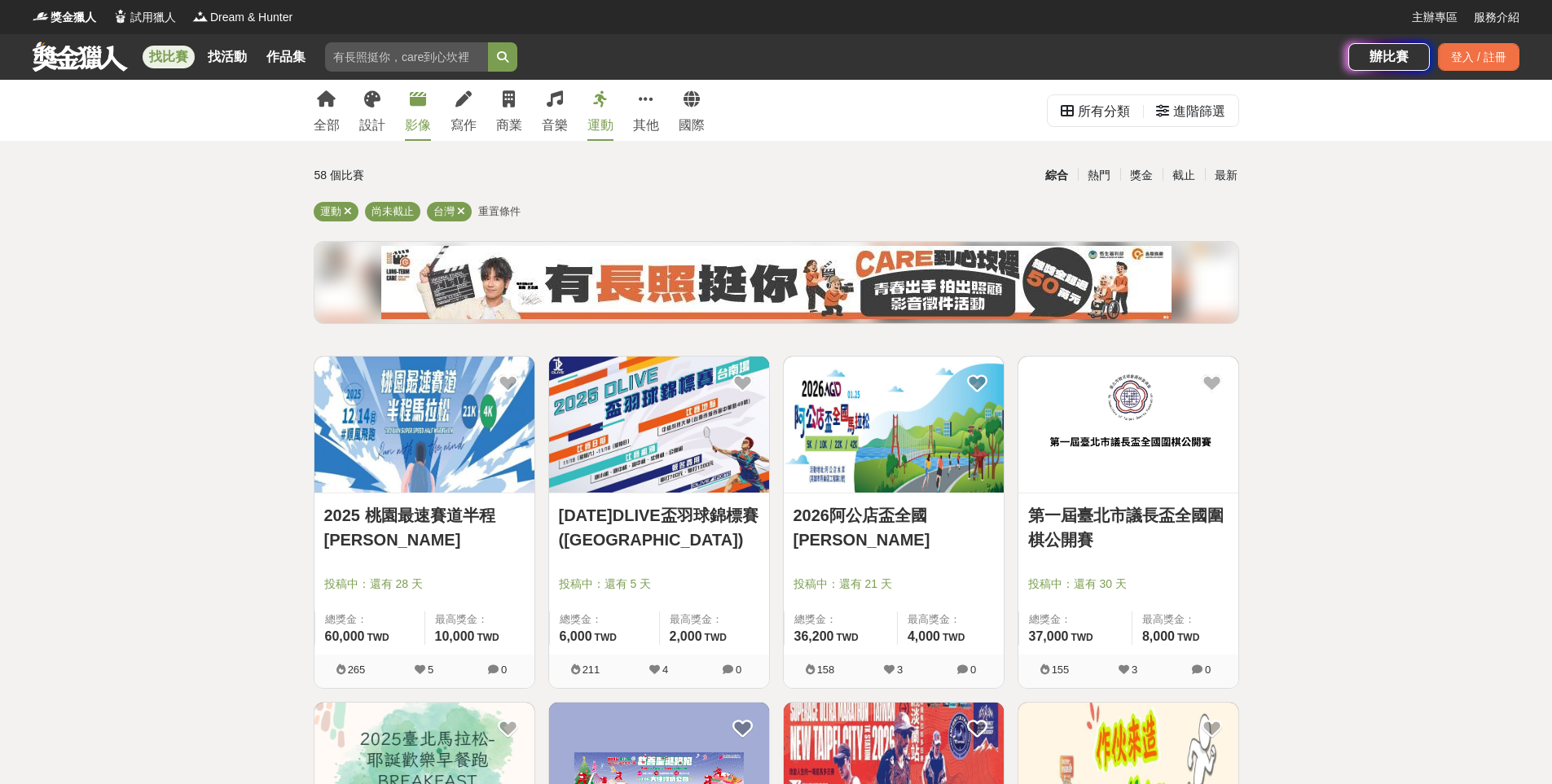
click at [418, 131] on div "影像" at bounding box center [418, 125] width 26 height 19
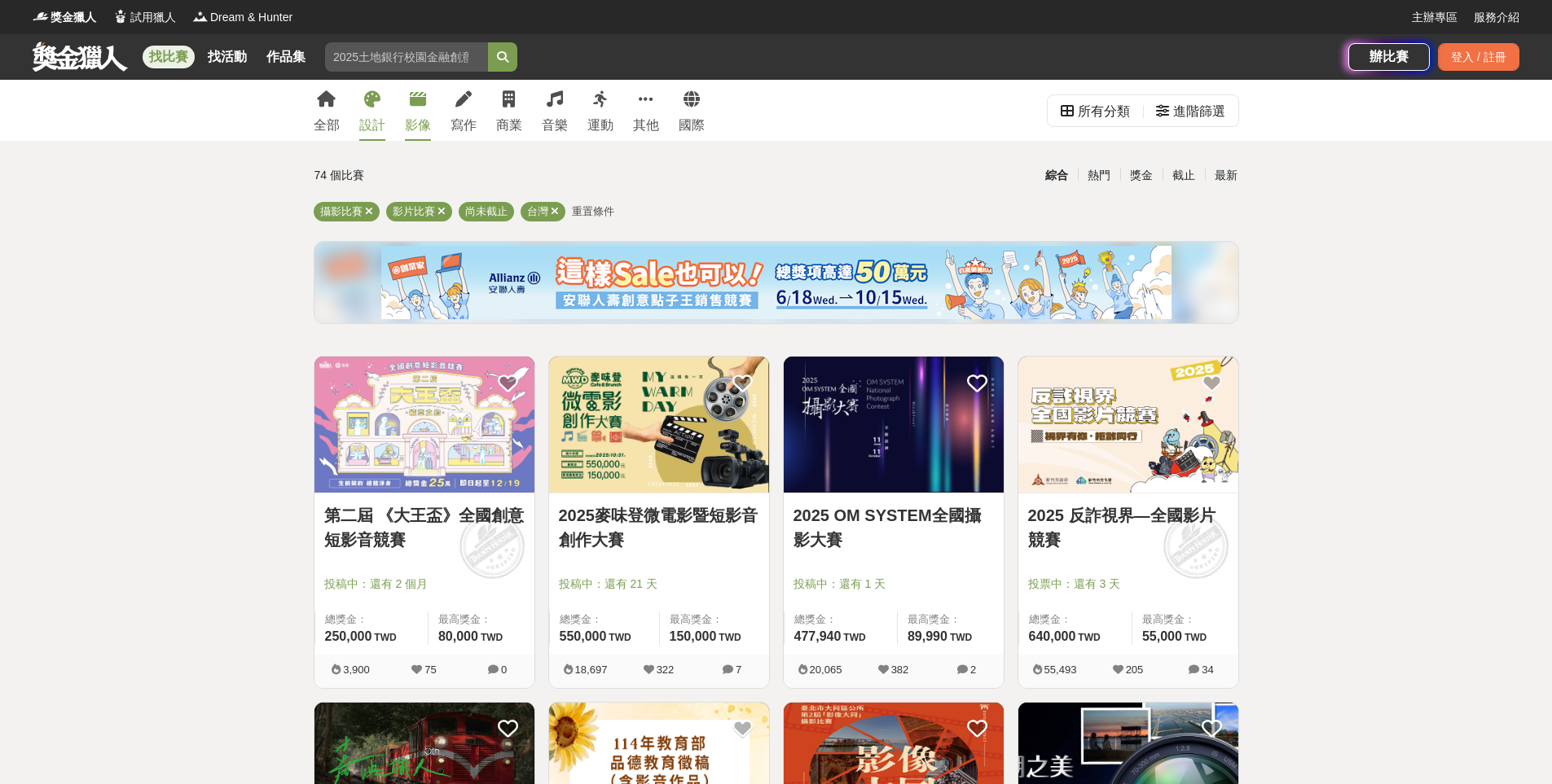
click at [359, 118] on div "設計" at bounding box center [372, 125] width 26 height 19
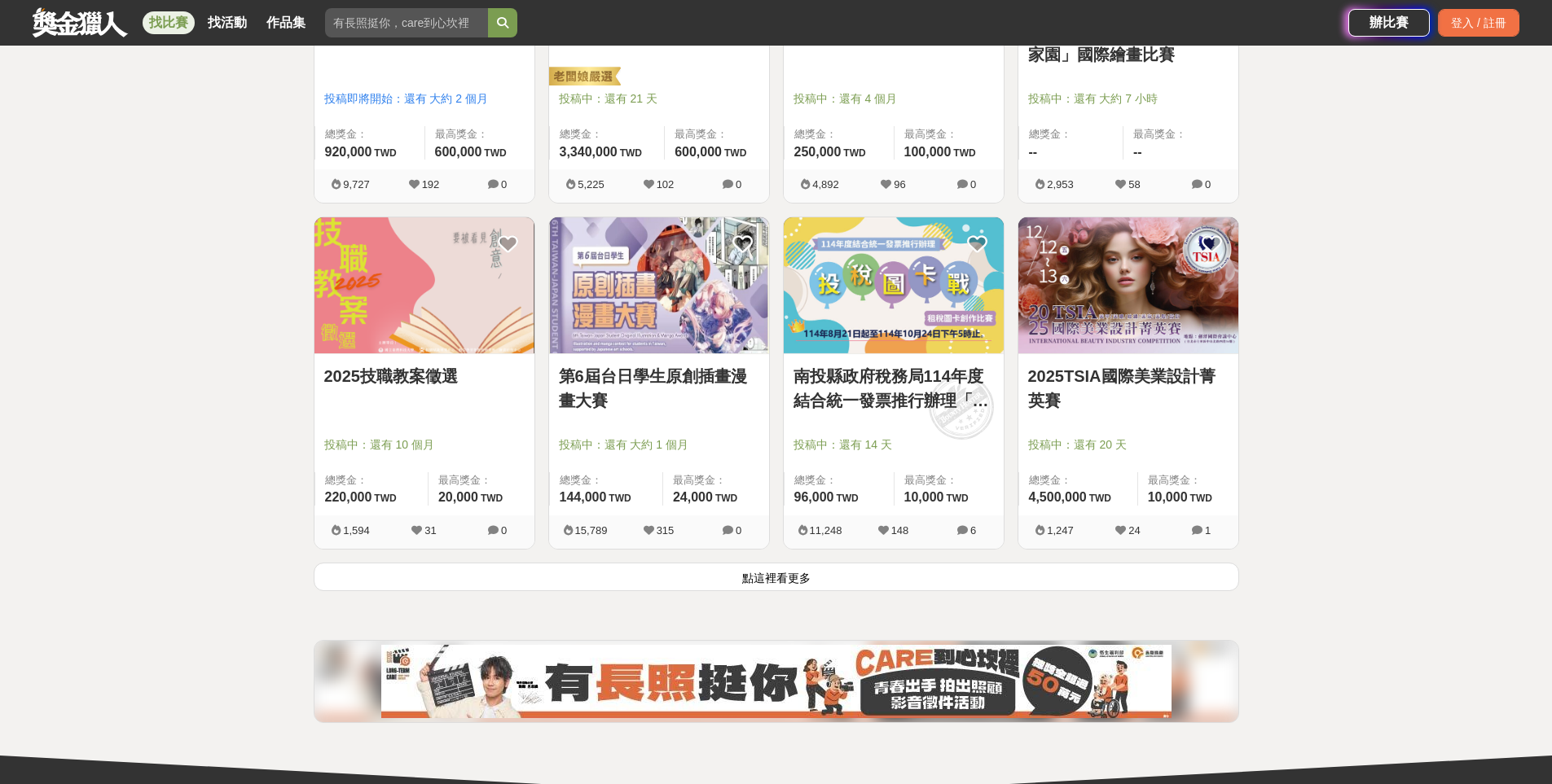
scroll to position [2107, 0]
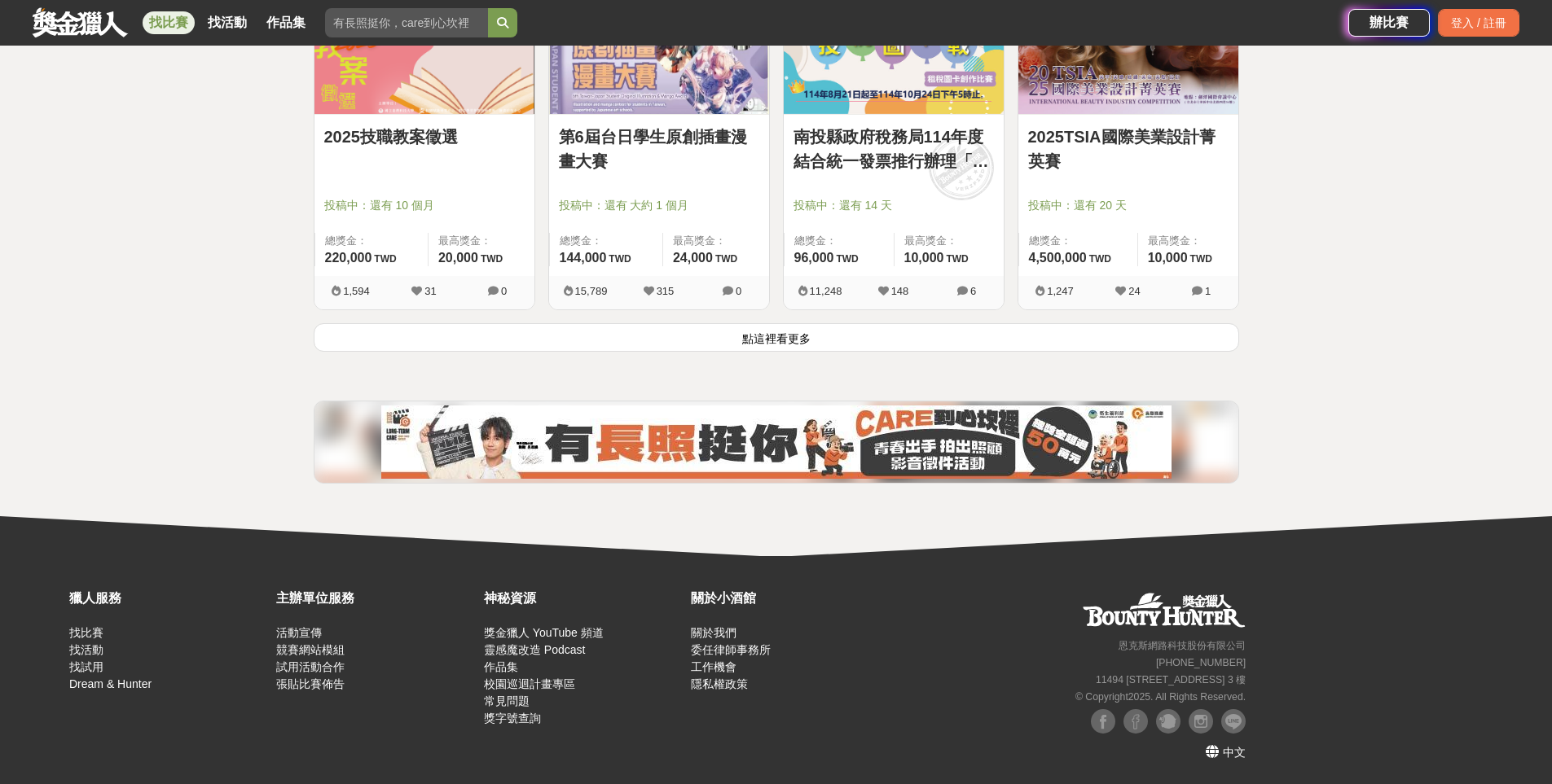
click at [782, 343] on button "點這裡看更多" at bounding box center [776, 337] width 925 height 29
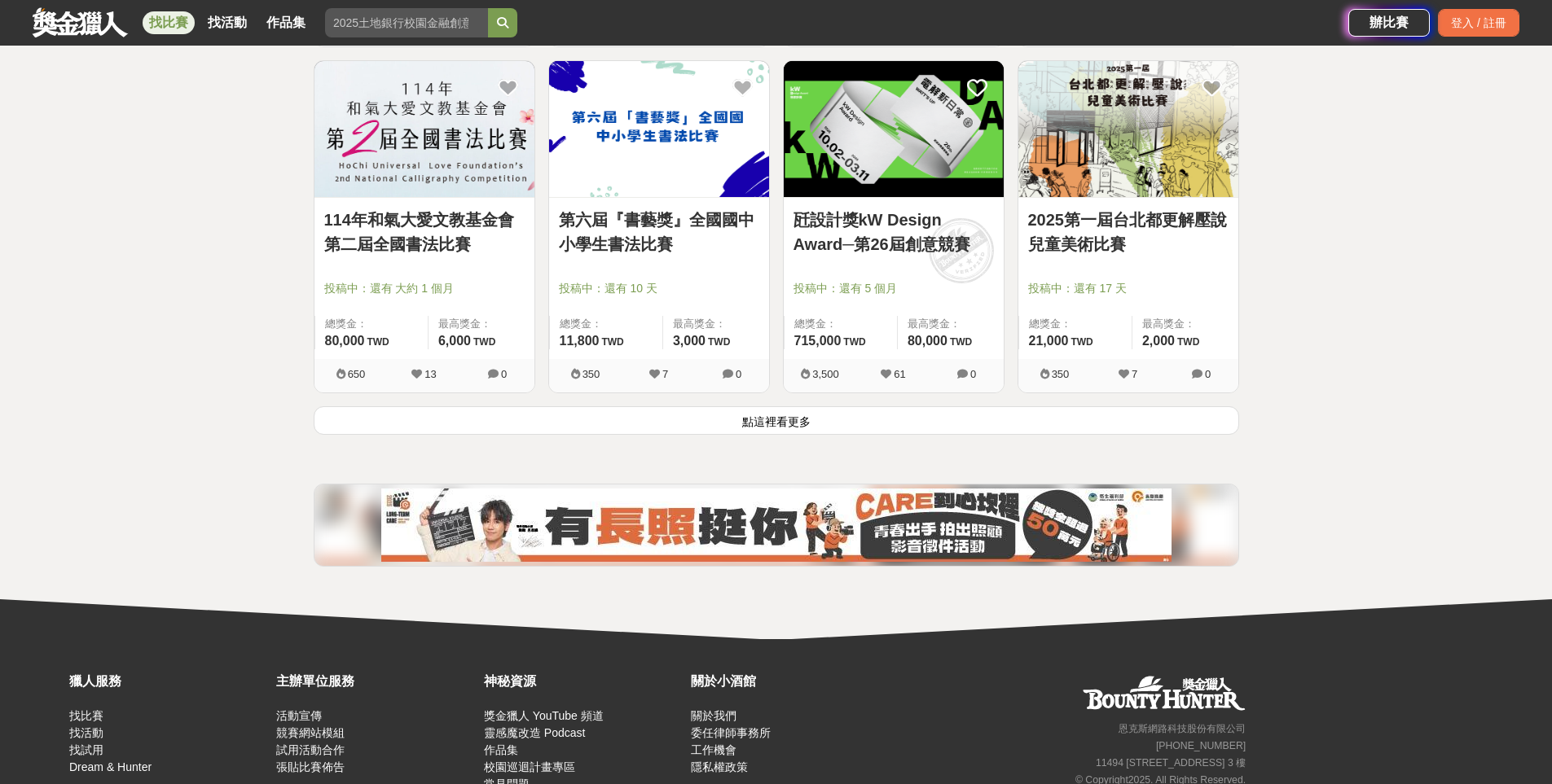
scroll to position [4182, 0]
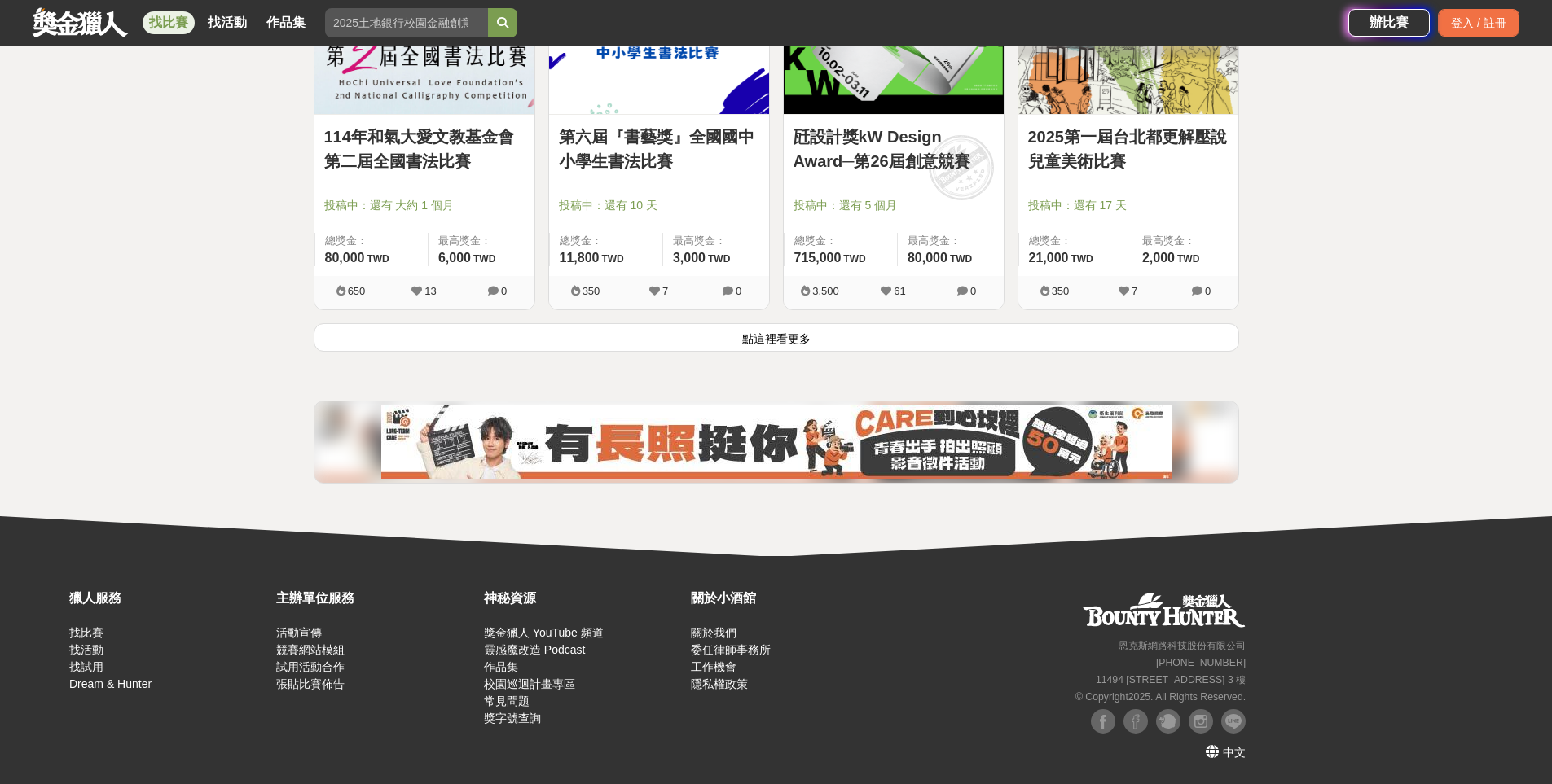
click at [776, 337] on button "點這裡看更多" at bounding box center [776, 337] width 925 height 29
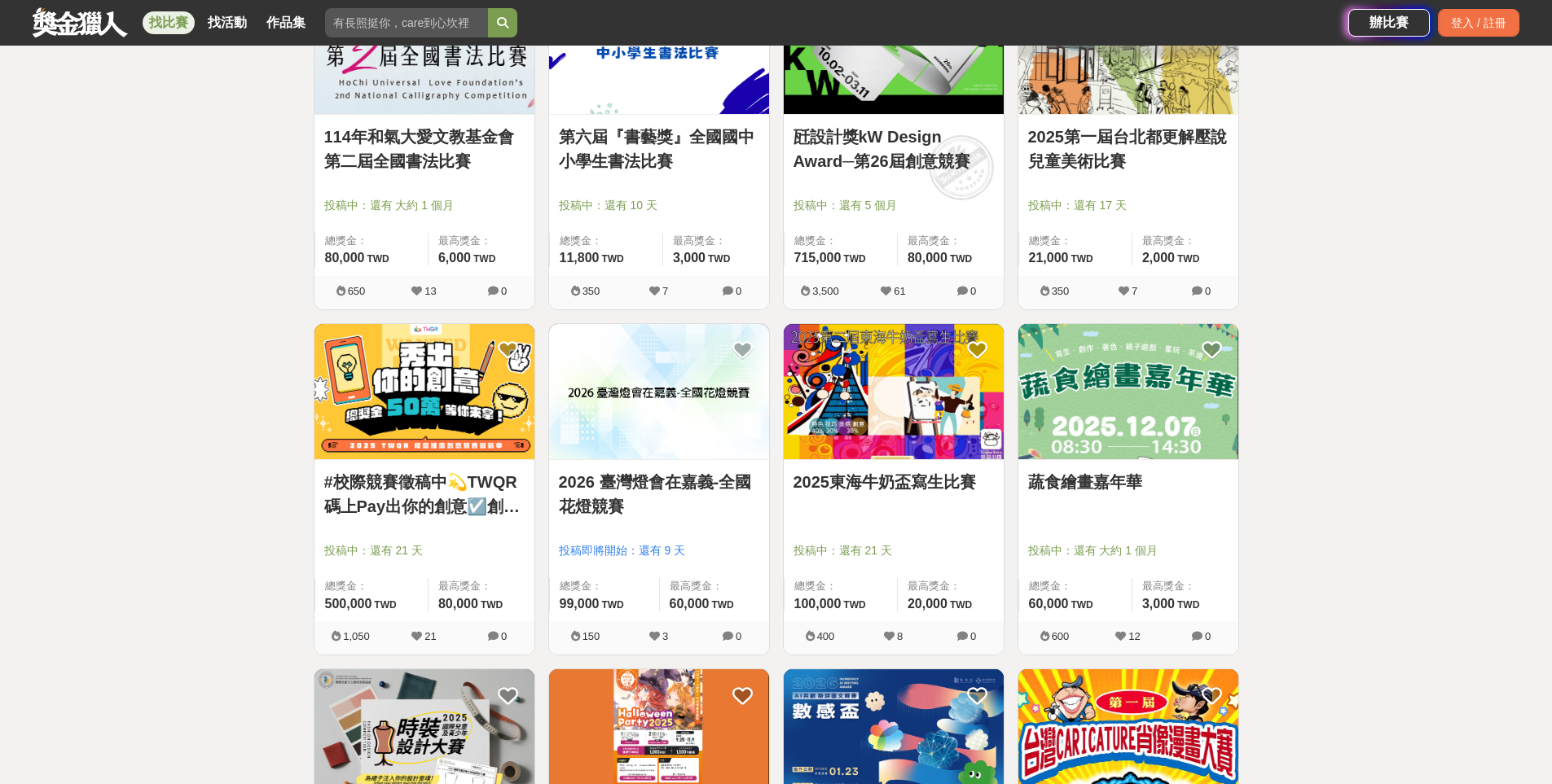
scroll to position [4427, 0]
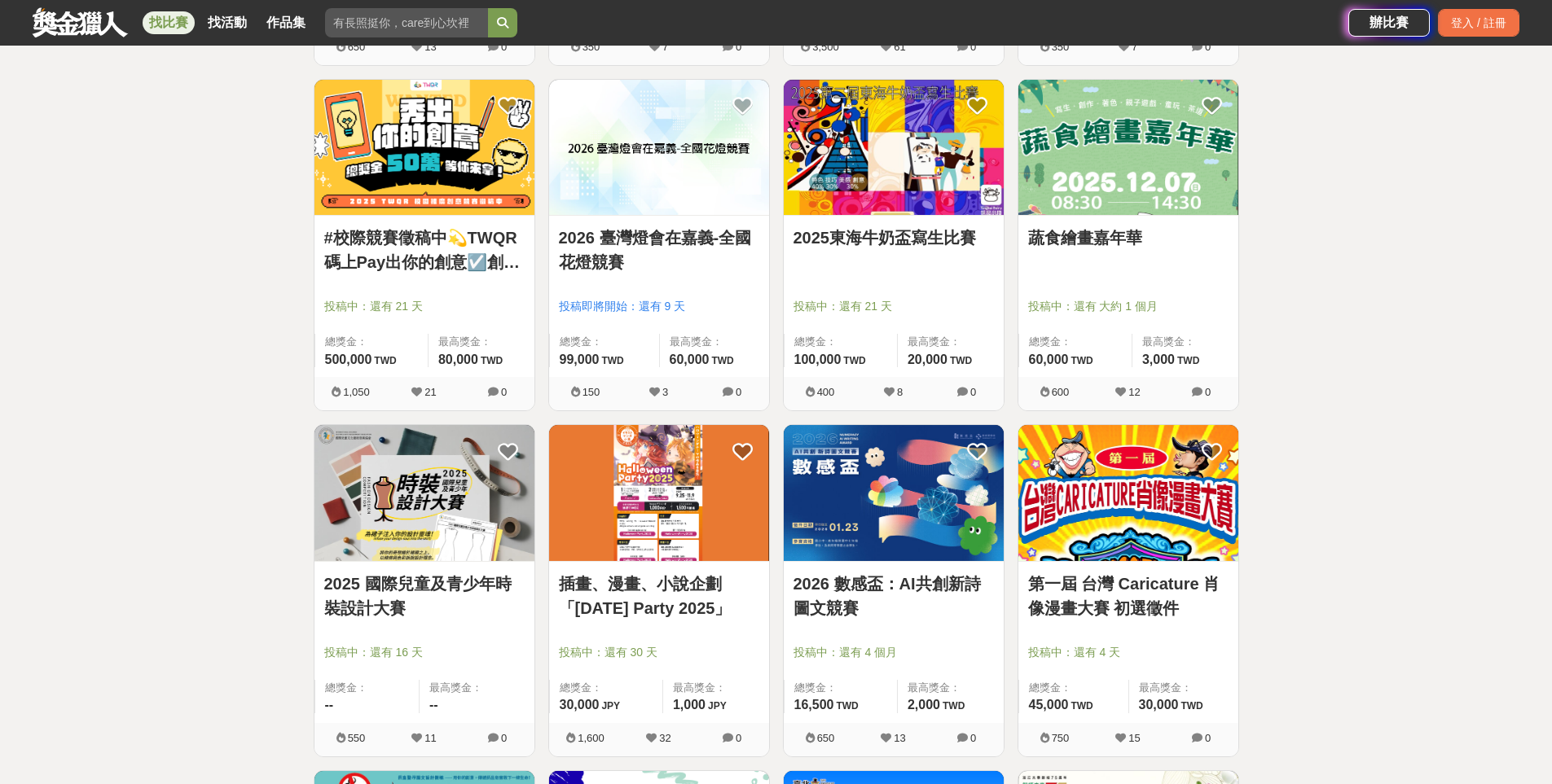
click at [1087, 236] on link "蔬食繪畫嘉年華" at bounding box center [1128, 238] width 200 height 24
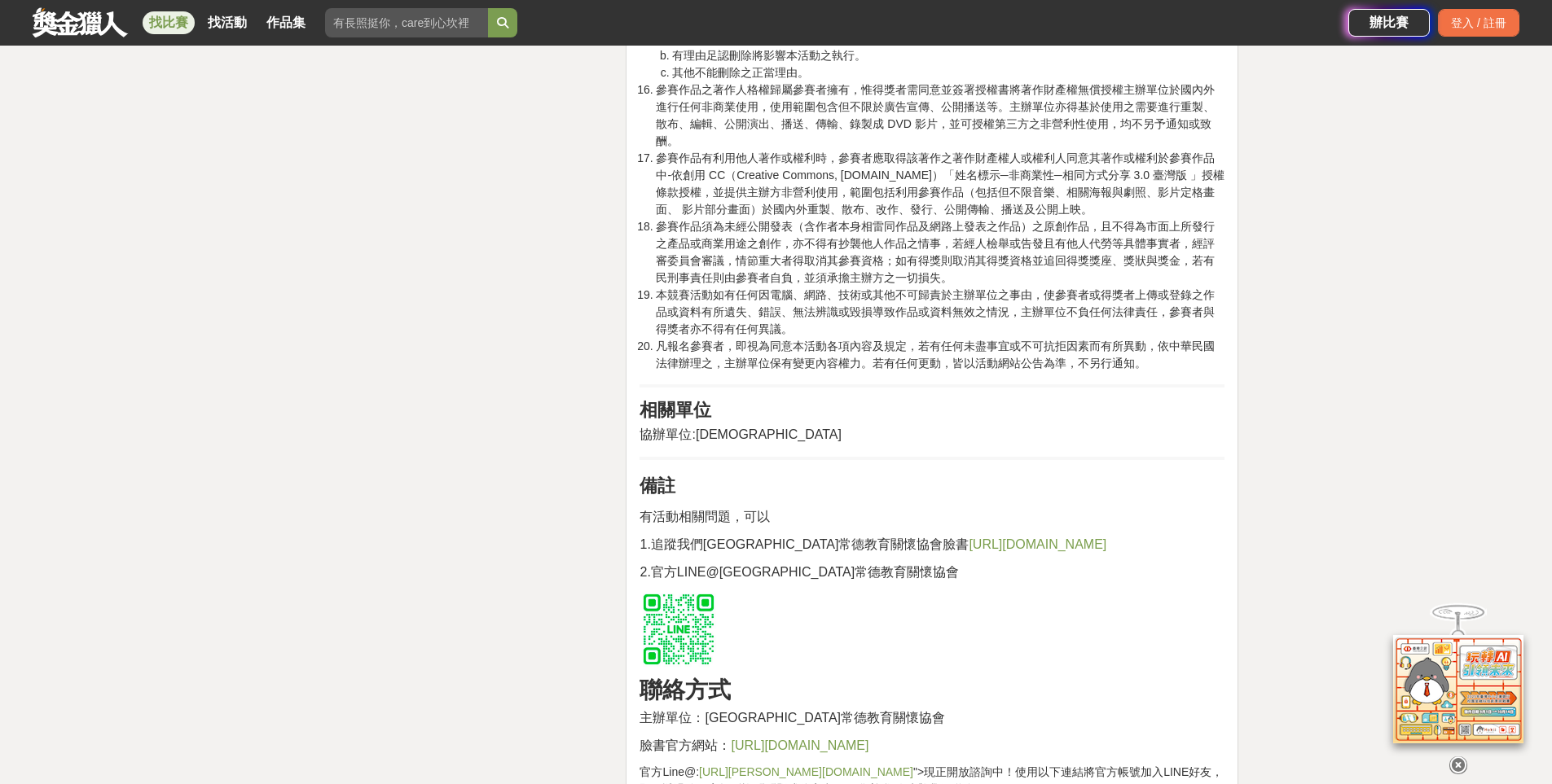
scroll to position [3095, 0]
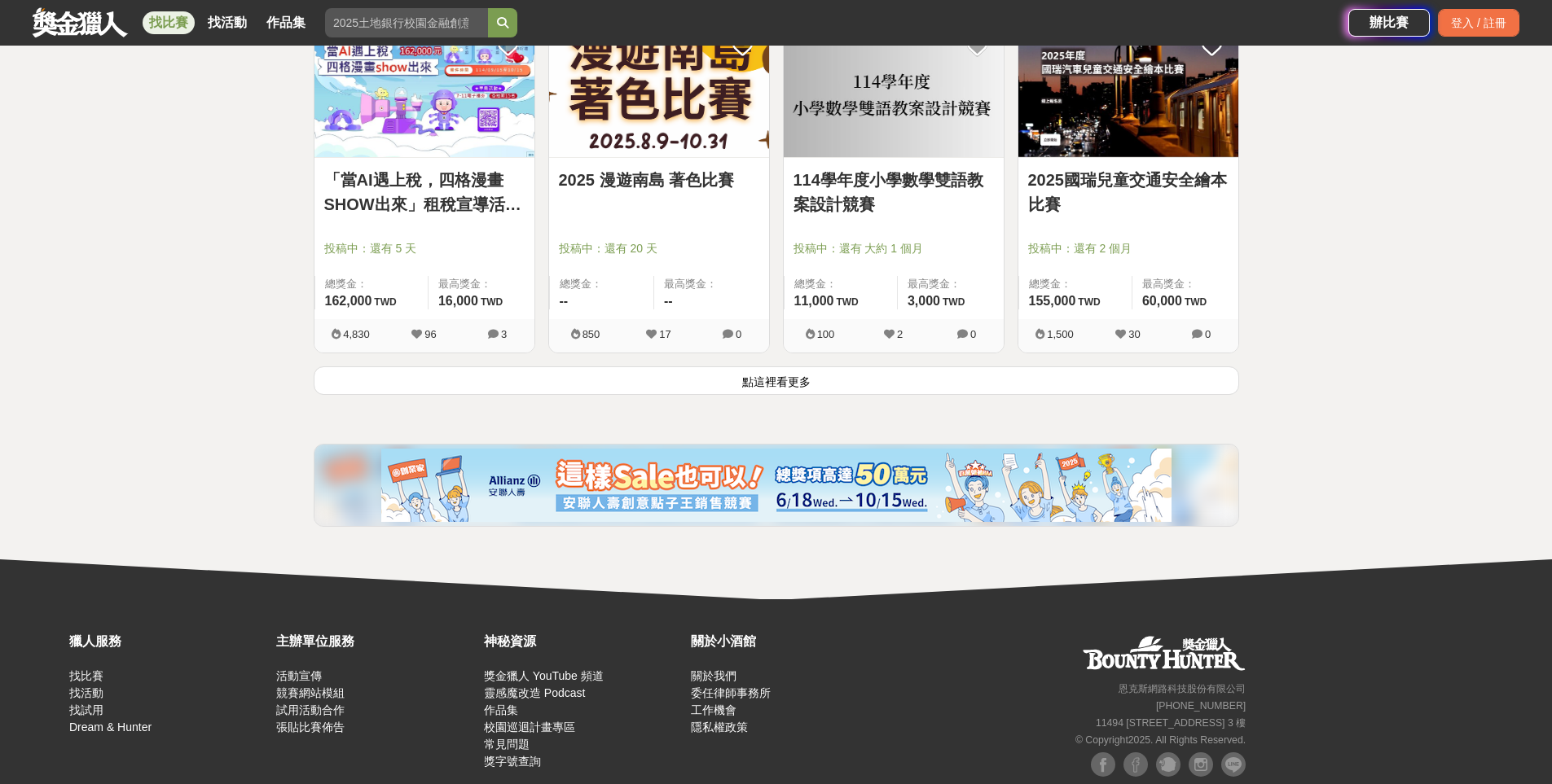
scroll to position [6219, 0]
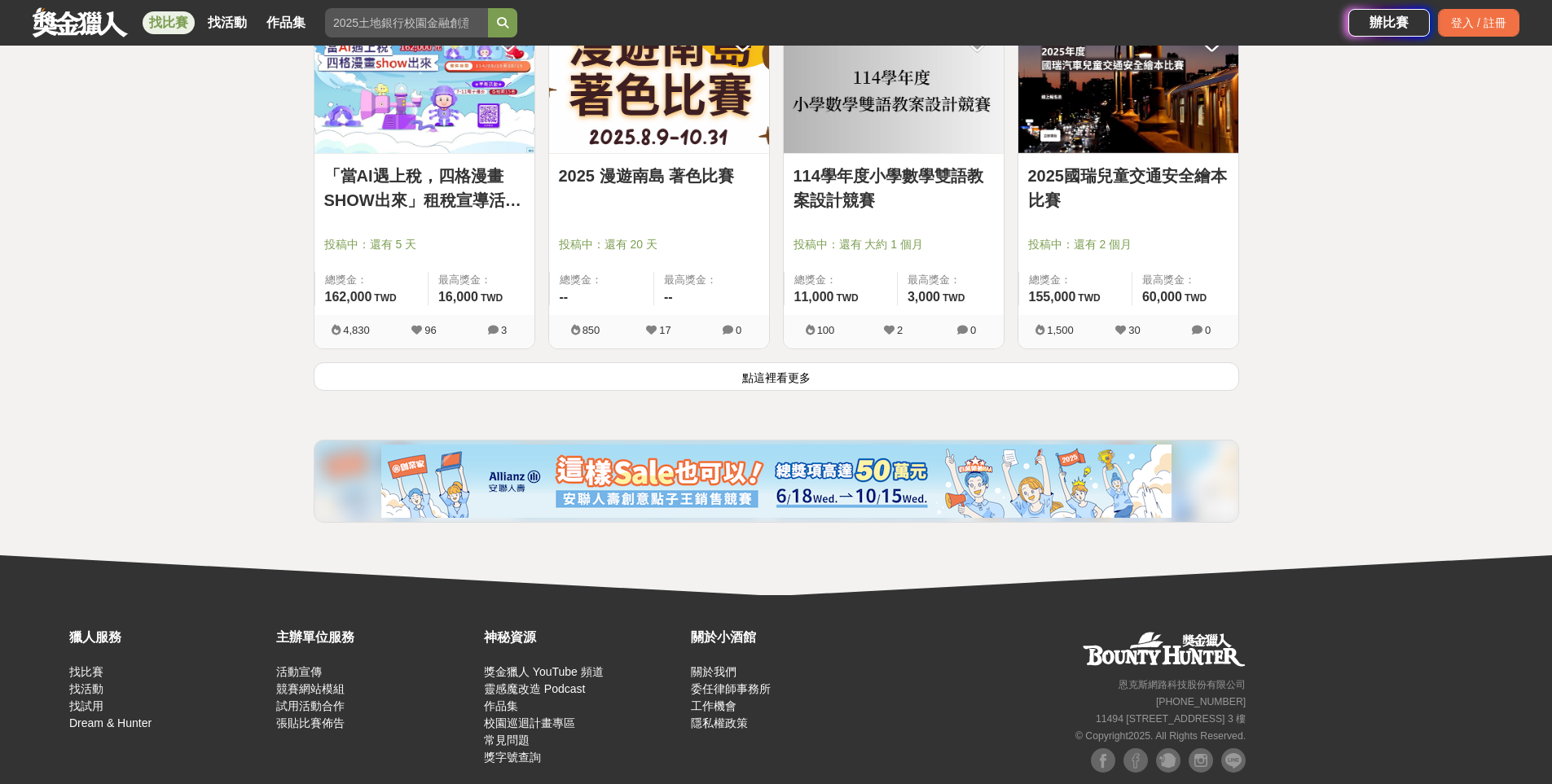
click at [765, 373] on button "點這裡看更多" at bounding box center [776, 377] width 925 height 29
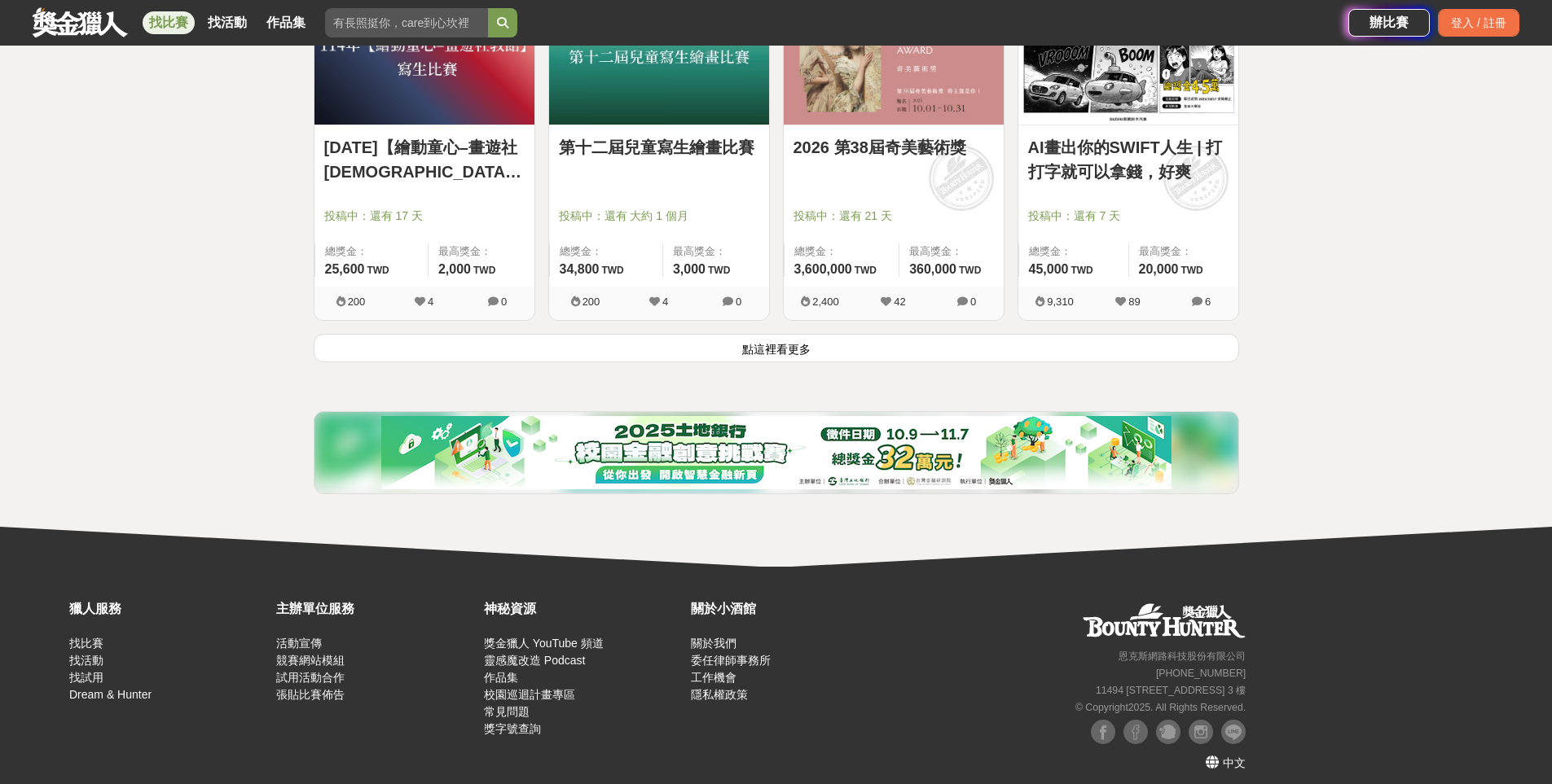
scroll to position [8332, 0]
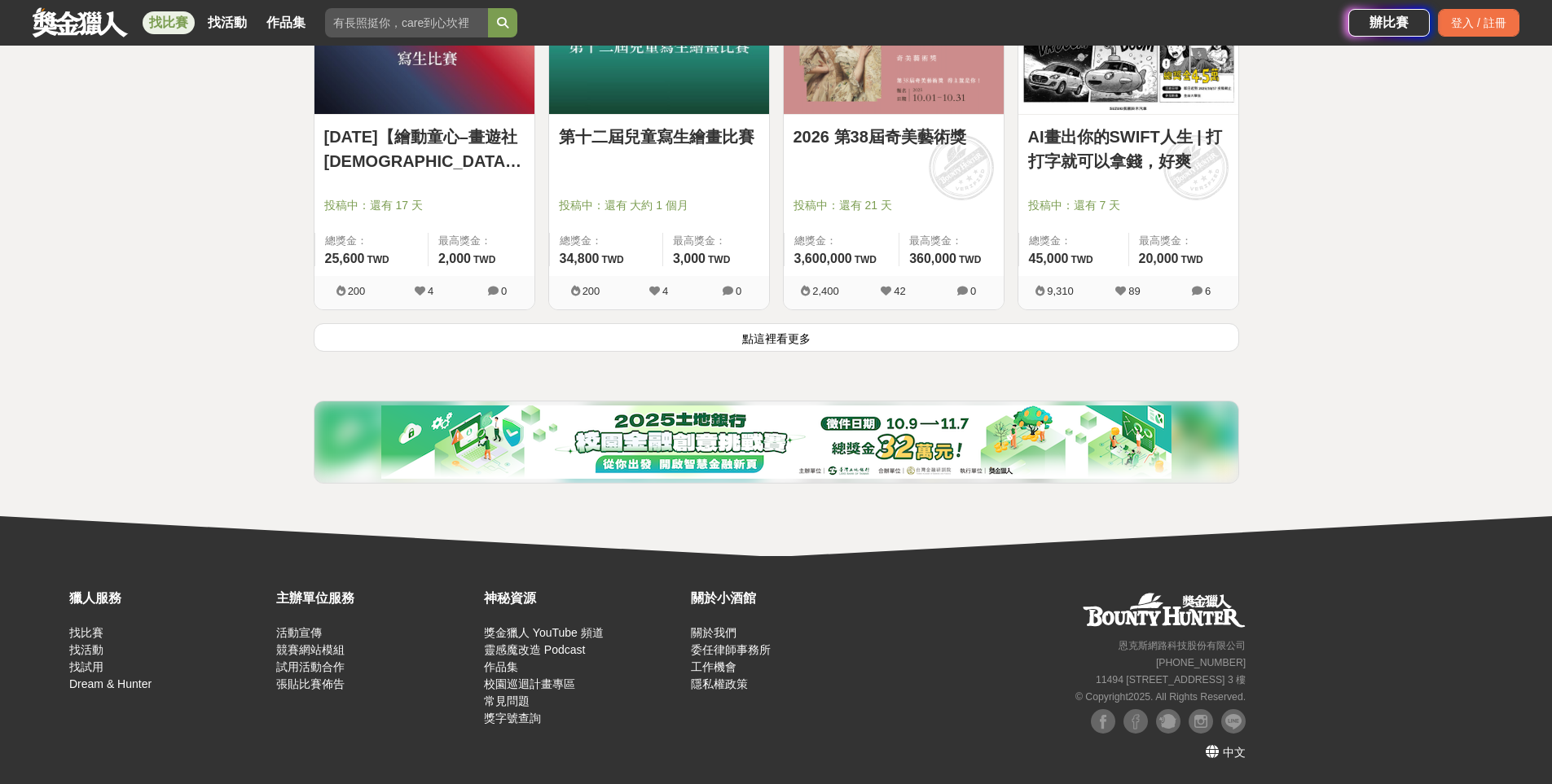
click at [775, 342] on button "點這裡看更多" at bounding box center [776, 337] width 925 height 29
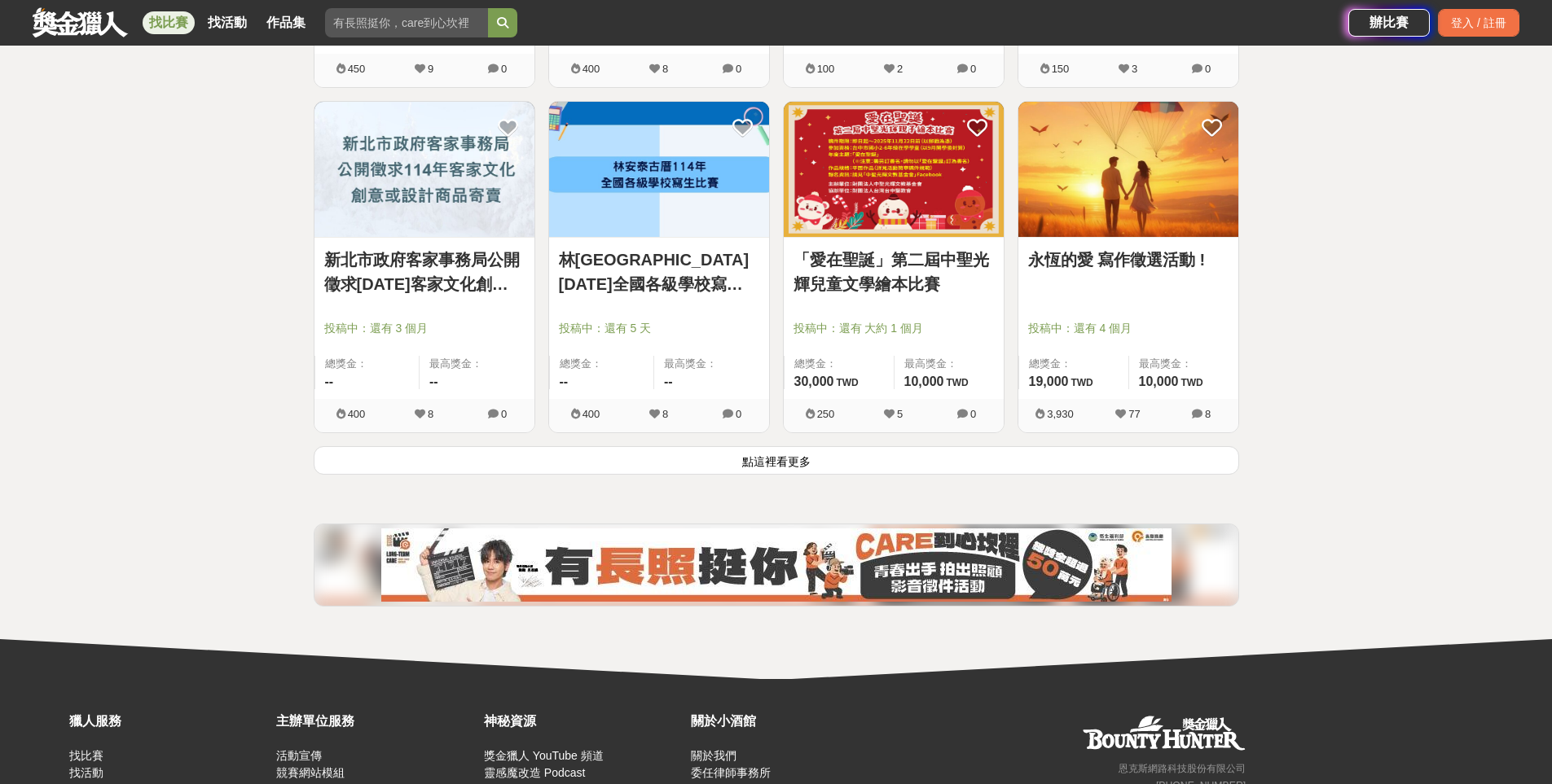
scroll to position [10407, 0]
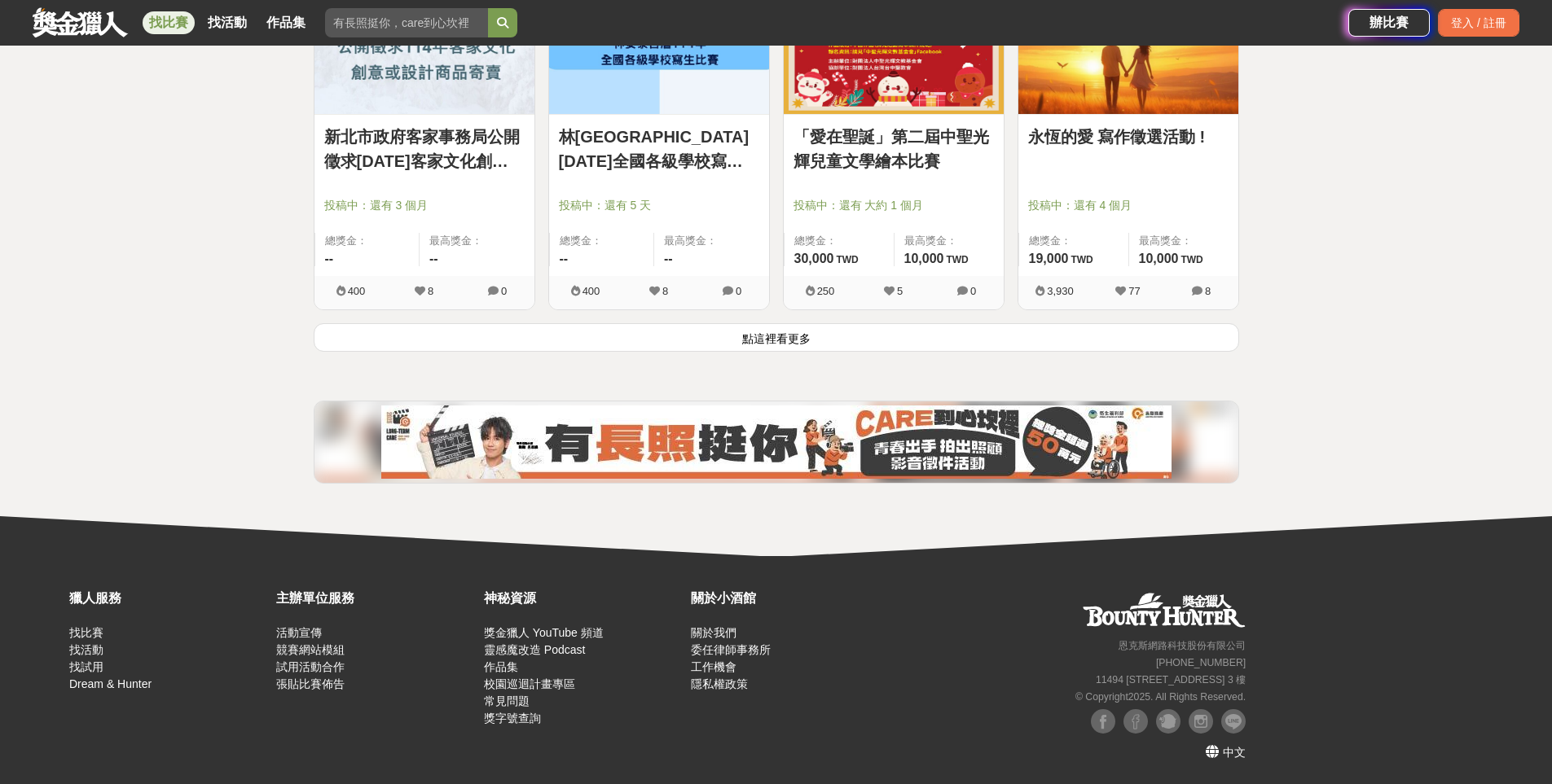
click at [784, 351] on button "點這裡看更多" at bounding box center [776, 337] width 925 height 29
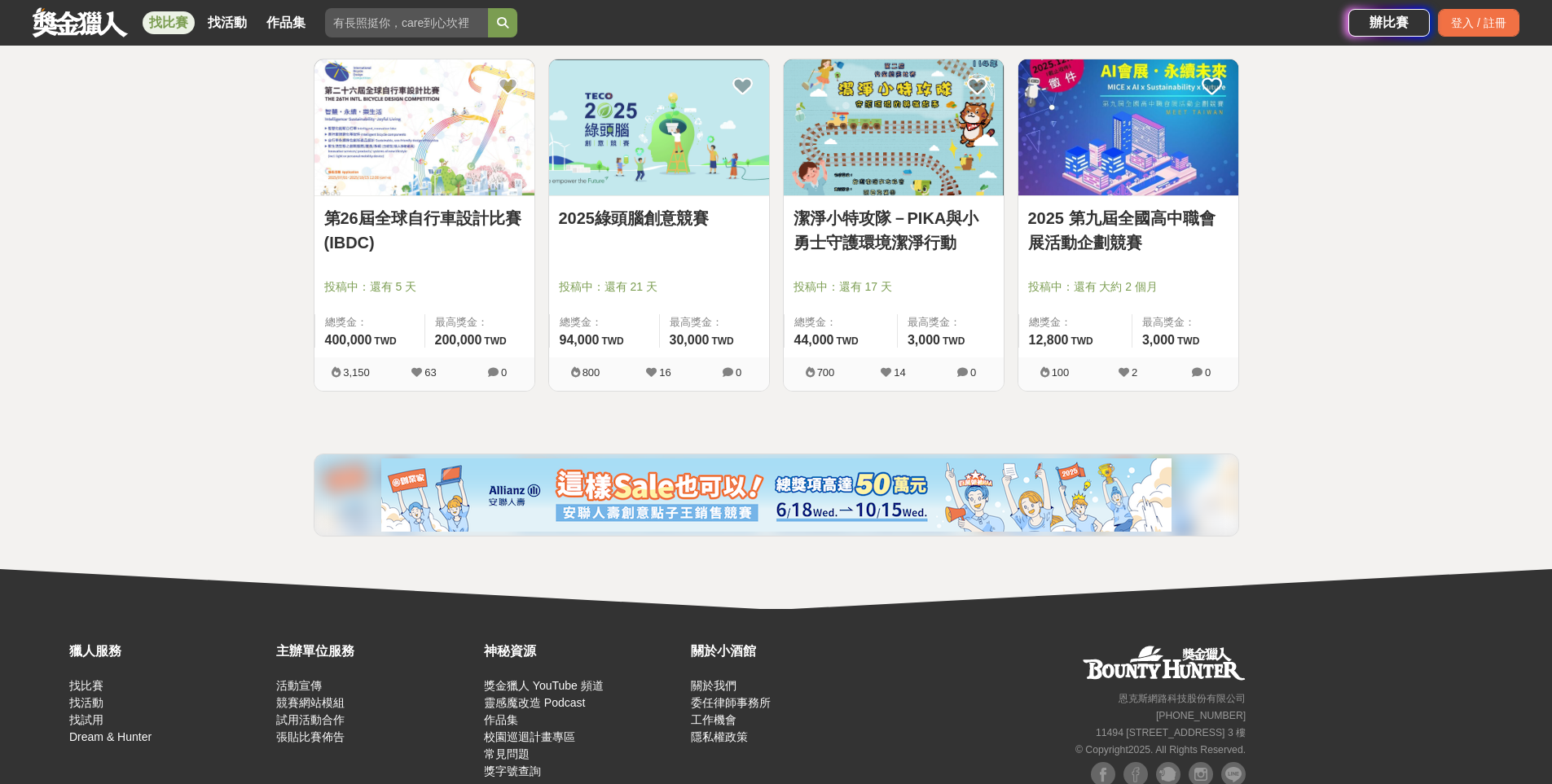
scroll to position [12372, 0]
